Goal: Task Accomplishment & Management: Manage account settings

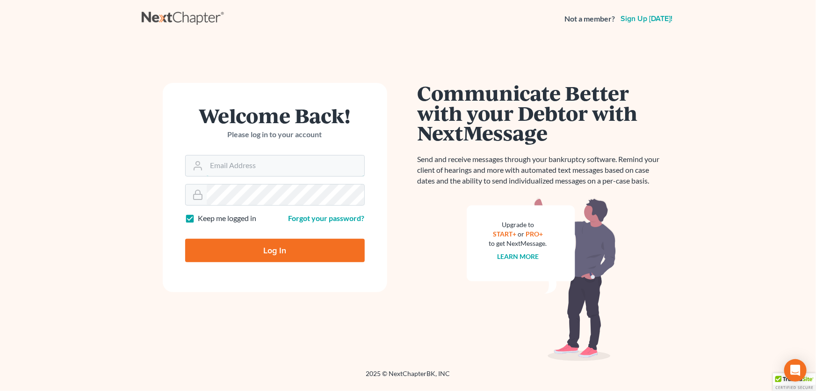
type input "[PERSON_NAME][EMAIL_ADDRESS][DOMAIN_NAME]"
click at [281, 249] on input "Log In" at bounding box center [275, 250] width 180 height 23
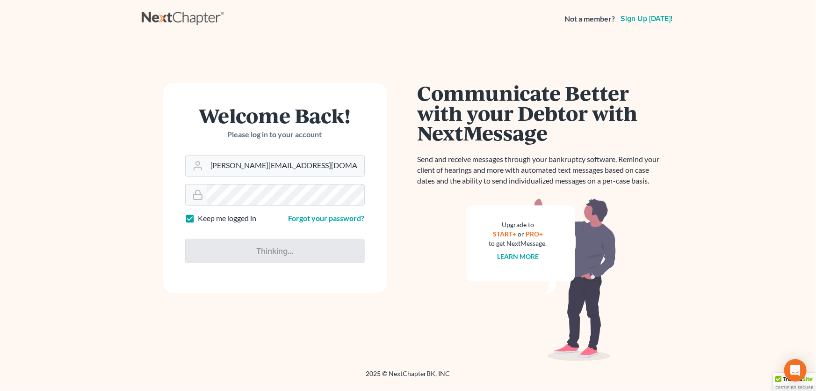
type input "Thinking..."
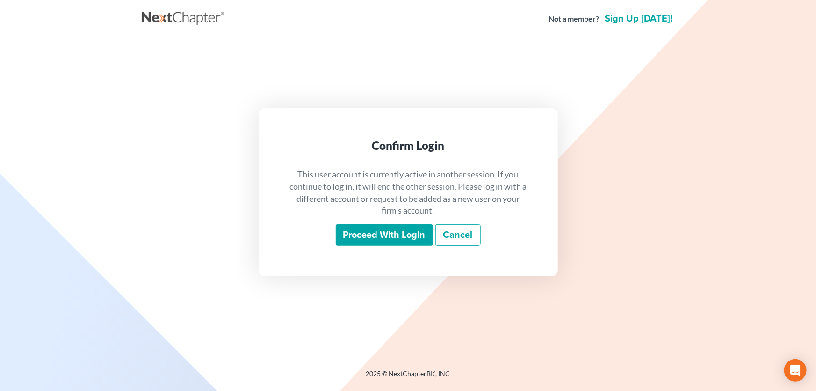
click at [385, 226] on input "Proceed with login" at bounding box center [384, 235] width 97 height 22
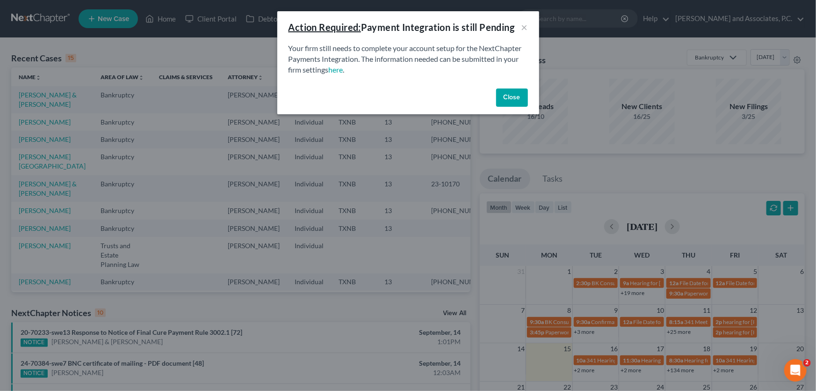
click at [514, 98] on button "Close" at bounding box center [512, 97] width 32 height 19
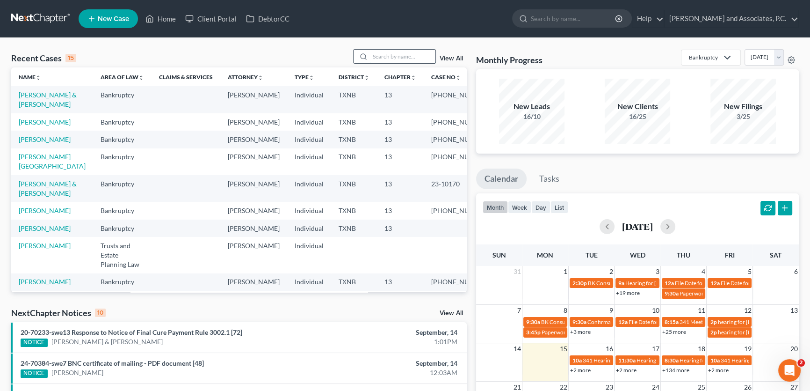
click at [413, 52] on input "search" at bounding box center [402, 57] width 65 height 14
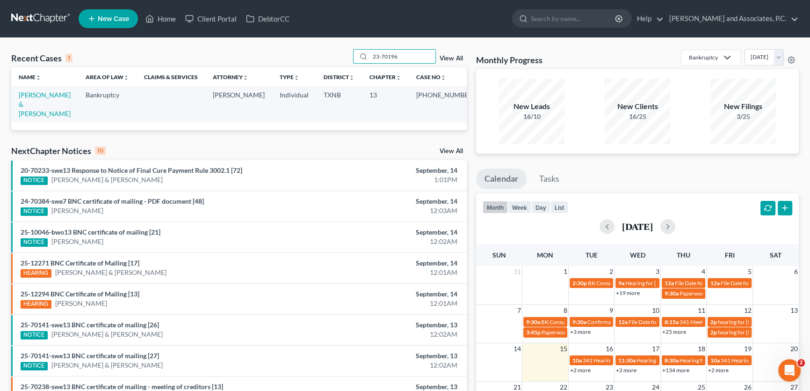
drag, startPoint x: 398, startPoint y: 60, endPoint x: 330, endPoint y: 57, distance: 67.5
click at [330, 57] on div "Recent Cases 1 23-70196 View All" at bounding box center [239, 58] width 456 height 18
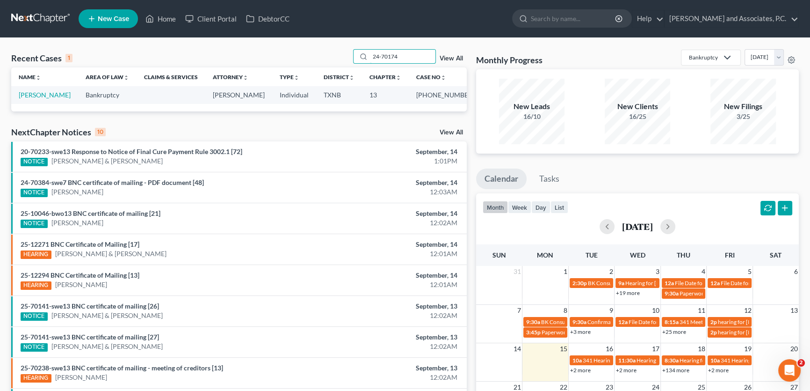
type input "24-70174"
drag, startPoint x: 408, startPoint y: 57, endPoint x: 319, endPoint y: 51, distance: 88.6
click at [319, 51] on div "Recent Cases 1 24-70174 View All" at bounding box center [239, 58] width 456 height 18
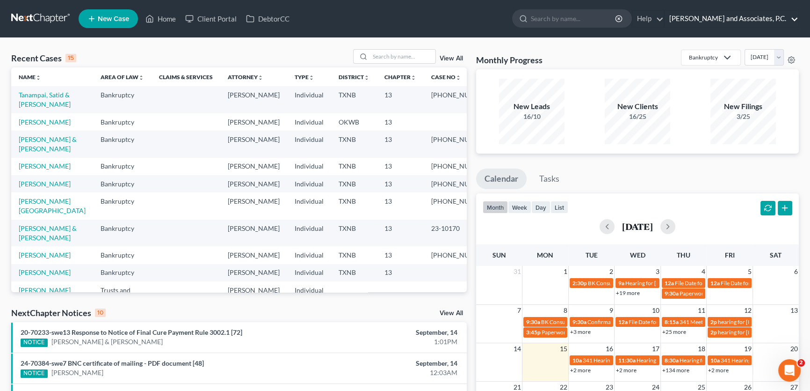
click at [696, 16] on link "[PERSON_NAME] and Associates, P.C." at bounding box center [732, 18] width 134 height 17
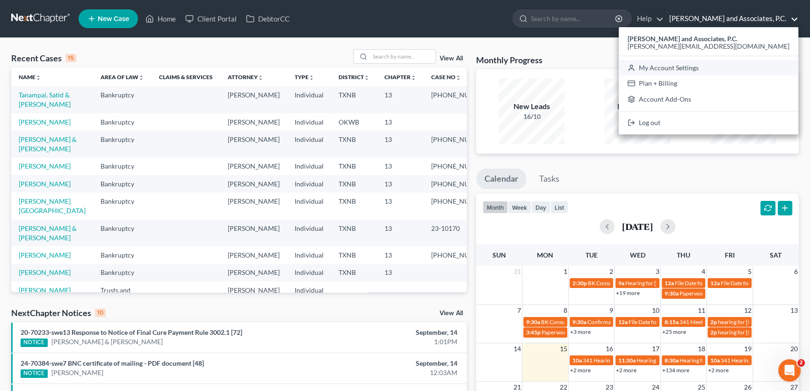
click at [715, 68] on link "My Account Settings" at bounding box center [709, 68] width 180 height 16
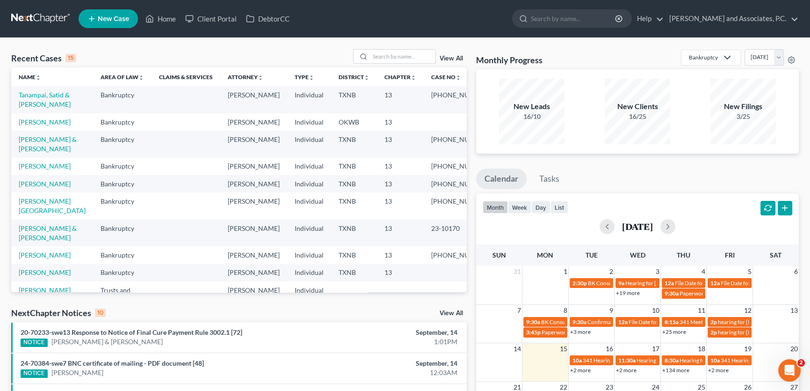
select select "23"
select select "45"
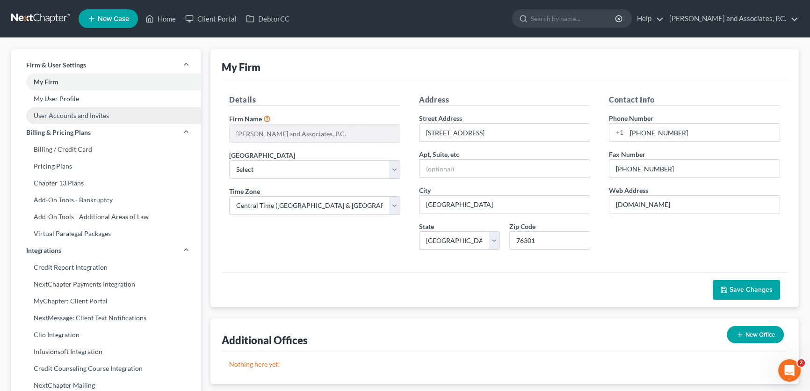
click at [94, 116] on link "User Accounts and Invites" at bounding box center [106, 115] width 190 height 17
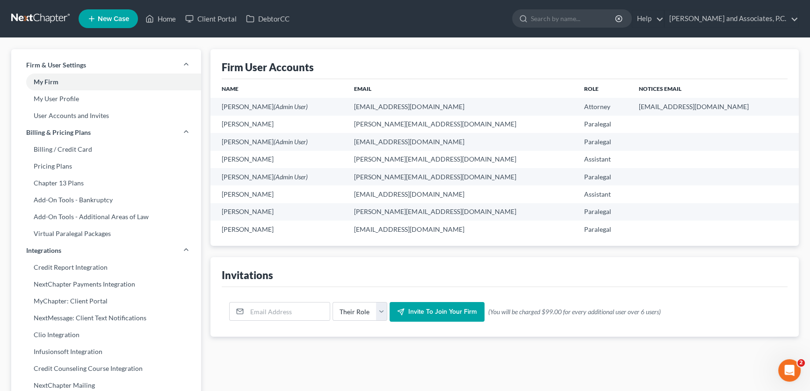
scroll to position [42, 0]
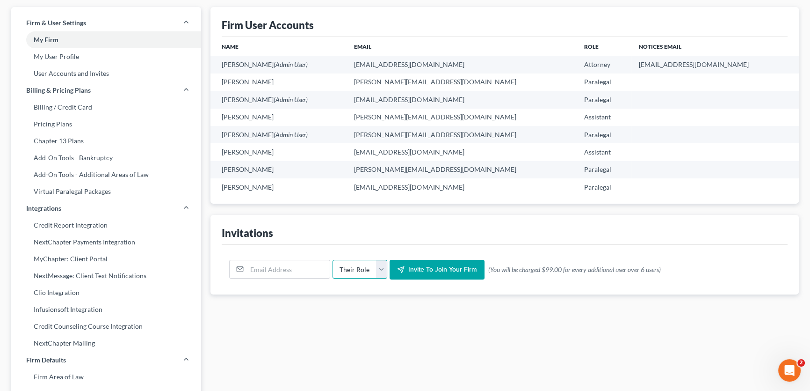
click at [385, 267] on select "Their Role Attorney Paralegal Assistant" at bounding box center [360, 269] width 55 height 19
click at [384, 267] on select "Their Role Attorney Paralegal Assistant" at bounding box center [360, 269] width 55 height 19
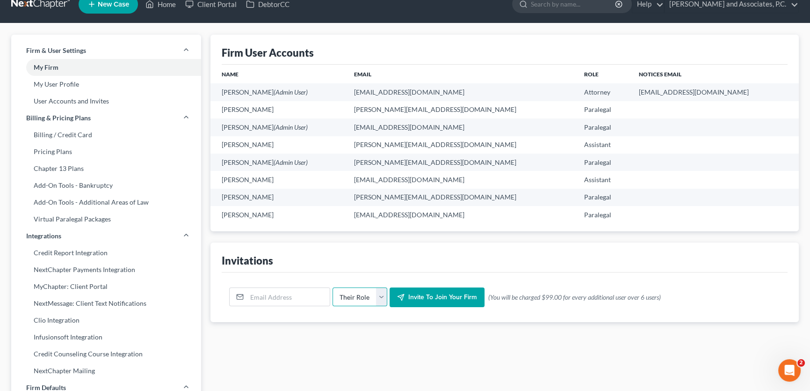
scroll to position [0, 0]
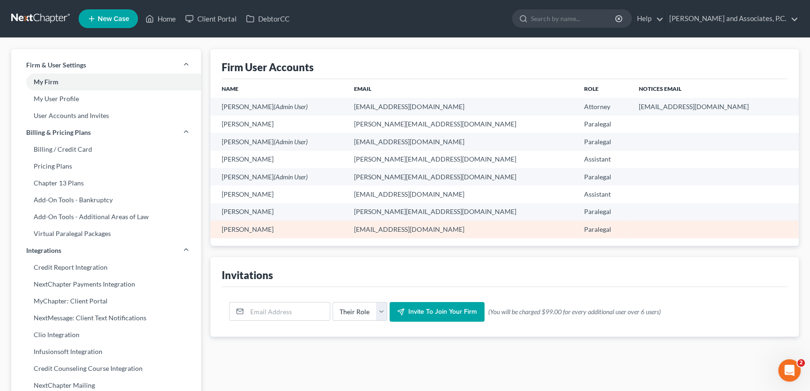
click at [257, 230] on td "[PERSON_NAME]" at bounding box center [278, 228] width 136 height 17
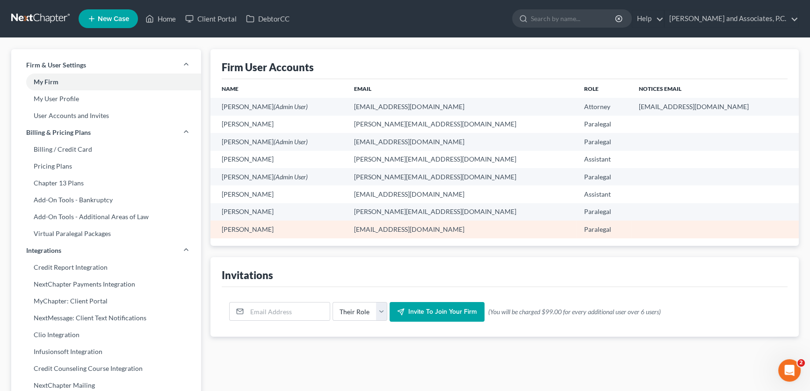
click at [253, 229] on td "[PERSON_NAME]" at bounding box center [278, 228] width 136 height 17
drag, startPoint x: 460, startPoint y: 229, endPoint x: 216, endPoint y: 233, distance: 244.2
click at [216, 233] on tr "Misty Crow mistyc@montejwhite.com Paralegal" at bounding box center [504, 228] width 588 height 17
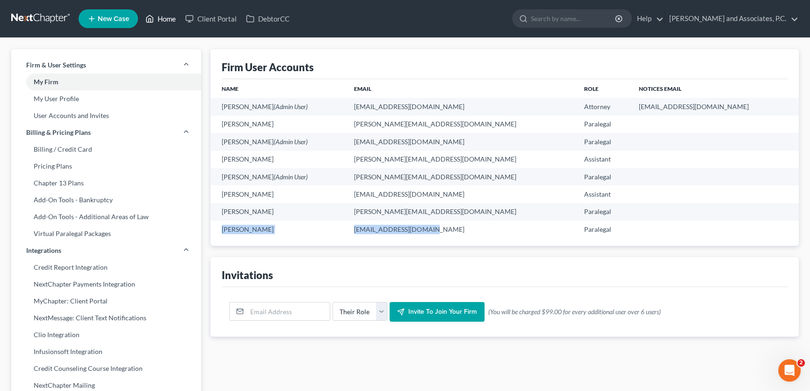
click at [159, 20] on link "Home" at bounding box center [161, 18] width 40 height 17
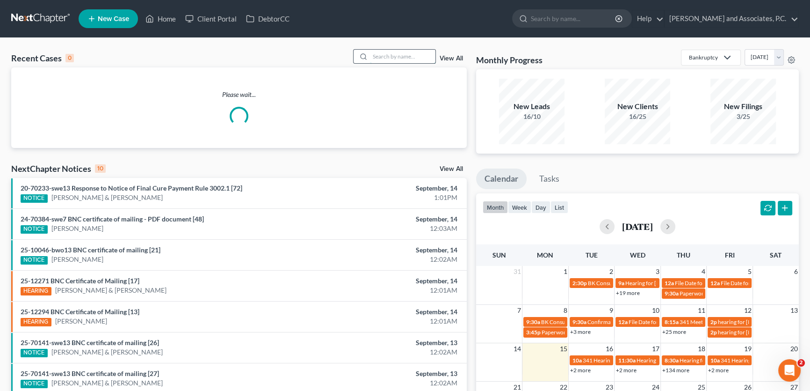
click at [379, 55] on input "search" at bounding box center [402, 57] width 65 height 14
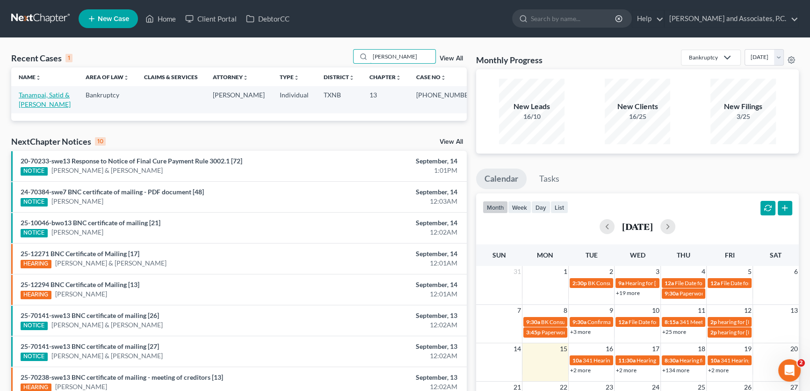
type input "tana"
click at [37, 102] on link "Tanampai, Satid & [PERSON_NAME]" at bounding box center [45, 99] width 52 height 17
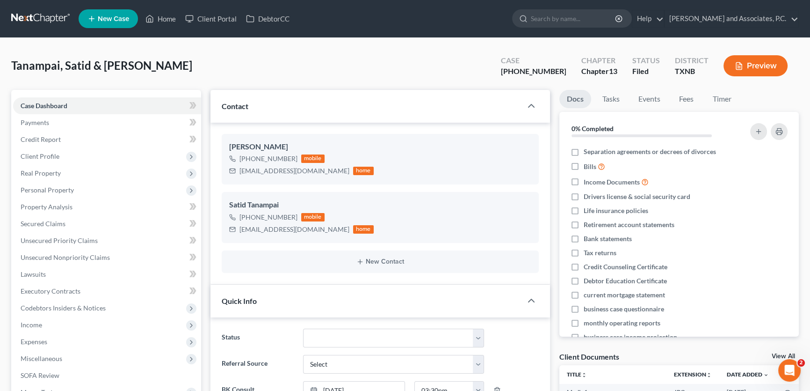
scroll to position [5539, 0]
click at [42, 275] on span "Lawsuits" at bounding box center [33, 274] width 25 height 8
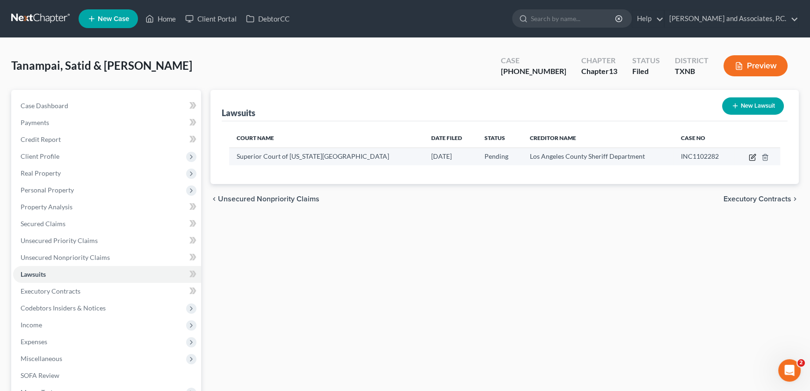
click at [752, 159] on icon "button" at bounding box center [752, 156] width 7 height 7
select select "4"
select select "0"
select select "1"
select select "4"
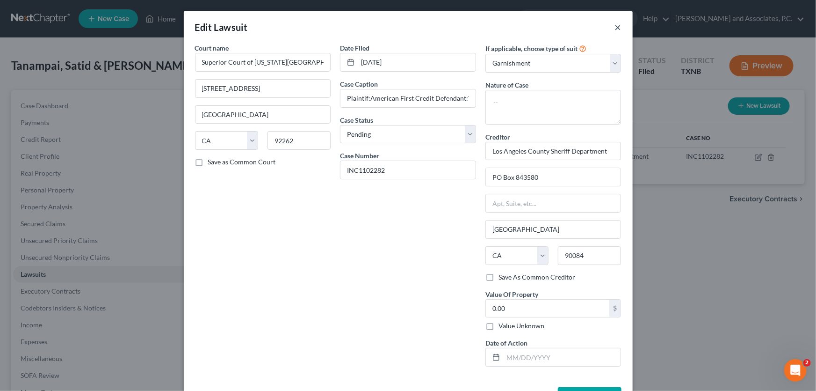
click at [617, 28] on button "×" at bounding box center [618, 27] width 7 height 11
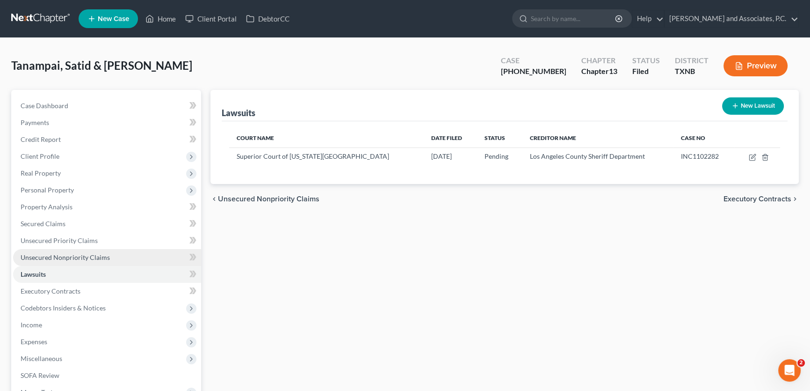
click at [98, 258] on span "Unsecured Nonpriority Claims" at bounding box center [65, 257] width 89 height 8
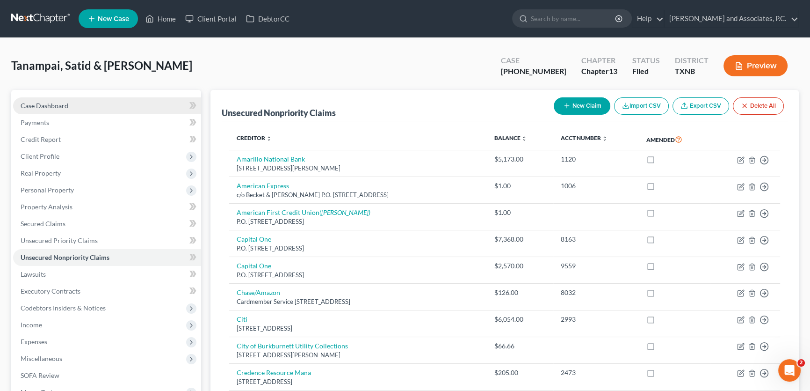
click at [65, 102] on span "Case Dashboard" at bounding box center [45, 106] width 48 height 8
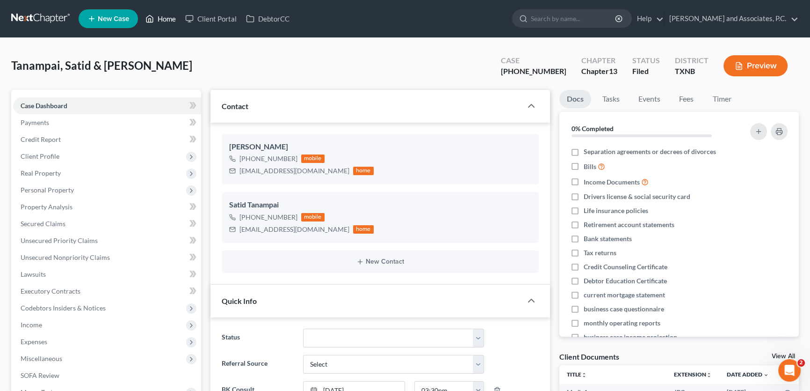
click at [171, 22] on link "Home" at bounding box center [161, 18] width 40 height 17
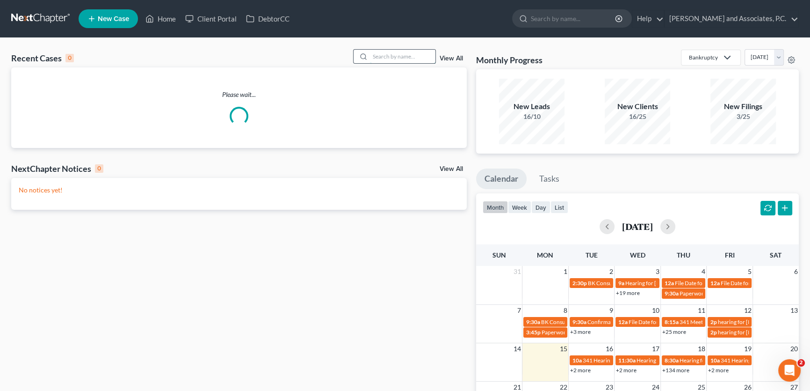
click at [405, 55] on input "search" at bounding box center [402, 57] width 65 height 14
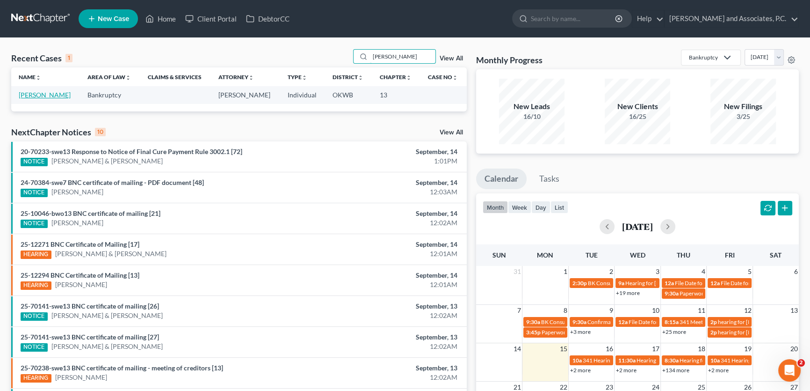
type input "askew"
click at [48, 96] on link "Askew, Stanley" at bounding box center [45, 95] width 52 height 8
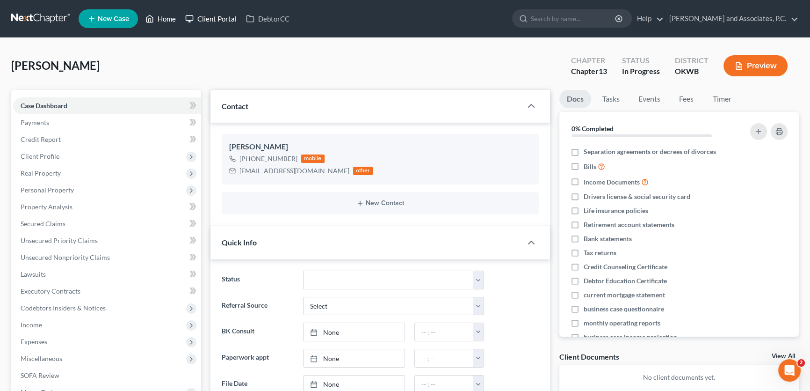
drag, startPoint x: 164, startPoint y: 20, endPoint x: 199, endPoint y: 24, distance: 35.9
click at [164, 20] on link "Home" at bounding box center [161, 18] width 40 height 17
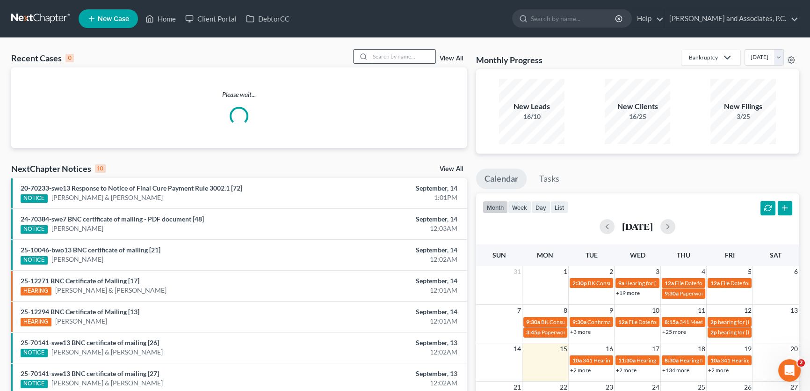
click at [398, 54] on input "search" at bounding box center [402, 57] width 65 height 14
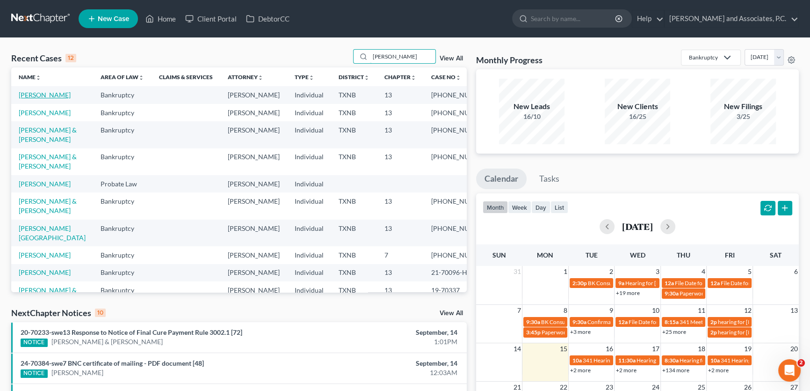
type input "brooks"
click at [58, 93] on link "Brooks, Amber" at bounding box center [45, 95] width 52 height 8
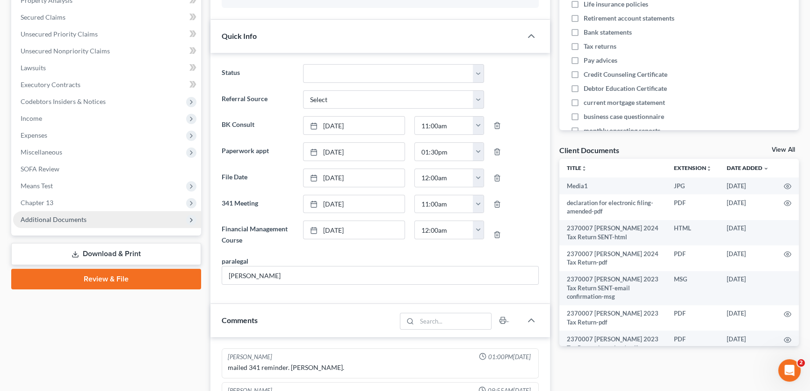
click at [68, 215] on span "Additional Documents" at bounding box center [54, 219] width 66 height 8
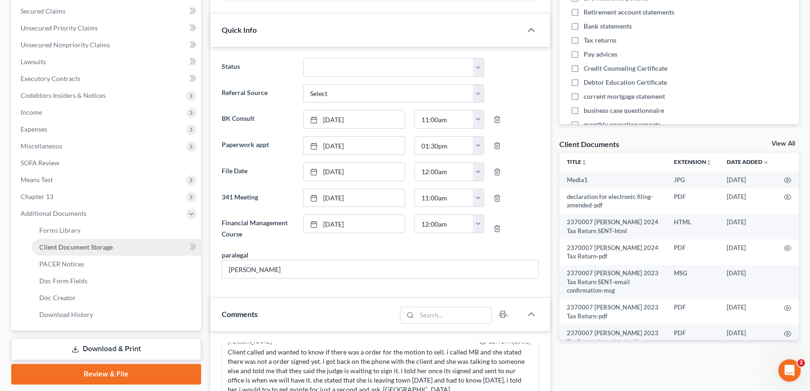
scroll to position [2689, 0]
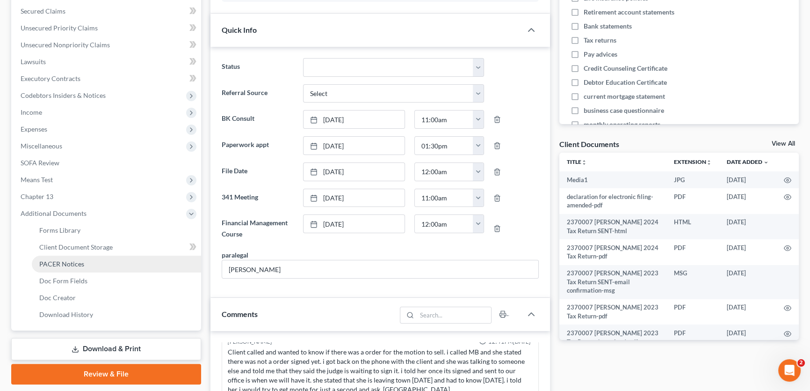
click at [63, 262] on span "PACER Notices" at bounding box center [61, 264] width 45 height 8
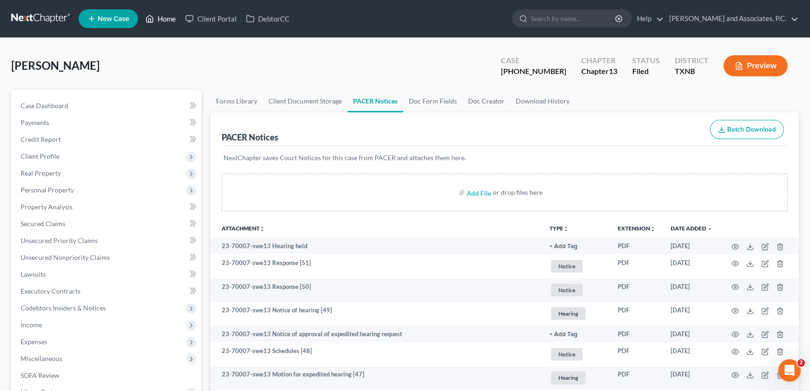
click at [166, 19] on link "Home" at bounding box center [161, 18] width 40 height 17
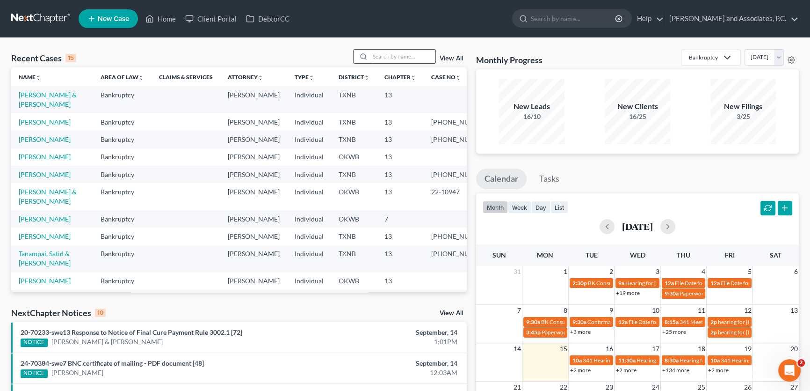
click at [403, 52] on input "search" at bounding box center [402, 57] width 65 height 14
type input "brooks"
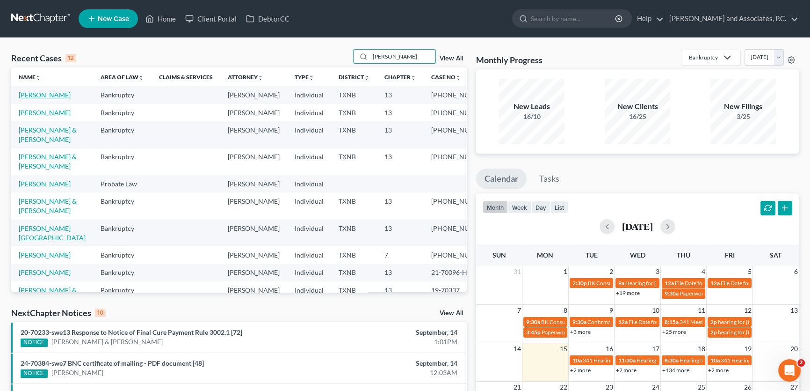
click at [45, 97] on link "Brooks, Amber" at bounding box center [45, 95] width 52 height 8
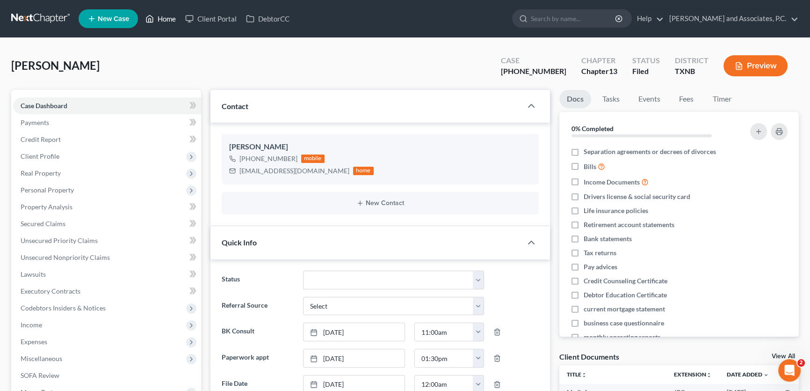
click at [170, 20] on link "Home" at bounding box center [161, 18] width 40 height 17
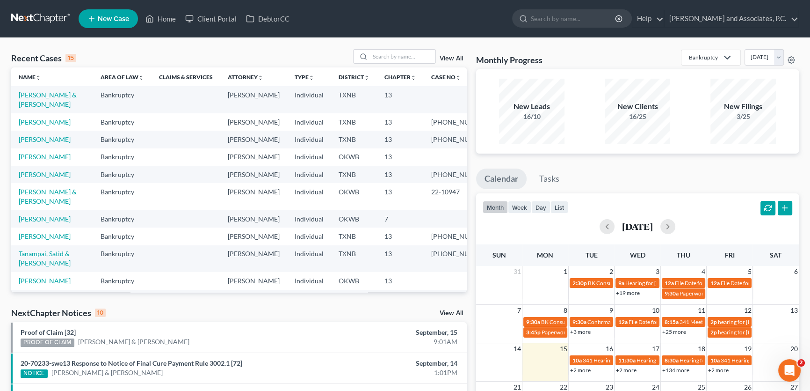
click at [343, 47] on div "Recent Cases 15 View All Name unfold_more expand_more expand_less Area of Law u…" at bounding box center [405, 347] width 810 height 618
click at [347, 53] on div "Recent Cases 15 View All" at bounding box center [239, 58] width 456 height 18
click at [397, 54] on input "search" at bounding box center [402, 57] width 65 height 14
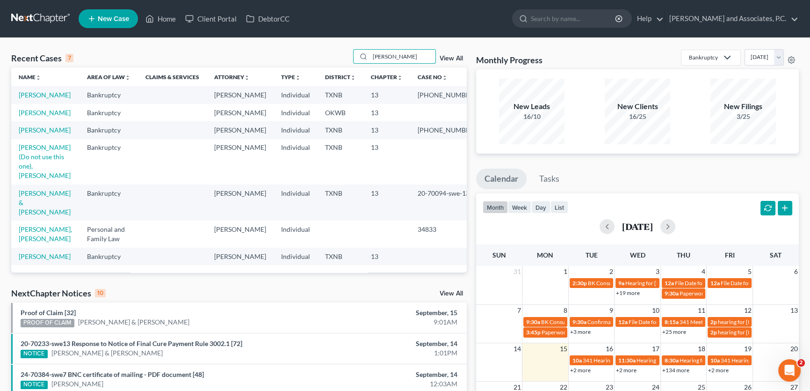
type input "Hughes"
click at [46, 94] on link "Hughes, Deborah" at bounding box center [45, 95] width 52 height 8
select select "5"
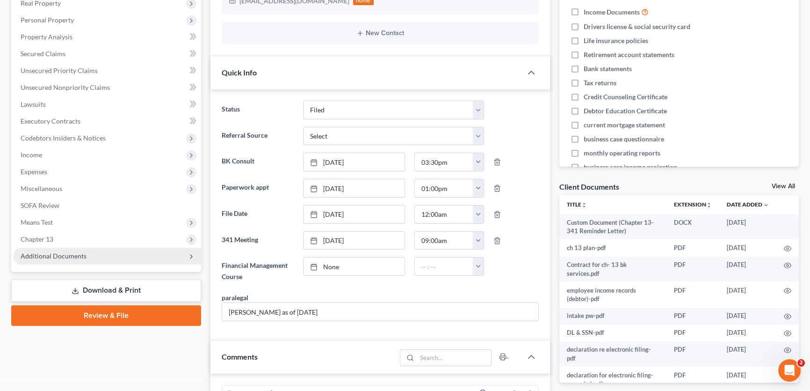
scroll to position [208, 0]
click at [67, 256] on span "Additional Documents" at bounding box center [54, 256] width 66 height 8
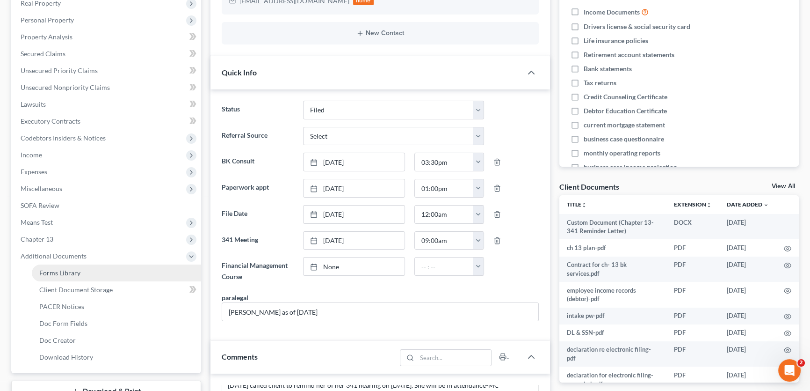
scroll to position [173, 0]
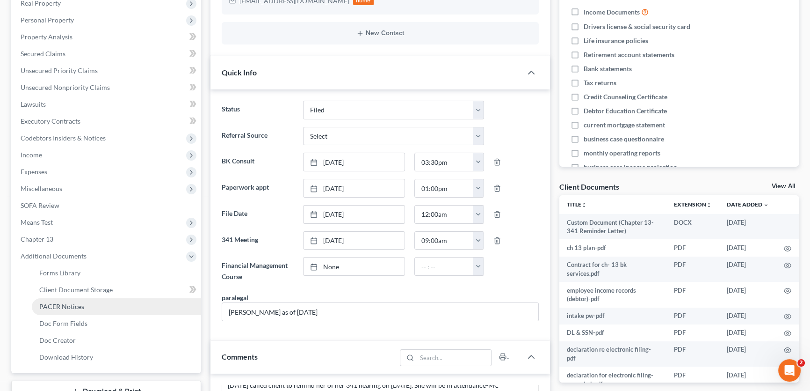
click at [78, 302] on span "PACER Notices" at bounding box center [61, 306] width 45 height 8
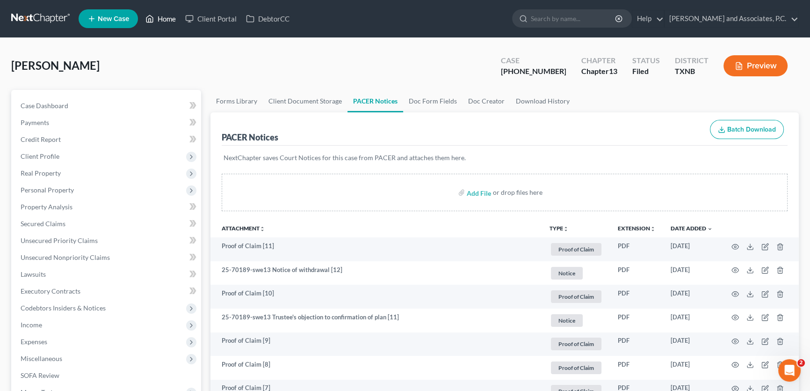
click at [172, 21] on link "Home" at bounding box center [161, 18] width 40 height 17
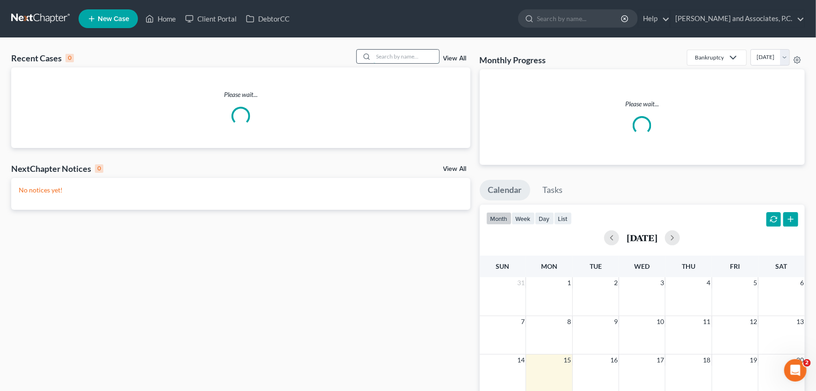
click at [378, 56] on input "search" at bounding box center [406, 57] width 65 height 14
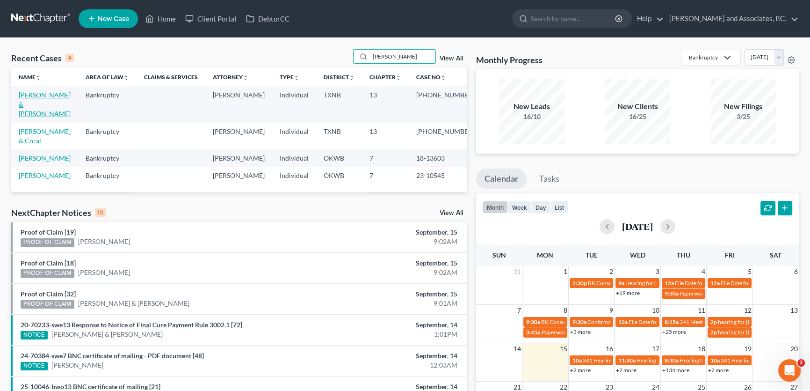
type input "lewis"
click at [63, 95] on link "Lewis, Anthony & Lurana" at bounding box center [45, 104] width 52 height 27
select select "1"
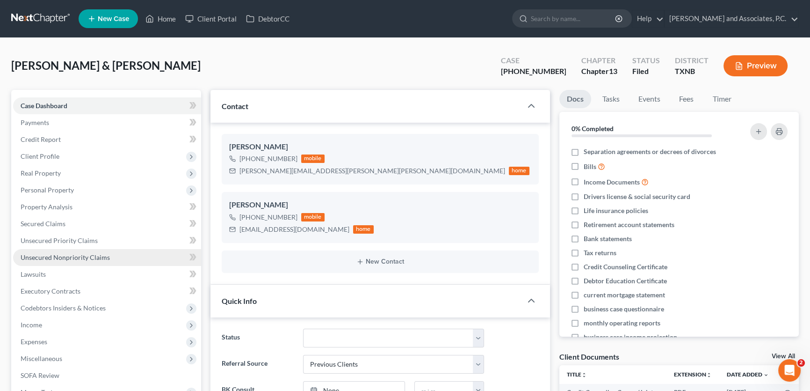
click at [75, 254] on span "Unsecured Nonpriority Claims" at bounding box center [65, 257] width 89 height 8
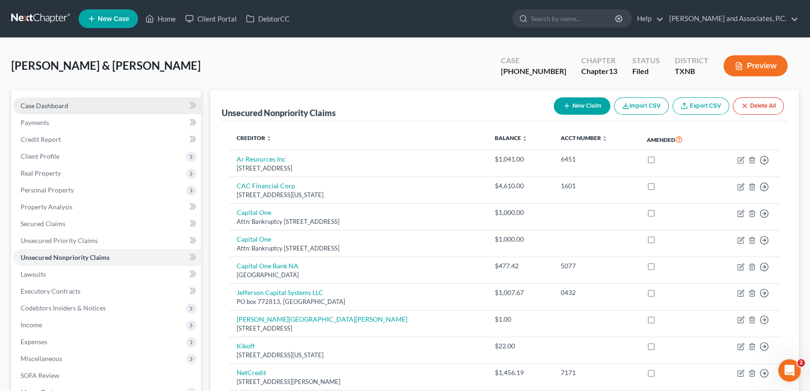
click at [41, 105] on span "Case Dashboard" at bounding box center [45, 106] width 48 height 8
select select "1"
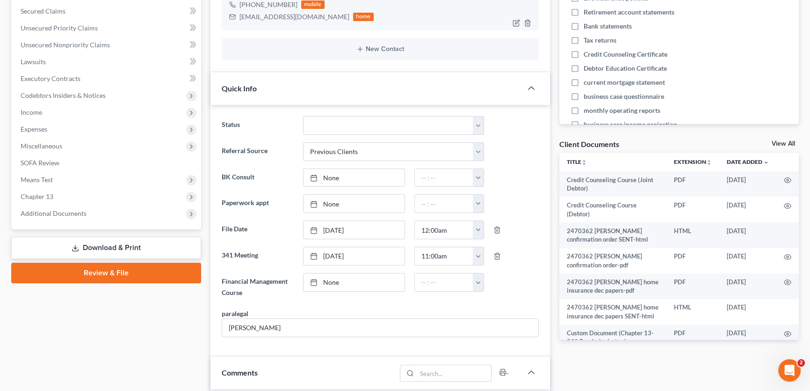
scroll to position [7650, 0]
click at [56, 47] on span "Unsecured Nonpriority Claims" at bounding box center [65, 45] width 89 height 8
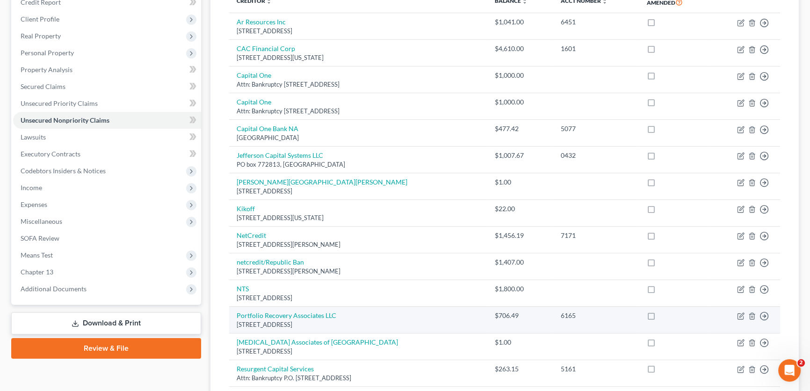
scroll to position [137, 0]
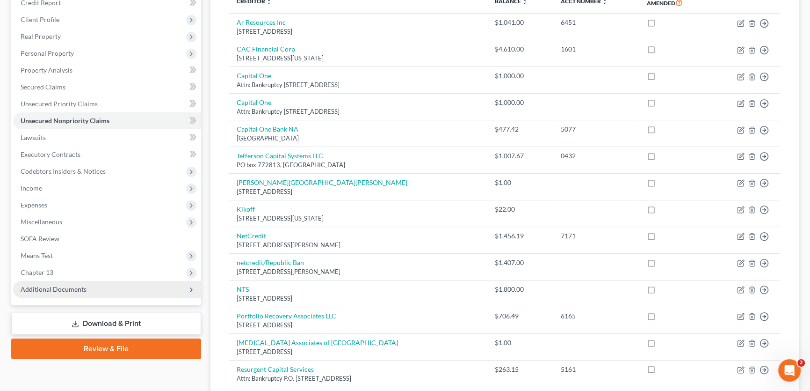
click at [54, 288] on span "Additional Documents" at bounding box center [54, 289] width 66 height 8
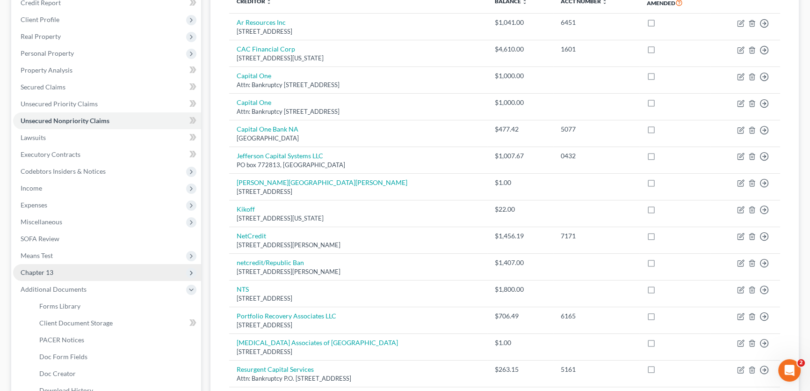
click at [46, 264] on span "Chapter 13" at bounding box center [107, 272] width 188 height 17
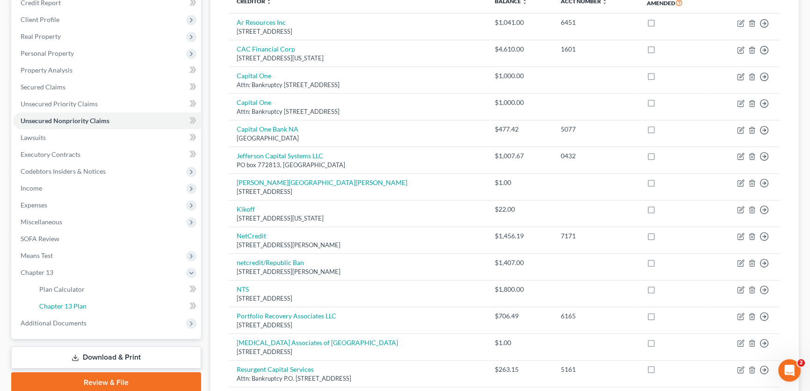
drag, startPoint x: 56, startPoint y: 305, endPoint x: 385, endPoint y: 281, distance: 329.7
click at [56, 305] on span "Chapter 13 Plan" at bounding box center [62, 306] width 47 height 8
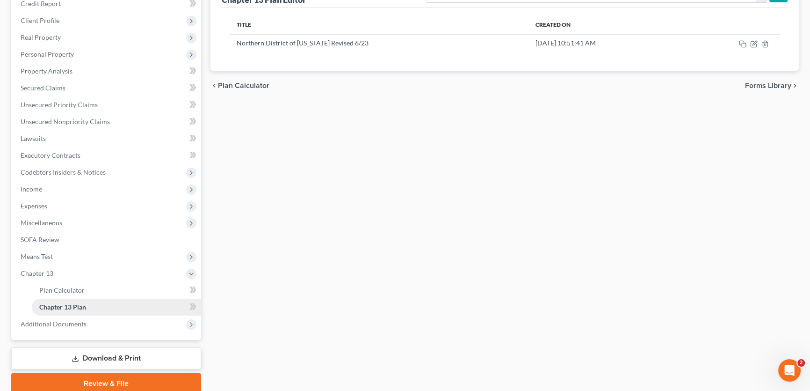
scroll to position [170, 0]
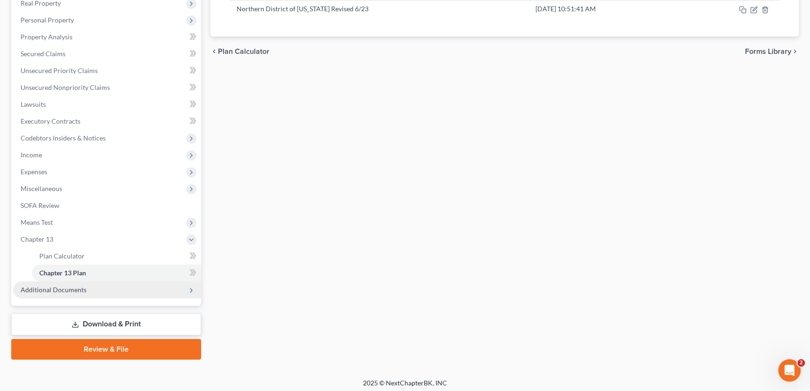
click at [66, 290] on span "Additional Documents" at bounding box center [54, 289] width 66 height 8
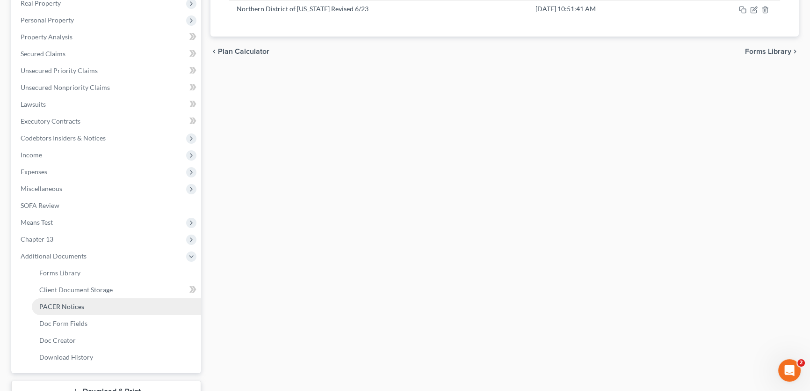
click at [67, 302] on span "PACER Notices" at bounding box center [61, 306] width 45 height 8
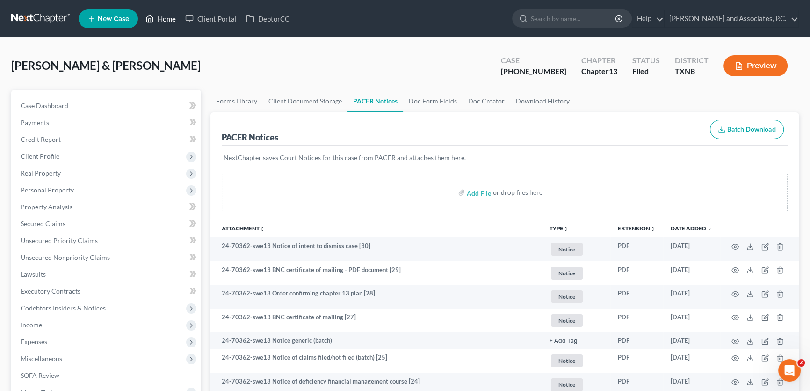
click at [169, 18] on link "Home" at bounding box center [161, 18] width 40 height 17
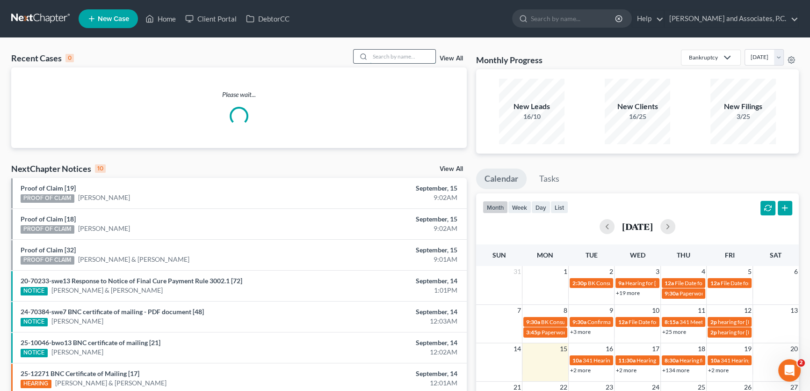
click at [429, 54] on input "search" at bounding box center [402, 57] width 65 height 14
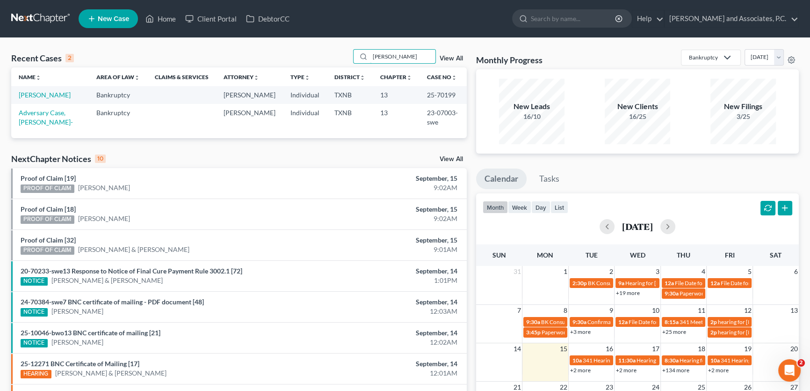
type input "chelf"
click at [36, 94] on link "[PERSON_NAME]" at bounding box center [45, 95] width 52 height 8
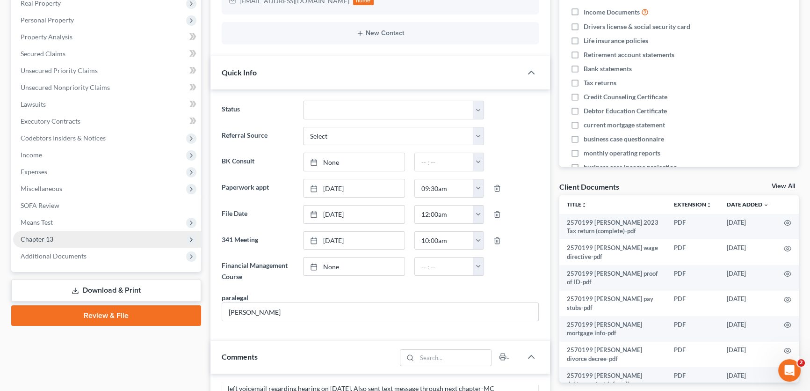
scroll to position [16465, 0]
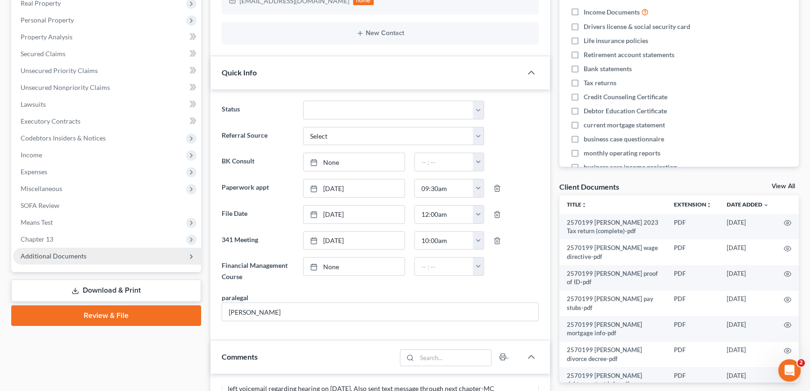
click at [80, 260] on span "Additional Documents" at bounding box center [107, 255] width 188 height 17
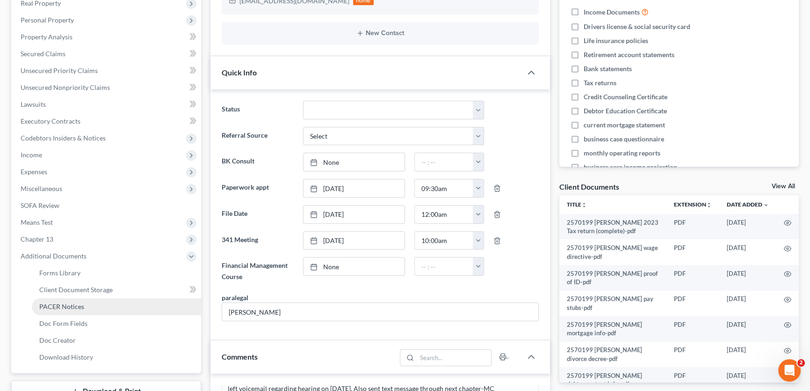
click at [75, 304] on span "PACER Notices" at bounding box center [61, 306] width 45 height 8
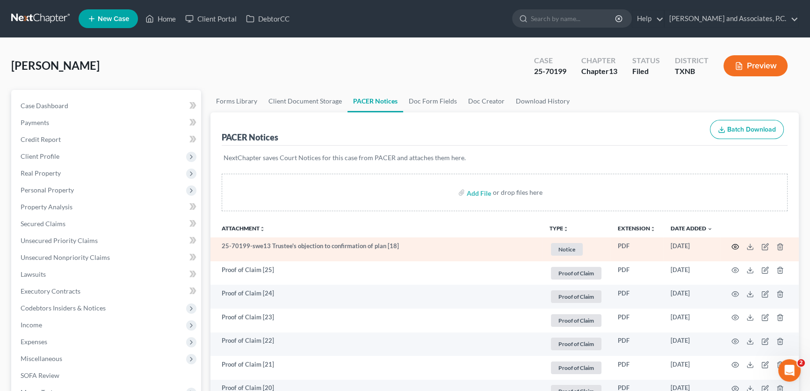
click at [736, 246] on icon "button" at bounding box center [735, 246] width 7 height 7
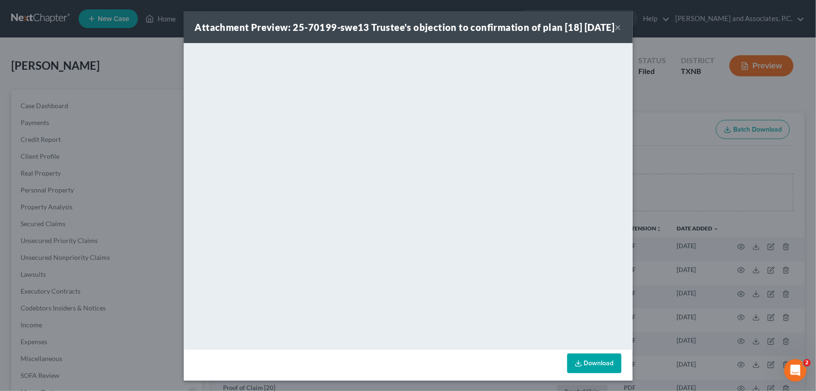
click at [616, 32] on button "×" at bounding box center [618, 27] width 7 height 11
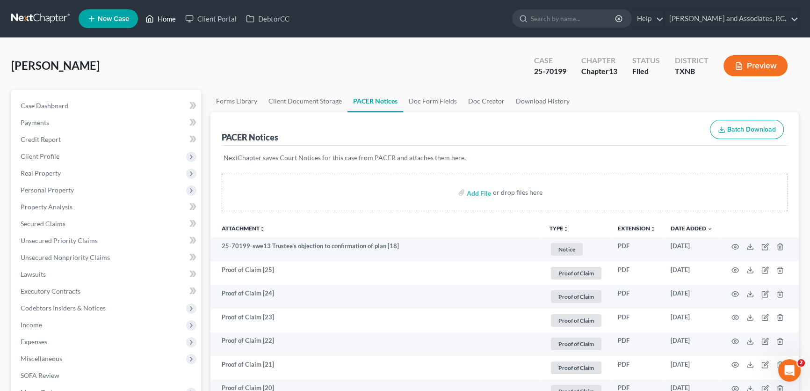
click at [167, 17] on link "Home" at bounding box center [161, 18] width 40 height 17
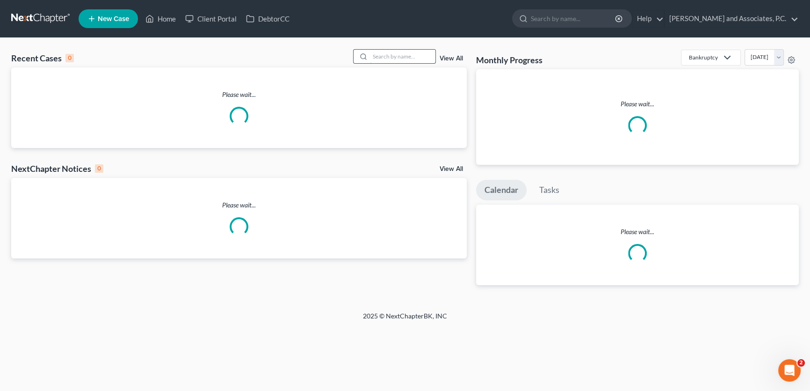
click at [396, 58] on input "search" at bounding box center [402, 57] width 65 height 14
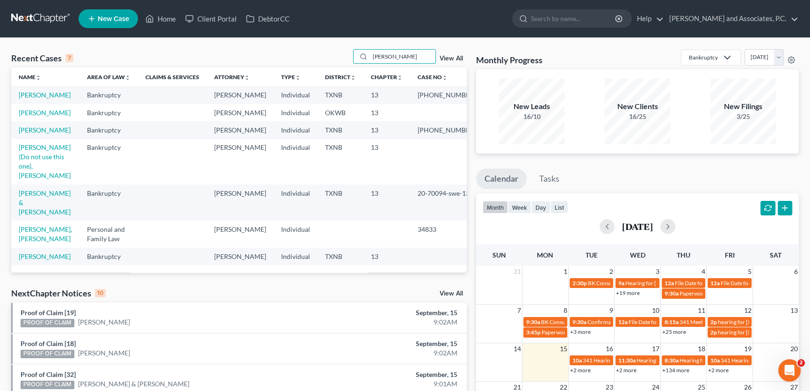
drag, startPoint x: 331, startPoint y: 58, endPoint x: 313, endPoint y: 58, distance: 17.8
click at [313, 58] on div "Recent Cases 7 hughes View All" at bounding box center [239, 58] width 456 height 18
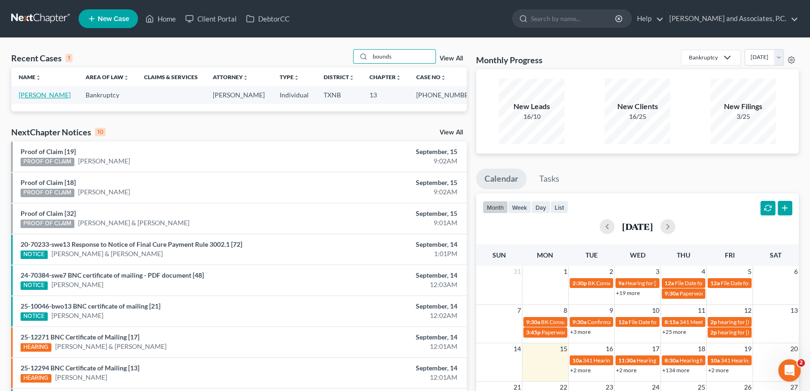
type input "bounds"
click at [48, 94] on link "Bounds, Bobby" at bounding box center [45, 95] width 52 height 8
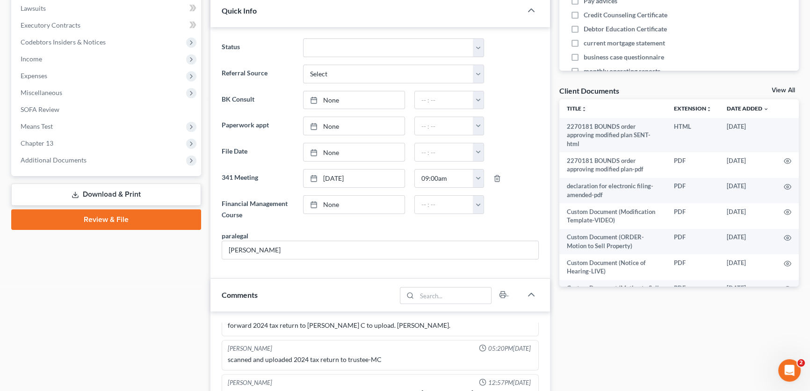
scroll to position [255, 0]
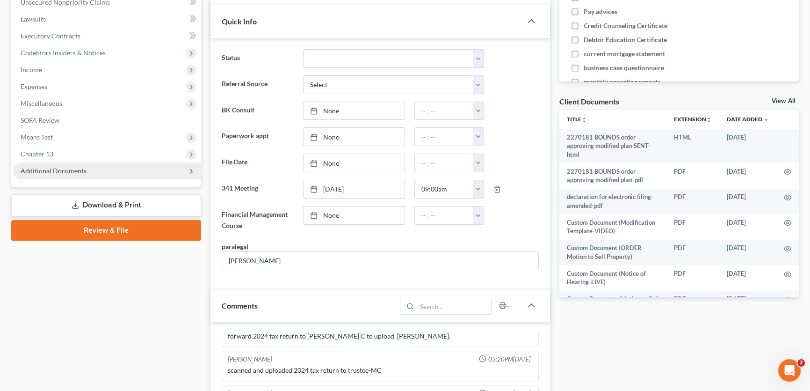
click at [80, 173] on span "Additional Documents" at bounding box center [54, 171] width 66 height 8
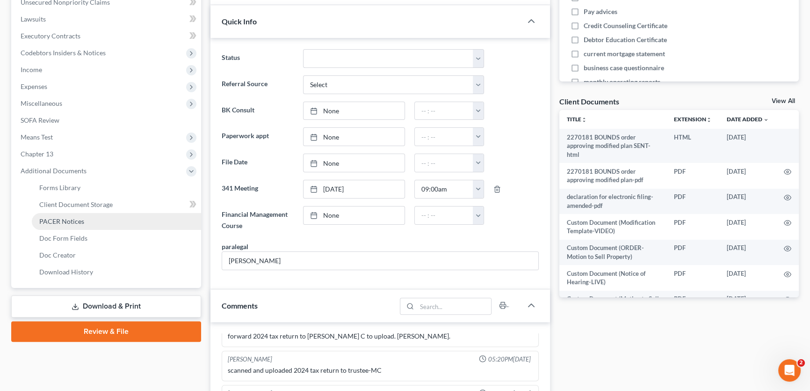
click at [70, 221] on span "PACER Notices" at bounding box center [61, 221] width 45 height 8
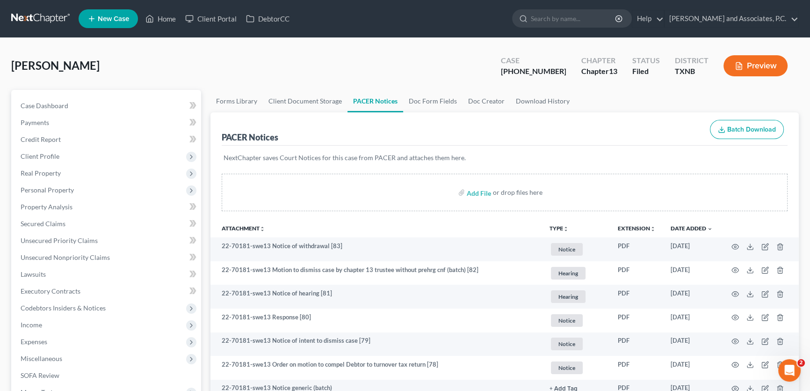
scroll to position [42, 0]
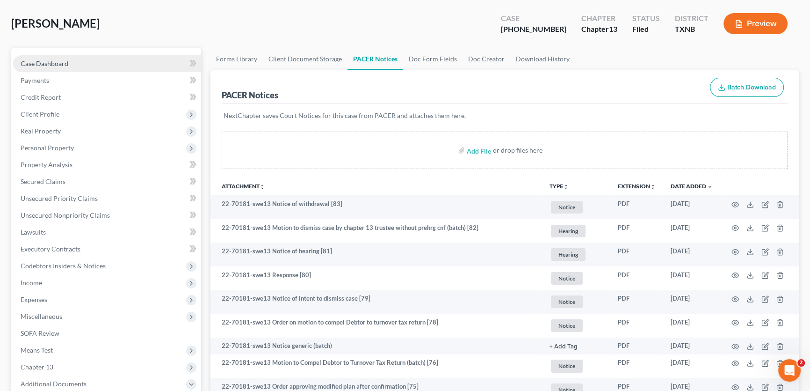
click at [79, 60] on link "Case Dashboard" at bounding box center [107, 63] width 188 height 17
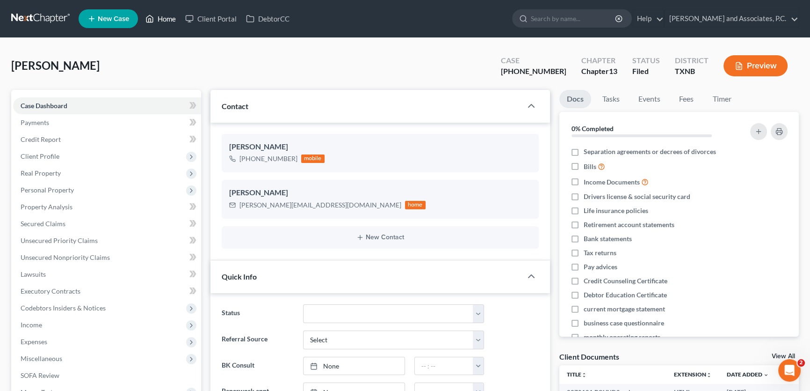
click at [161, 18] on link "Home" at bounding box center [161, 18] width 40 height 17
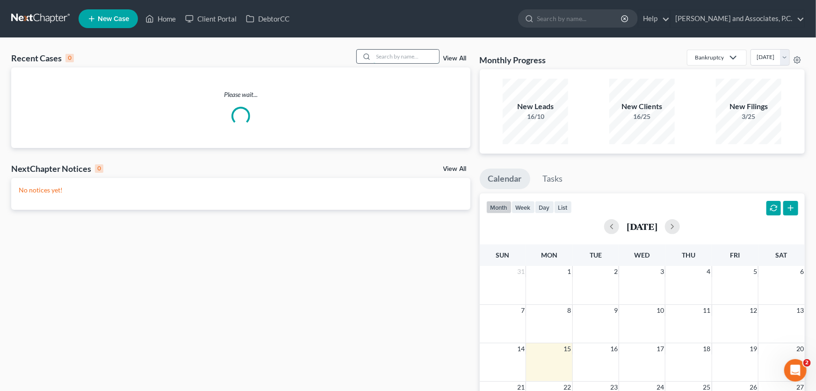
click at [379, 58] on input "search" at bounding box center [406, 57] width 65 height 14
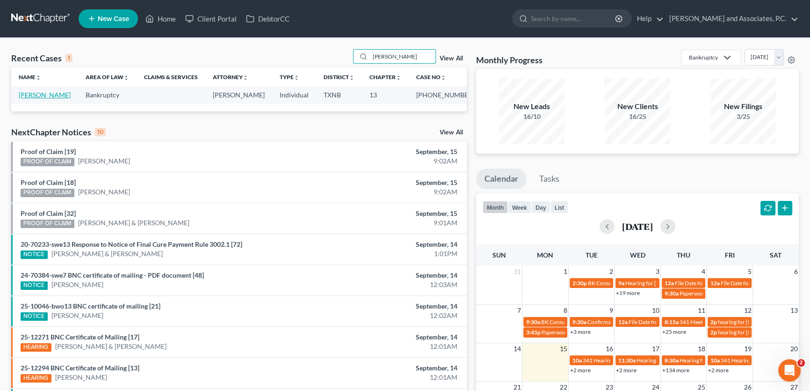
type input "manley"
click at [50, 94] on link "Manley, Todd" at bounding box center [45, 95] width 52 height 8
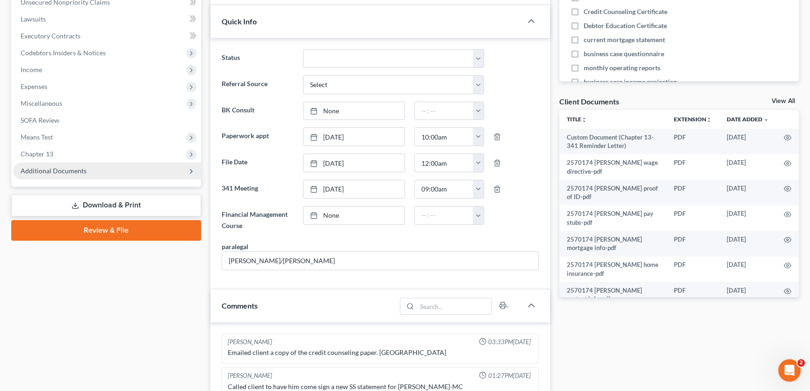
scroll to position [94, 0]
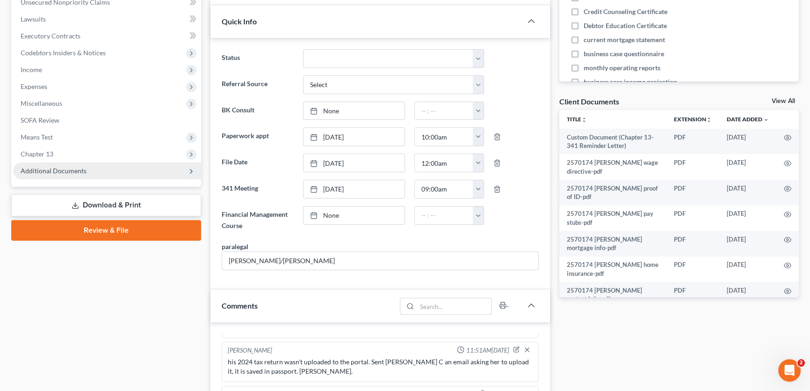
click at [83, 173] on span "Additional Documents" at bounding box center [54, 171] width 66 height 8
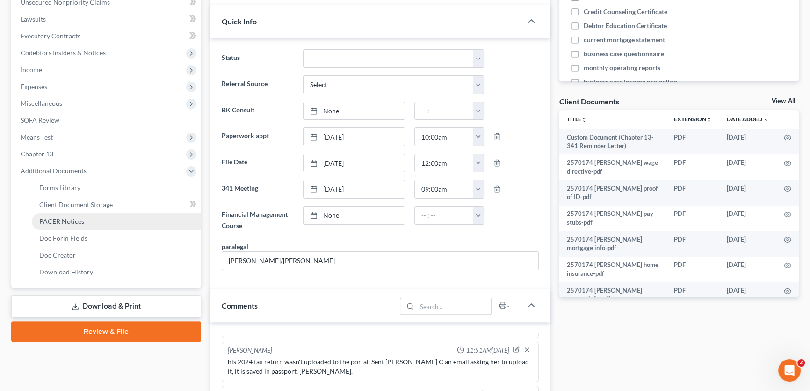
click at [70, 220] on span "PACER Notices" at bounding box center [61, 221] width 45 height 8
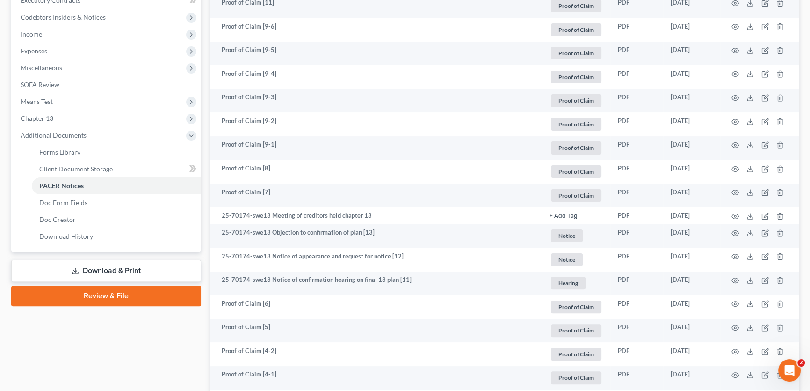
scroll to position [298, 0]
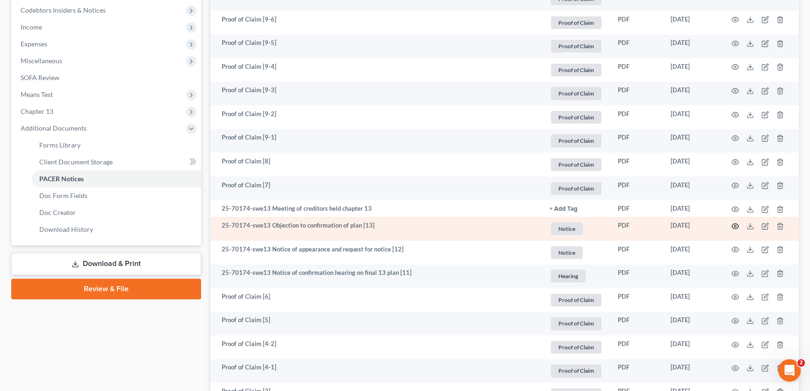
click at [734, 223] on icon "button" at bounding box center [735, 225] width 7 height 7
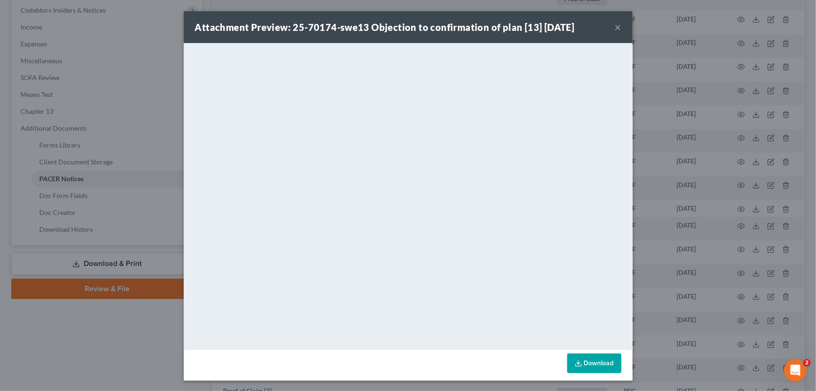
click at [615, 25] on button "×" at bounding box center [618, 27] width 7 height 11
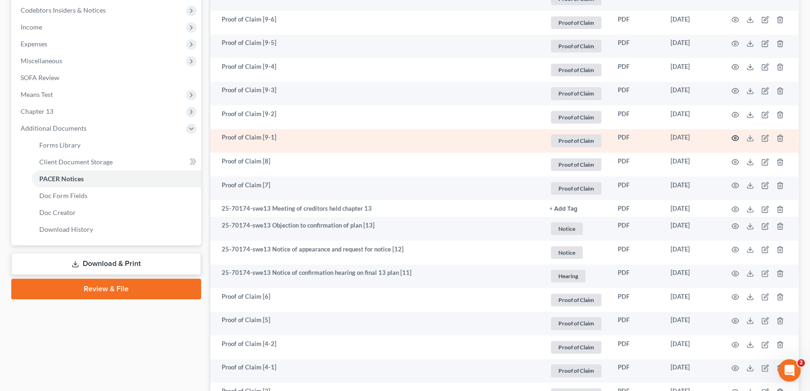
click at [734, 136] on icon "button" at bounding box center [735, 137] width 7 height 7
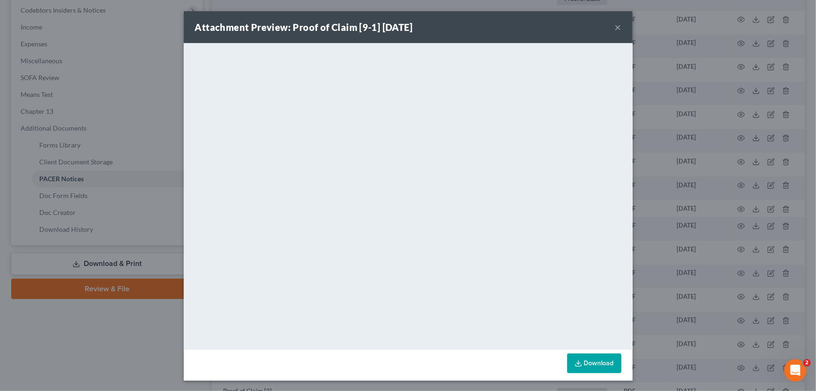
click at [615, 26] on button "×" at bounding box center [618, 27] width 7 height 11
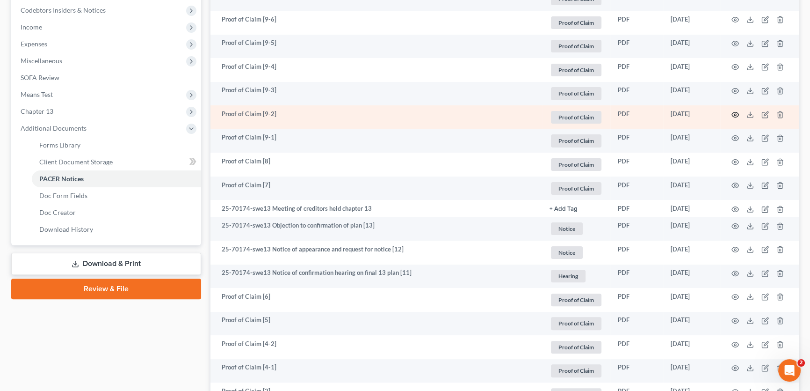
click at [733, 114] on icon "button" at bounding box center [735, 114] width 7 height 7
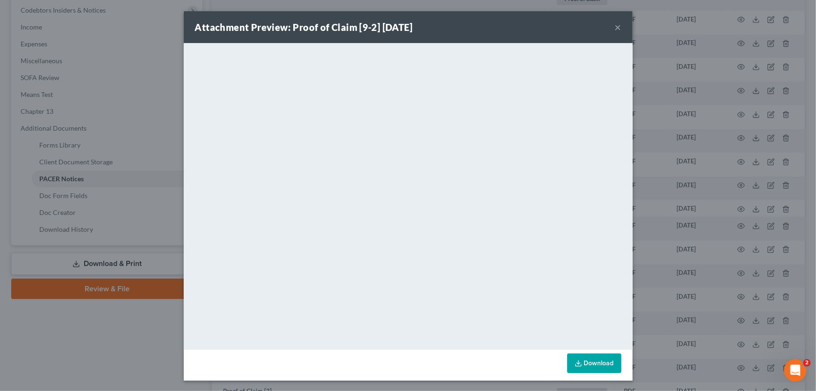
click at [616, 25] on button "×" at bounding box center [618, 27] width 7 height 11
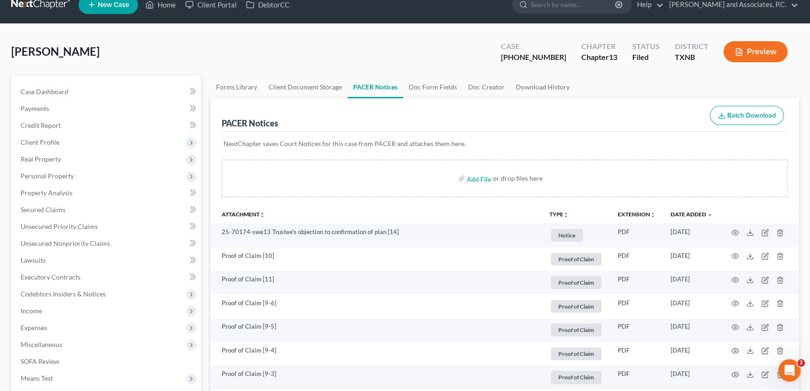
scroll to position [0, 0]
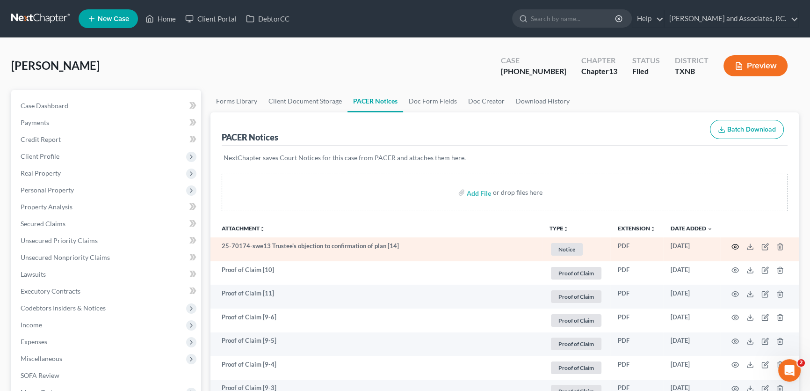
click at [737, 246] on icon "button" at bounding box center [735, 246] width 7 height 7
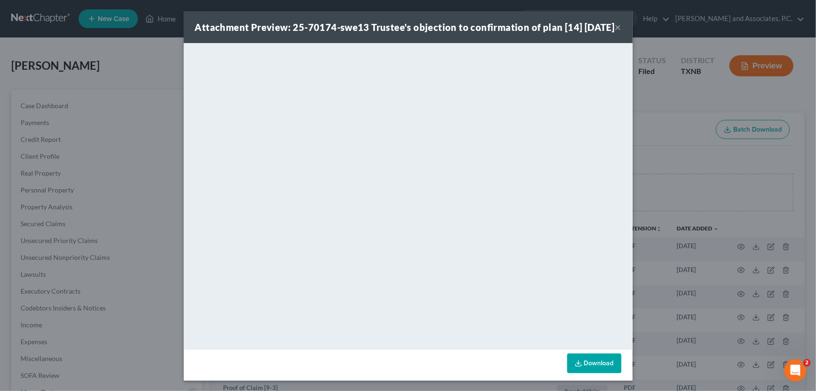
click at [615, 33] on button "×" at bounding box center [618, 27] width 7 height 11
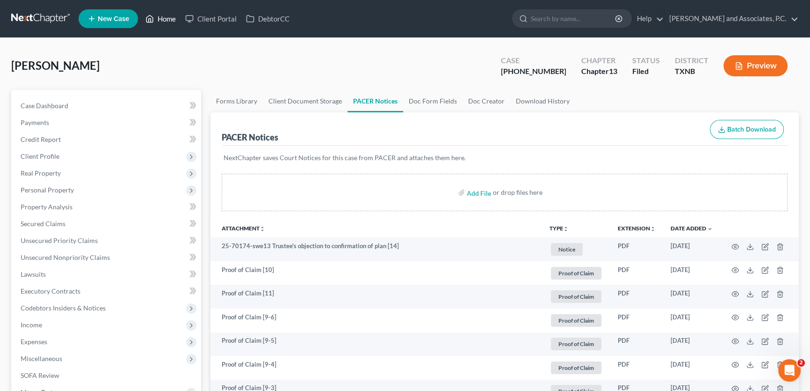
click at [171, 20] on link "Home" at bounding box center [161, 18] width 40 height 17
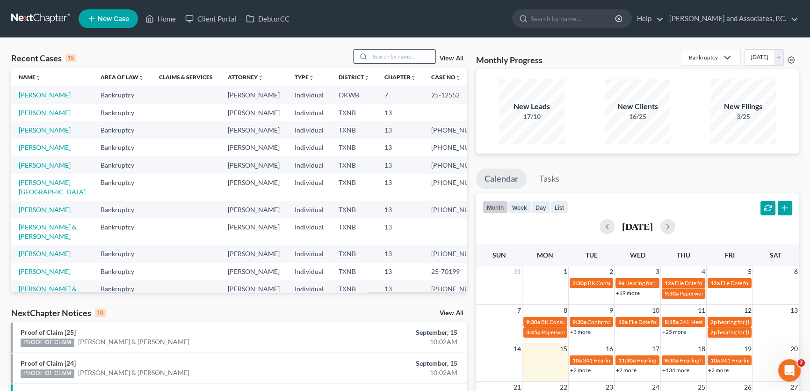
click at [385, 51] on input "search" at bounding box center [402, 57] width 65 height 14
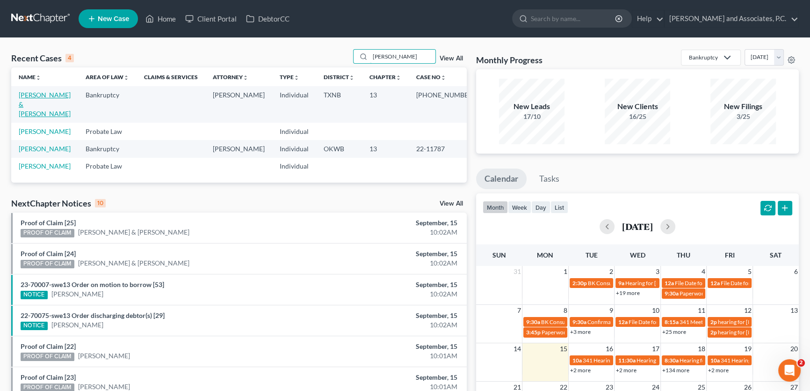
type input "acuna"
click at [51, 96] on link "[PERSON_NAME] & [PERSON_NAME]" at bounding box center [45, 104] width 52 height 27
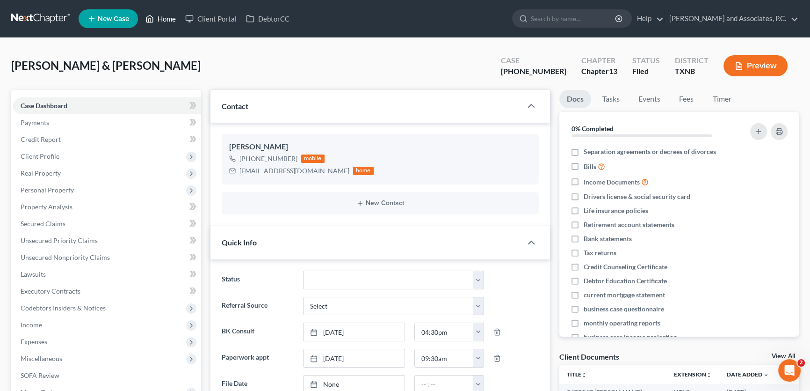
click at [161, 14] on link "Home" at bounding box center [161, 18] width 40 height 17
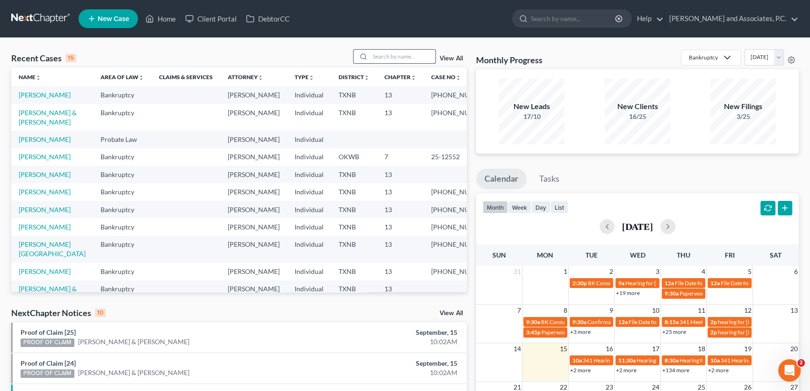
click at [380, 57] on input "search" at bounding box center [402, 57] width 65 height 14
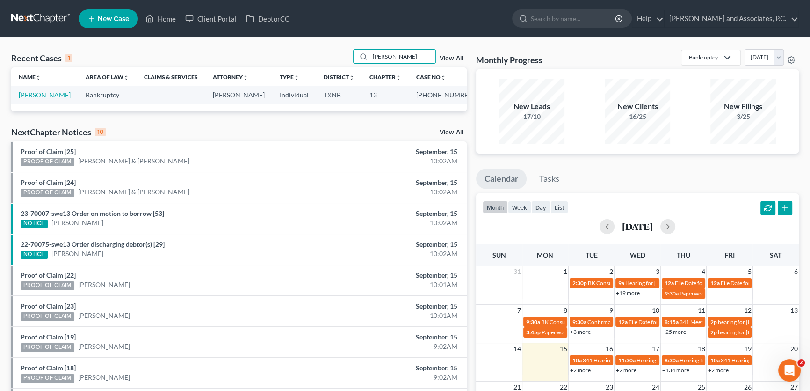
type input "winstel"
click at [57, 94] on link "[PERSON_NAME]" at bounding box center [45, 95] width 52 height 8
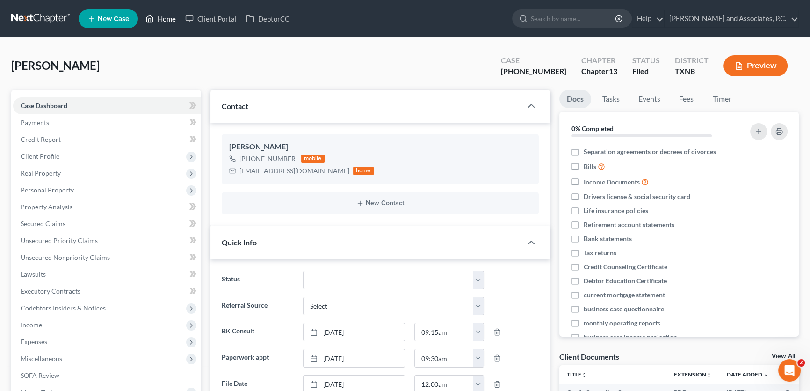
click at [169, 20] on link "Home" at bounding box center [161, 18] width 40 height 17
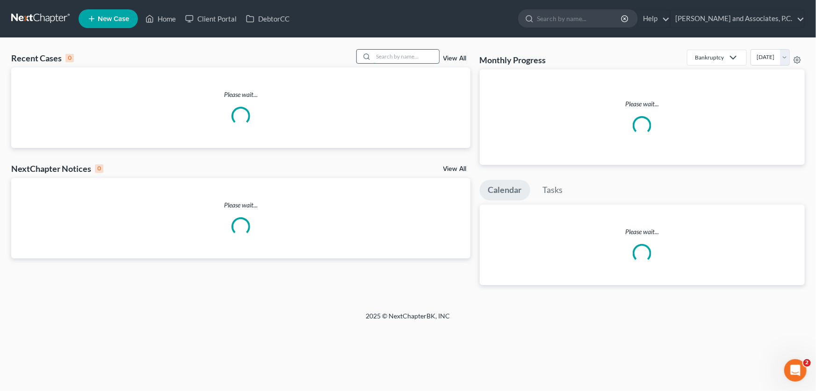
click at [420, 56] on input "search" at bounding box center [406, 57] width 65 height 14
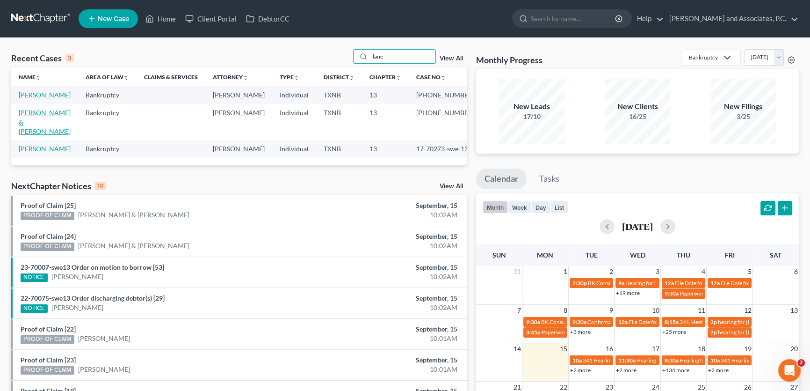
type input "lane"
click at [44, 123] on link "[PERSON_NAME] & [PERSON_NAME]" at bounding box center [45, 122] width 52 height 27
select select "5"
select select "1"
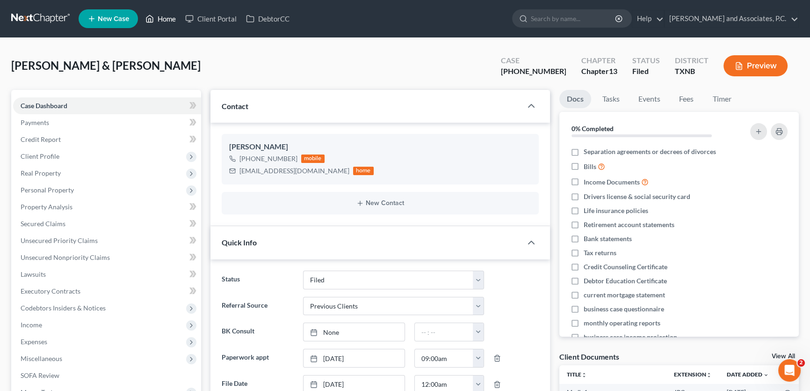
click at [171, 19] on link "Home" at bounding box center [161, 18] width 40 height 17
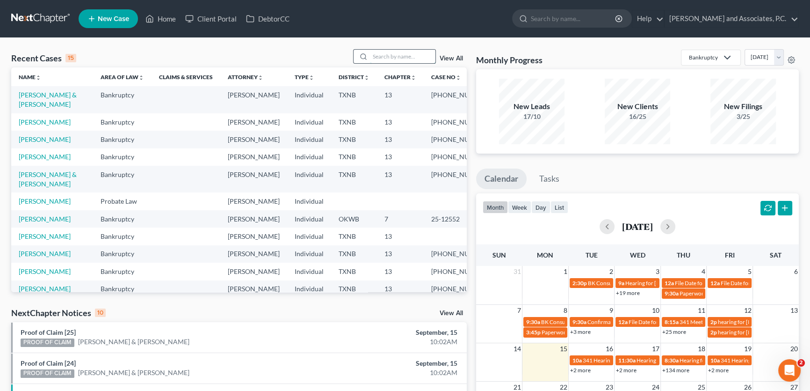
click at [382, 54] on input "search" at bounding box center [402, 57] width 65 height 14
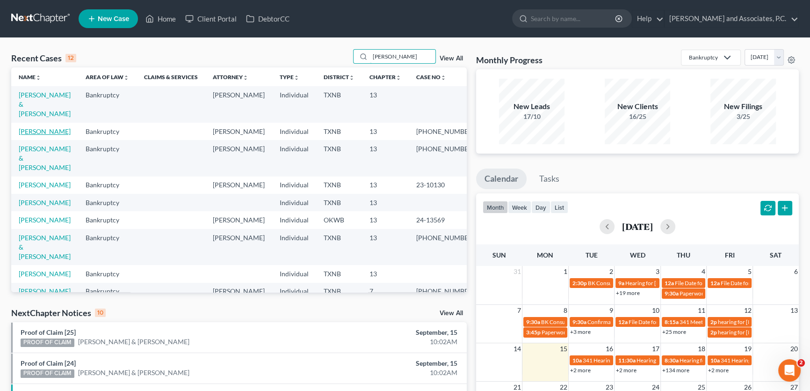
type input "hernandez"
click at [41, 127] on link "[PERSON_NAME]" at bounding box center [45, 131] width 52 height 8
select select "1"
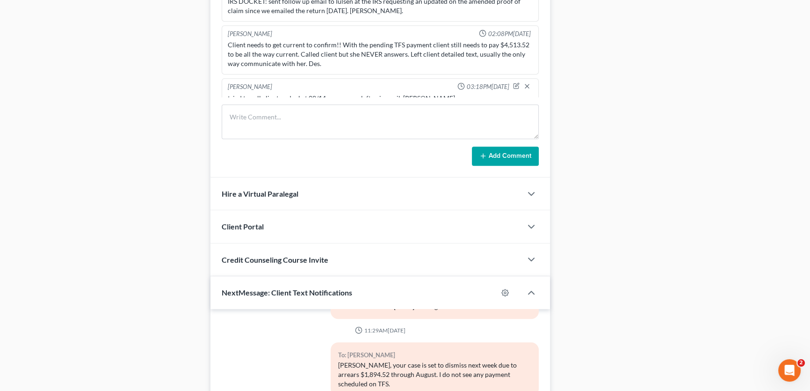
scroll to position [756, 0]
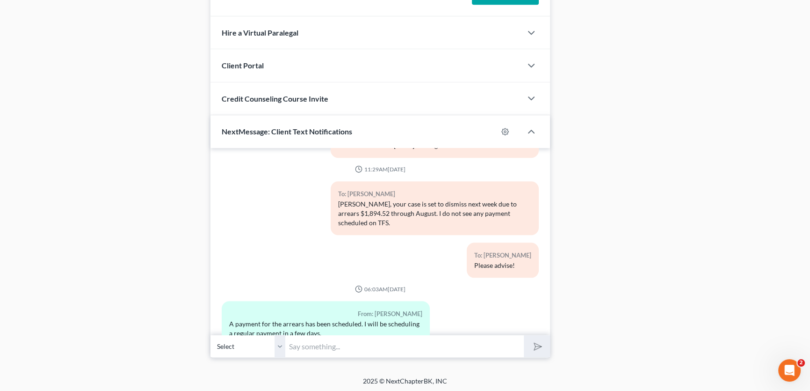
click at [279, 343] on select "Select +1 (940) 923-1944 - Lori Hernandez" at bounding box center [247, 345] width 75 height 23
click at [317, 341] on input "text" at bounding box center [404, 345] width 239 height 23
click at [318, 342] on input "text" at bounding box center [404, 345] width 239 height 23
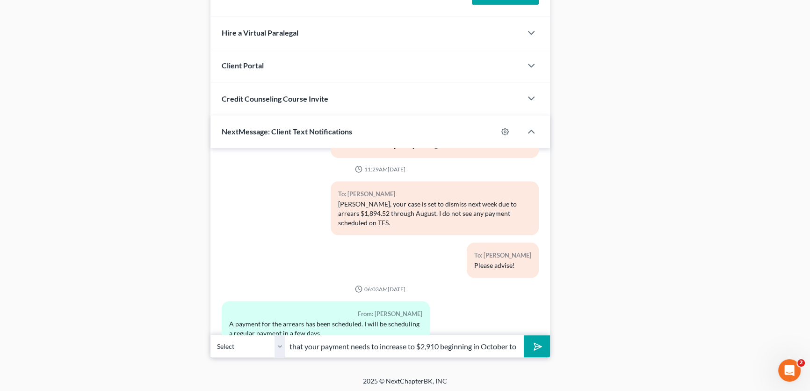
scroll to position [0, 290]
type input "I will let the Trustee know your arrears payment is scheduled on TFS. The Trust…"
drag, startPoint x: 405, startPoint y: 346, endPoint x: 489, endPoint y: 345, distance: 84.7
click at [489, 345] on input "I will let the Trustee know your arrears payment is scheduled on TFS. The Trust…" at bounding box center [404, 345] width 239 height 23
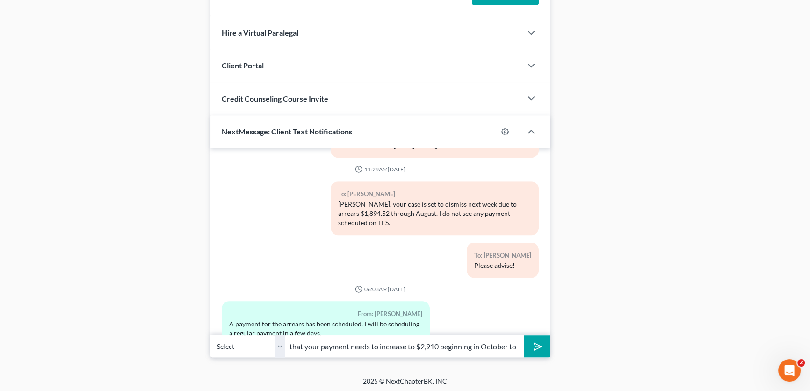
scroll to position [0, 0]
click at [534, 344] on icon "submit" at bounding box center [536, 346] width 13 height 13
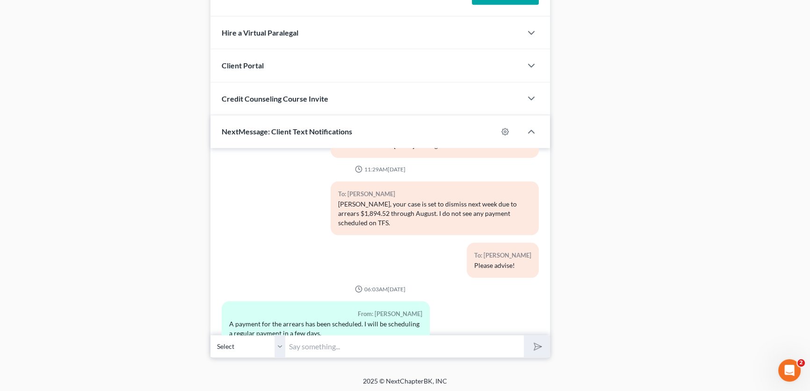
drag, startPoint x: 411, startPoint y: 345, endPoint x: 417, endPoint y: 343, distance: 6.1
click at [411, 345] on input "text" at bounding box center [404, 345] width 239 height 23
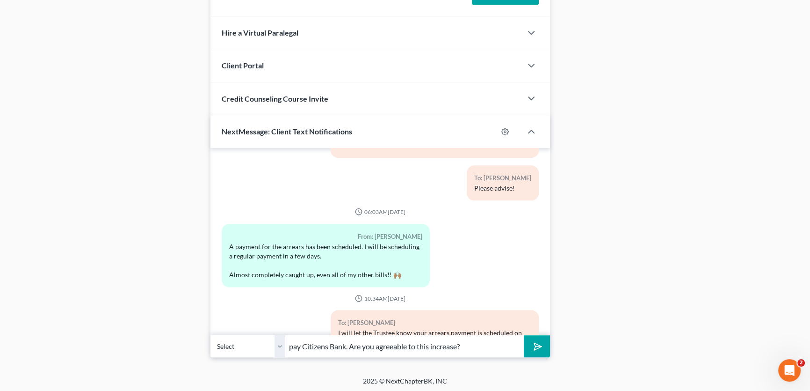
type input "pay Citizens Bank. Are you agreeable to this increase?"
click at [524, 335] on button "submit" at bounding box center [537, 346] width 26 height 22
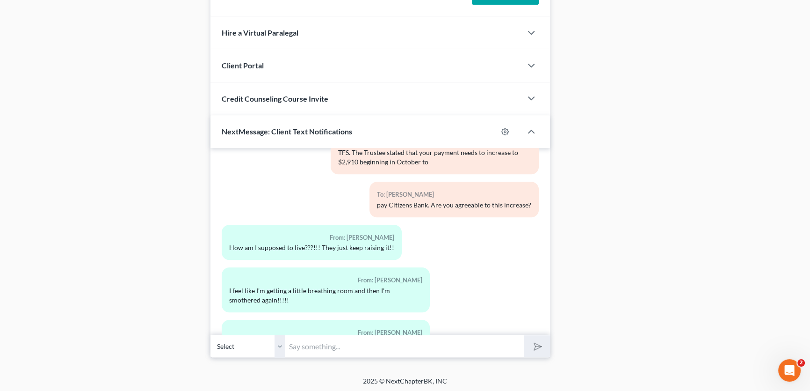
scroll to position [6079, 0]
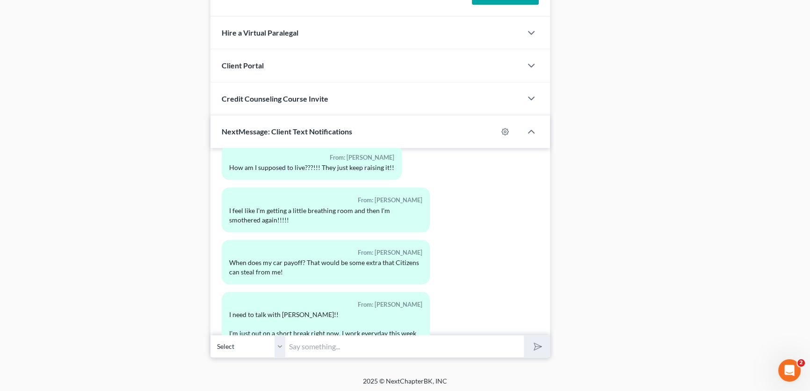
drag, startPoint x: 283, startPoint y: 345, endPoint x: 313, endPoint y: 343, distance: 30.4
click at [283, 345] on select "Select +1 (940) 923-1944 - Lori Hernandez" at bounding box center [247, 345] width 75 height 23
click at [313, 343] on input "text" at bounding box center [404, 345] width 239 height 23
click at [314, 342] on input "text" at bounding box center [404, 345] width 239 height 23
type input "can you be here tomorrow at 3:30pm?"
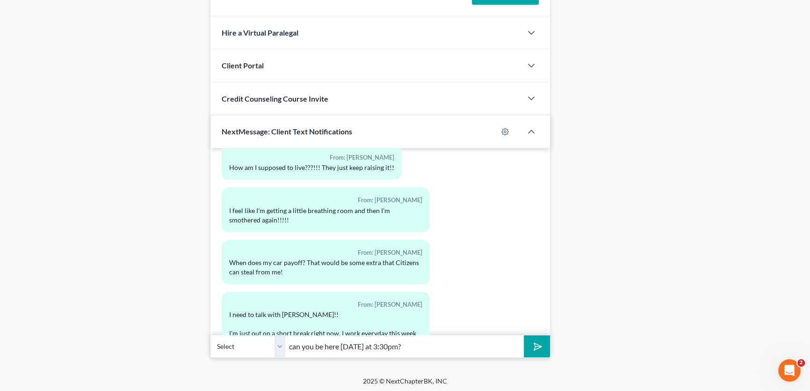
click at [524, 335] on button "submit" at bounding box center [537, 346] width 26 height 22
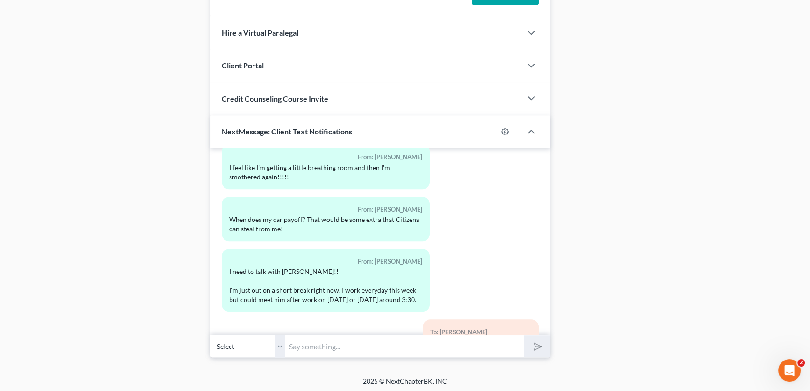
scroll to position [6164, 0]
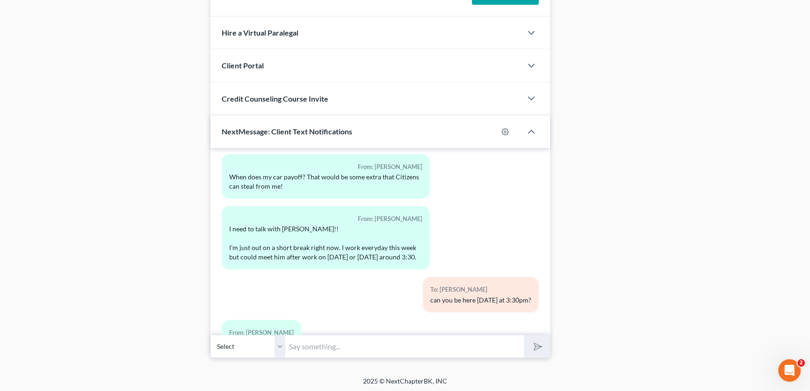
drag, startPoint x: 311, startPoint y: 349, endPoint x: 317, endPoint y: 344, distance: 7.6
click at [311, 349] on input "text" at bounding box center [404, 345] width 239 height 23
type input "I have you on his schedule for tomorrow at 3:30pm. We will see you then."
click at [524, 335] on button "submit" at bounding box center [537, 346] width 26 height 22
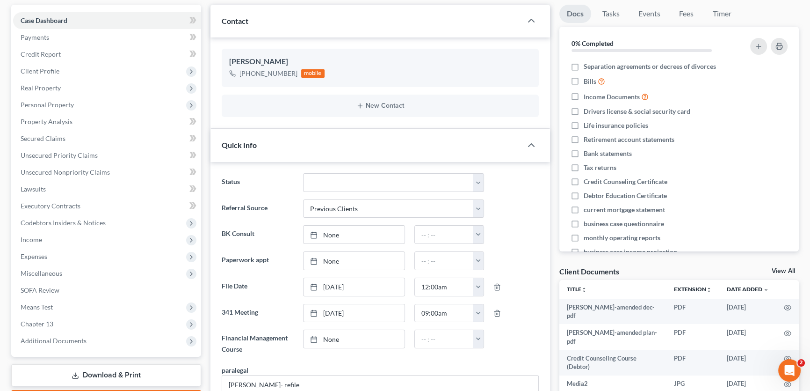
scroll to position [0, 0]
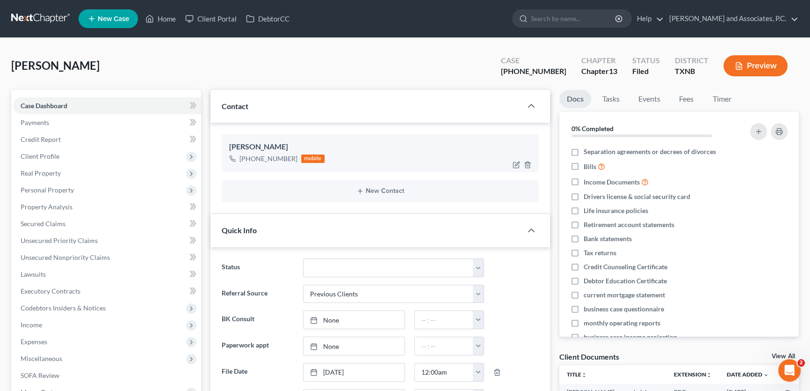
drag, startPoint x: 294, startPoint y: 157, endPoint x: 267, endPoint y: 160, distance: 27.3
click at [267, 160] on div "+1 (940) 923-1944 mobile" at bounding box center [276, 158] width 95 height 12
copy div "923-1944"
click at [173, 19] on link "Home" at bounding box center [161, 18] width 40 height 17
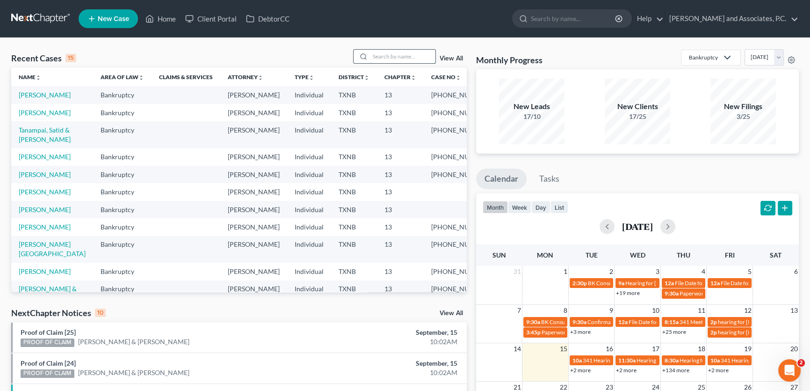
click at [379, 58] on input "search" at bounding box center [402, 57] width 65 height 14
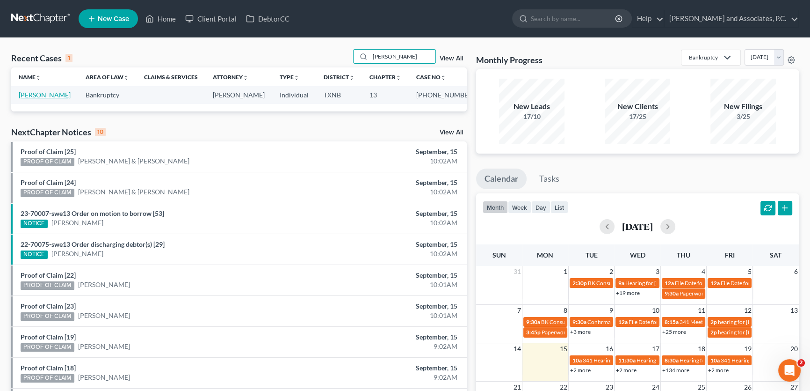
type input "hoelscher"
click at [60, 95] on link "[PERSON_NAME]" at bounding box center [45, 95] width 52 height 8
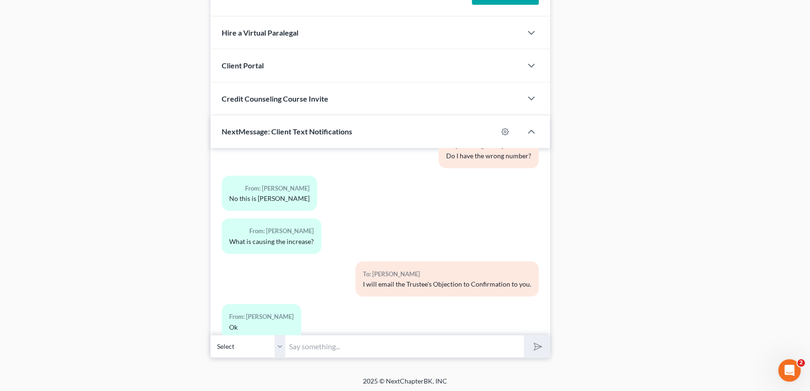
scroll to position [307, 0]
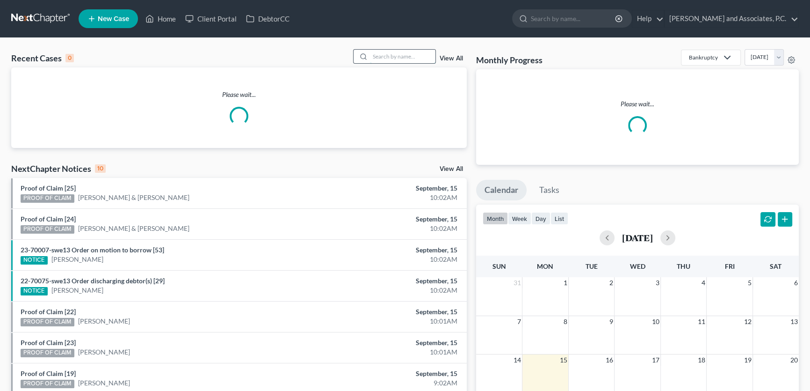
click at [417, 56] on input "search" at bounding box center [402, 57] width 65 height 14
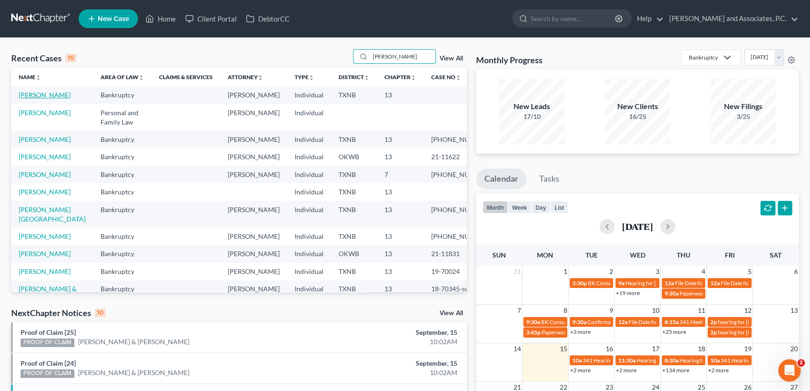
type input "johnson"
click at [49, 95] on link "[PERSON_NAME]" at bounding box center [45, 95] width 52 height 8
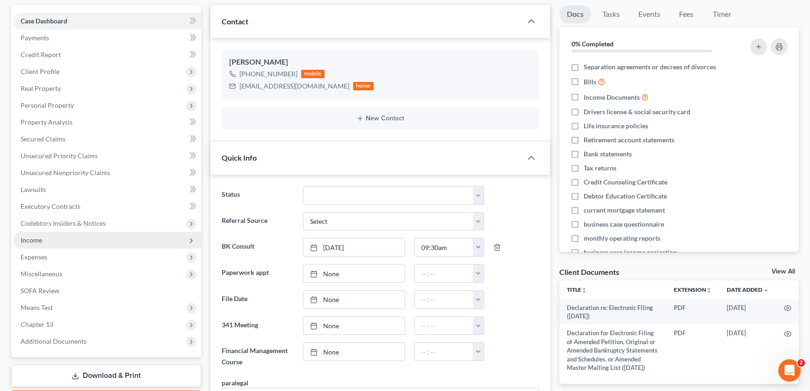
scroll to position [1341, 0]
click at [65, 238] on span "Income" at bounding box center [107, 240] width 188 height 17
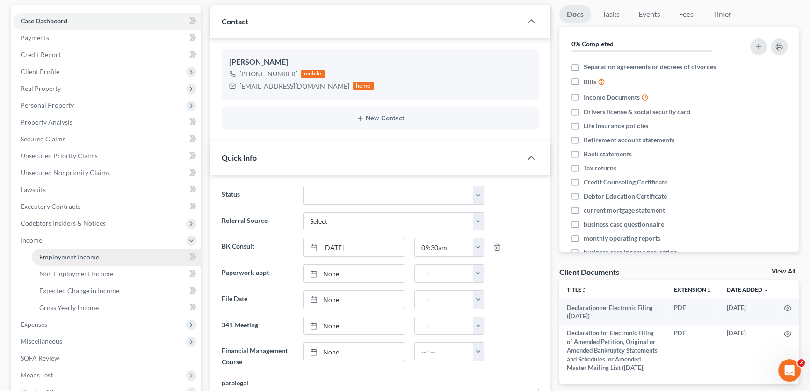
click at [65, 259] on span "Employment Income" at bounding box center [69, 257] width 60 height 8
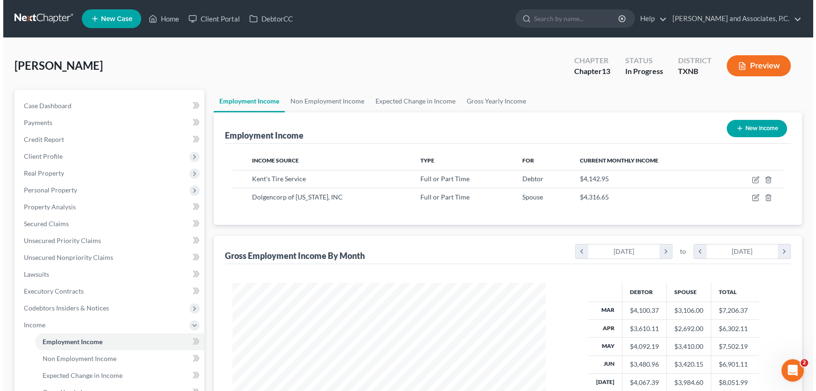
scroll to position [167, 332]
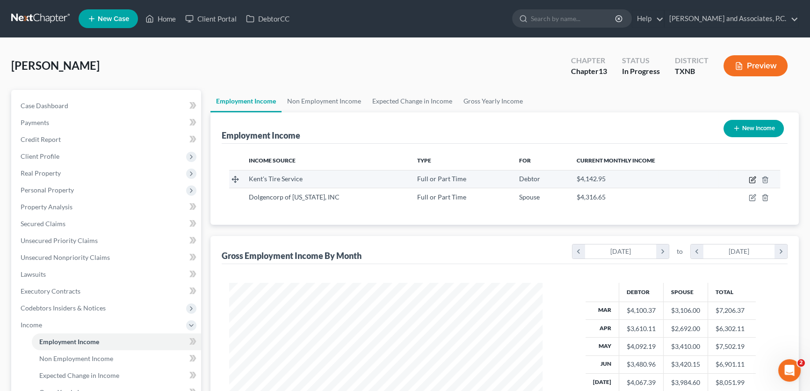
click at [752, 177] on icon "button" at bounding box center [752, 179] width 7 height 7
select select "0"
select select "45"
select select "2"
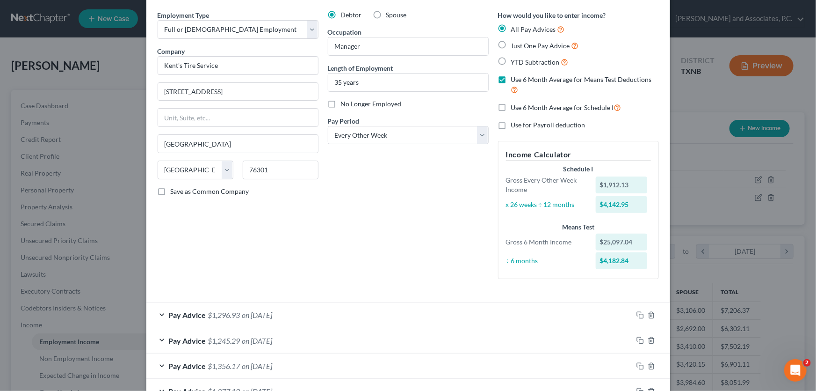
scroll to position [27, 0]
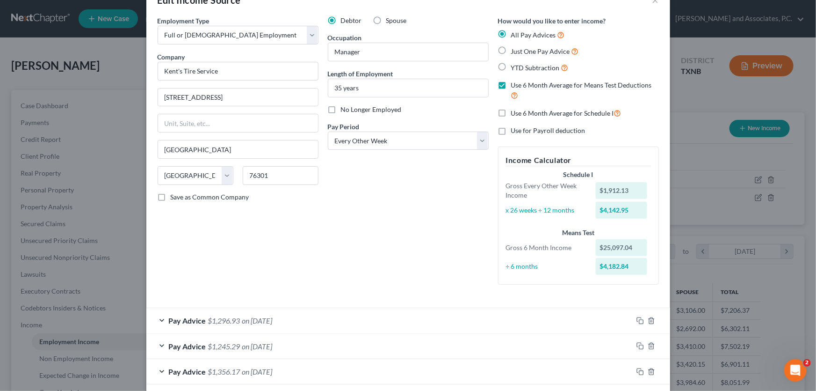
click at [273, 322] on span "on 08/29/2025" at bounding box center [257, 320] width 30 height 9
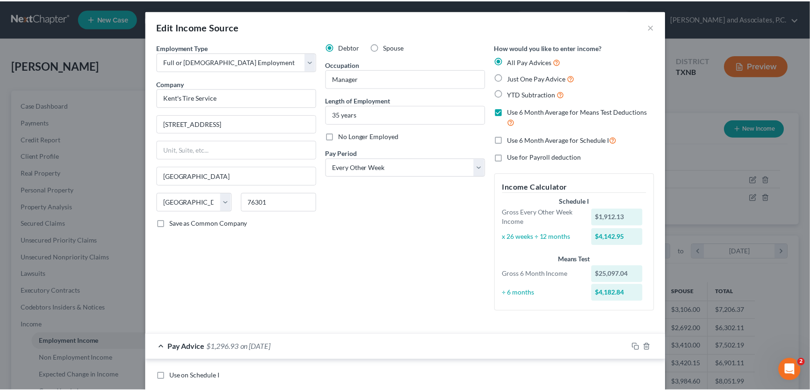
scroll to position [0, 0]
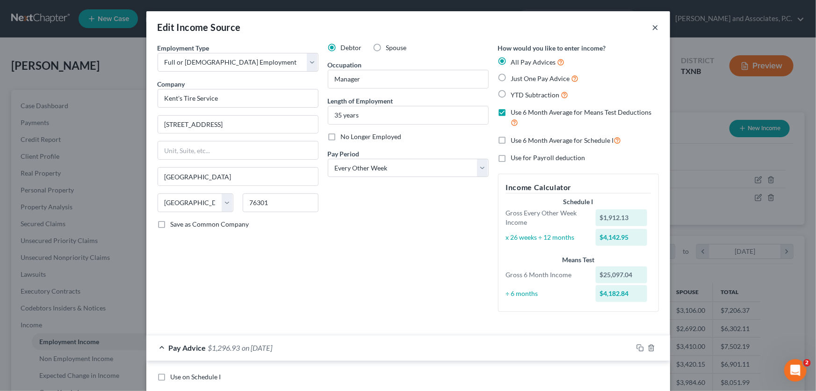
click at [653, 28] on button "×" at bounding box center [656, 27] width 7 height 11
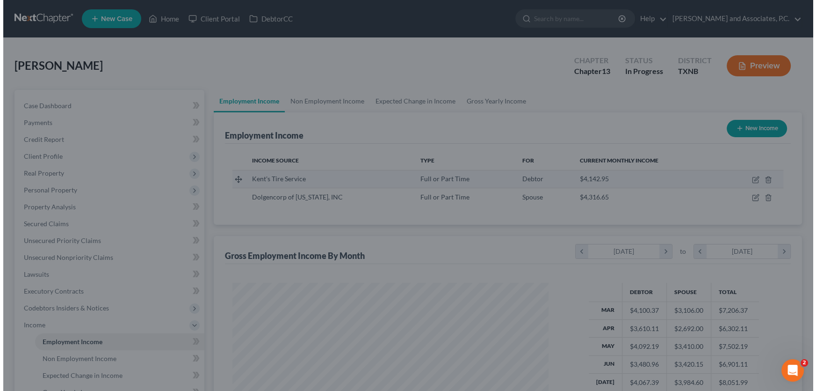
scroll to position [467605, 467440]
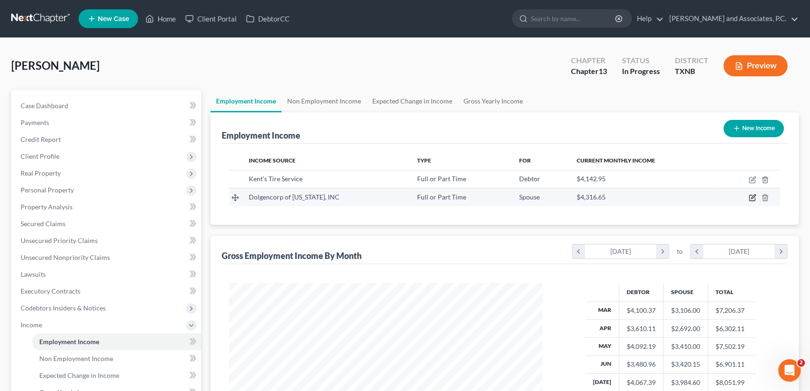
click at [750, 196] on icon "button" at bounding box center [752, 197] width 7 height 7
select select "0"
select select "44"
select select "3"
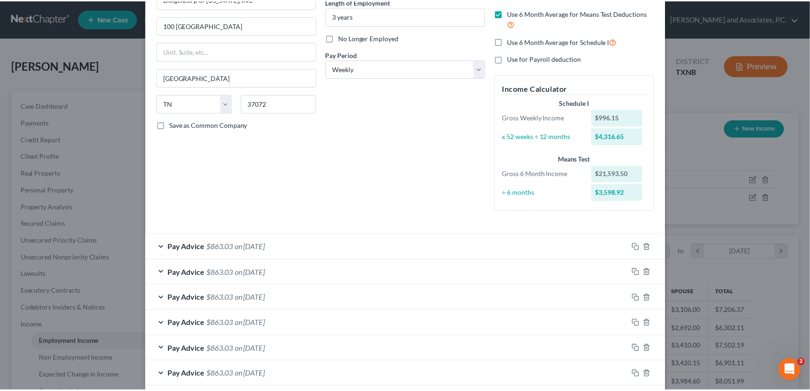
scroll to position [0, 0]
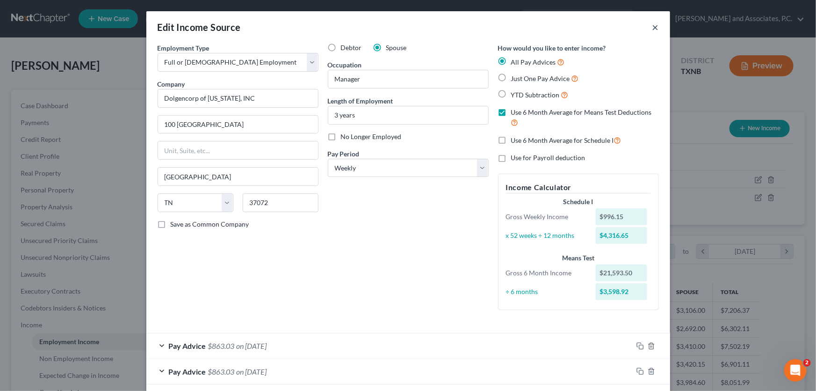
click at [653, 27] on button "×" at bounding box center [656, 27] width 7 height 11
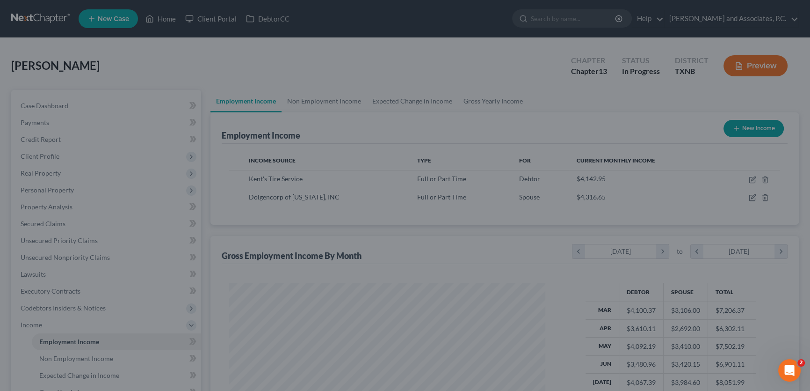
scroll to position [467605, 467440]
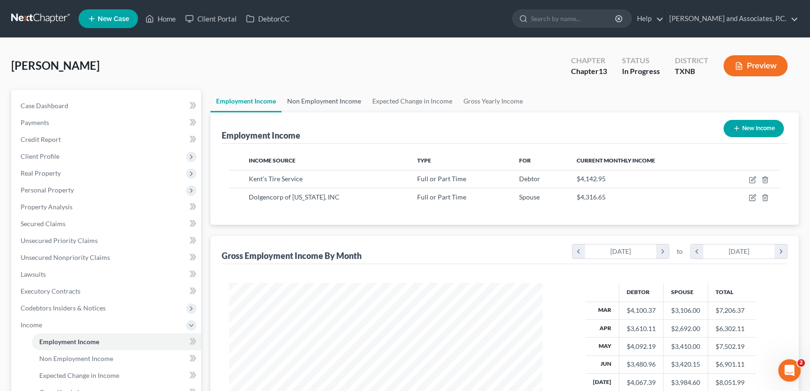
click at [350, 98] on link "Non Employment Income" at bounding box center [324, 101] width 85 height 22
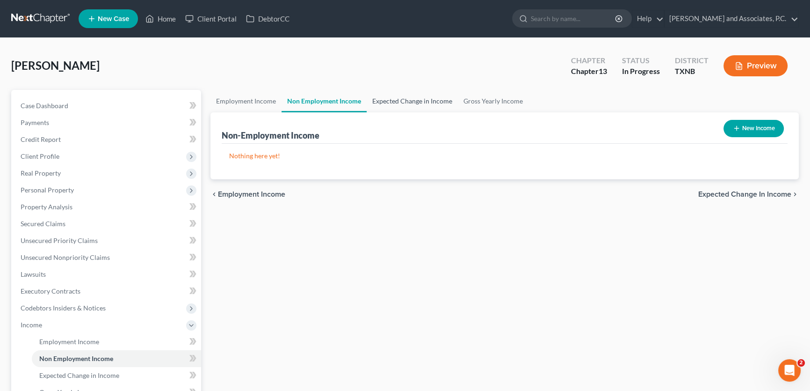
click at [393, 98] on link "Expected Change in Income" at bounding box center [412, 101] width 91 height 22
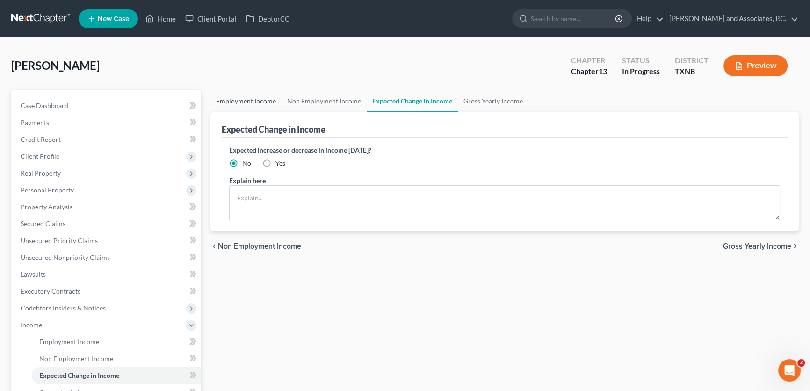
click at [239, 97] on link "Employment Income" at bounding box center [245, 101] width 71 height 22
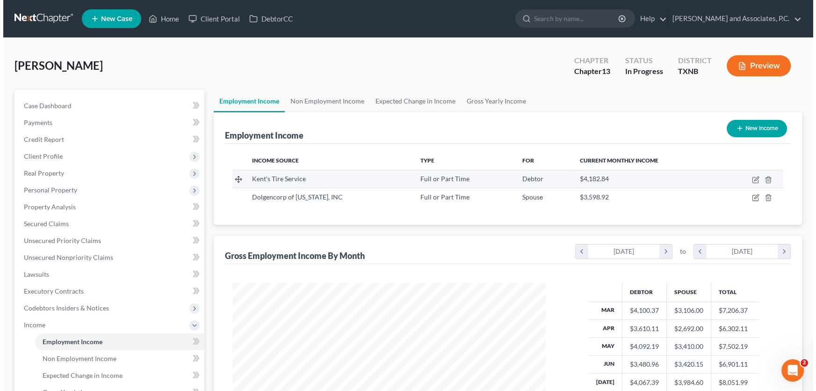
scroll to position [167, 332]
click at [755, 178] on icon "button" at bounding box center [752, 179] width 7 height 7
select select "0"
select select "45"
select select "2"
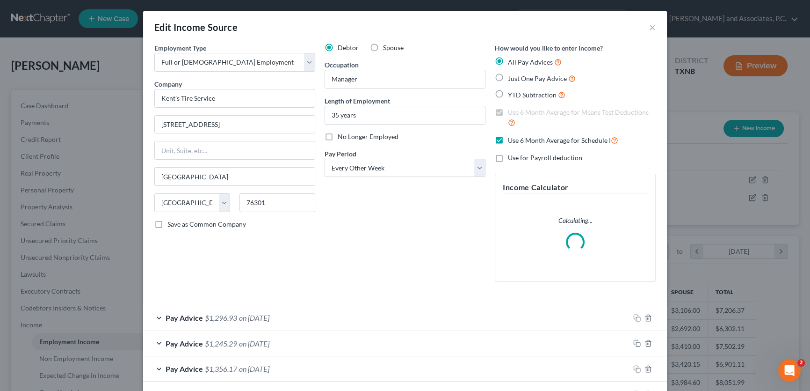
scroll to position [167, 335]
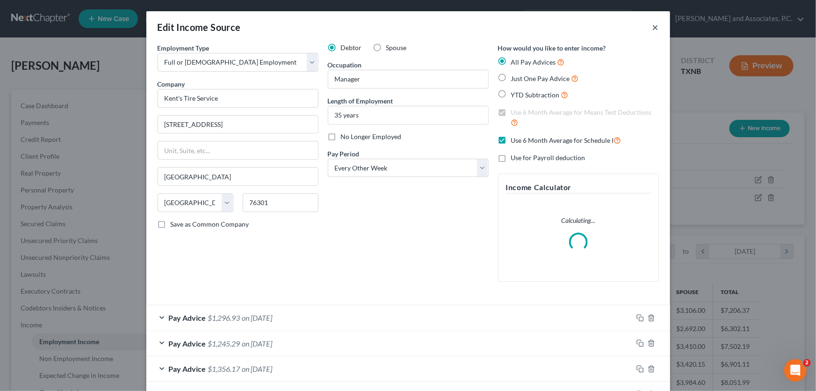
click at [653, 28] on button "×" at bounding box center [656, 27] width 7 height 11
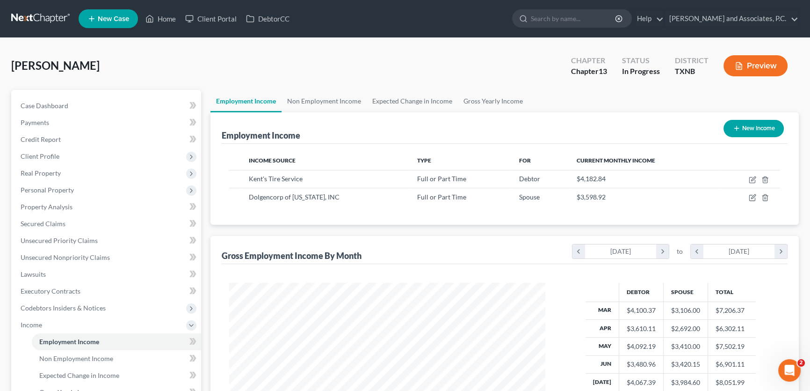
scroll to position [467605, 467440]
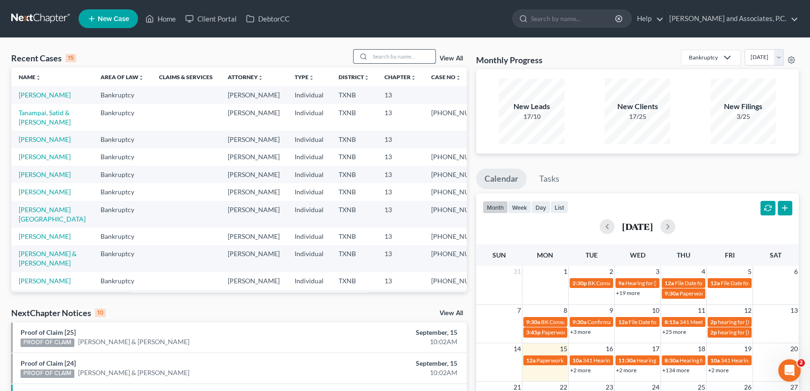
click at [402, 51] on input "search" at bounding box center [402, 57] width 65 height 14
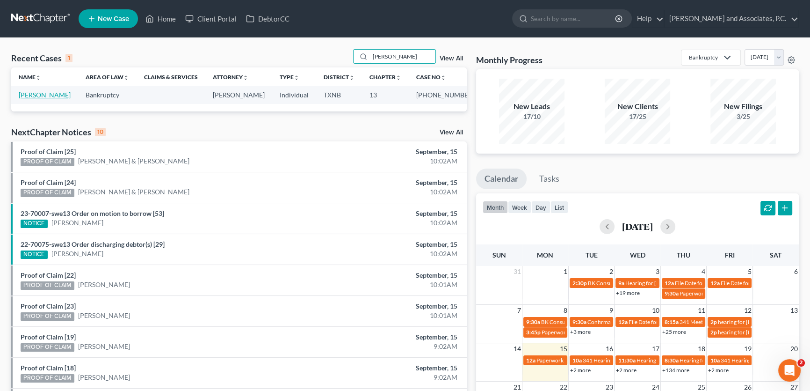
type input "steinbeck"
click at [53, 94] on link "[PERSON_NAME]" at bounding box center [45, 95] width 52 height 8
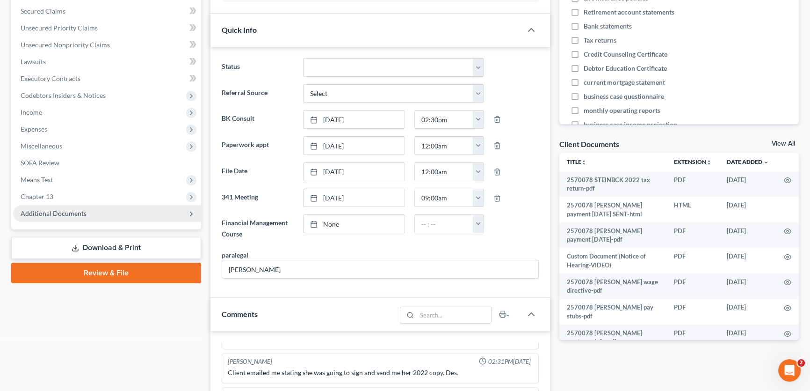
scroll to position [462, 0]
click at [87, 210] on span "Additional Documents" at bounding box center [107, 213] width 188 height 17
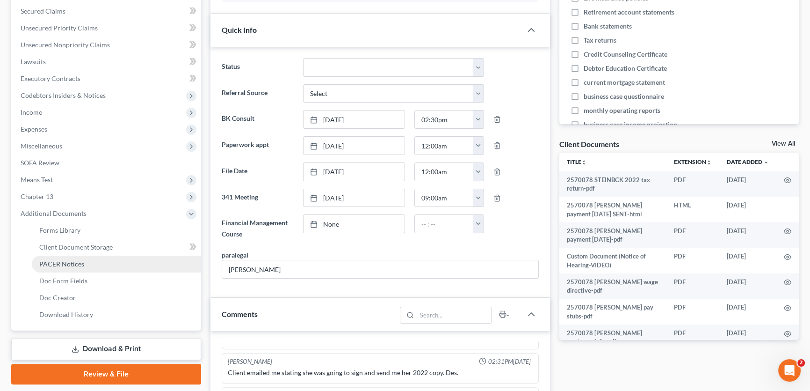
click at [75, 264] on span "PACER Notices" at bounding box center [61, 264] width 45 height 8
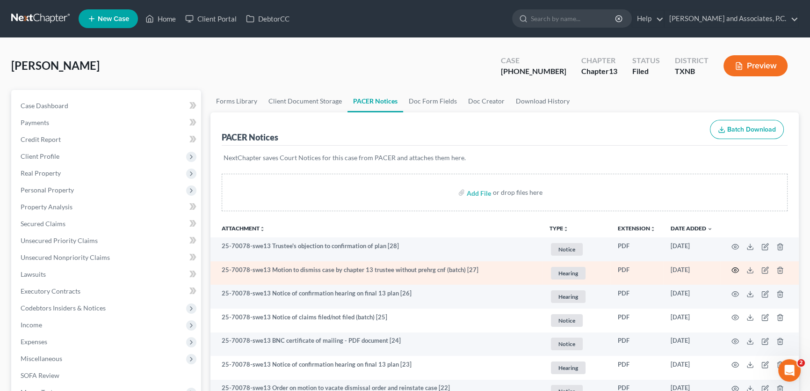
click at [734, 269] on circle "button" at bounding box center [735, 270] width 2 height 2
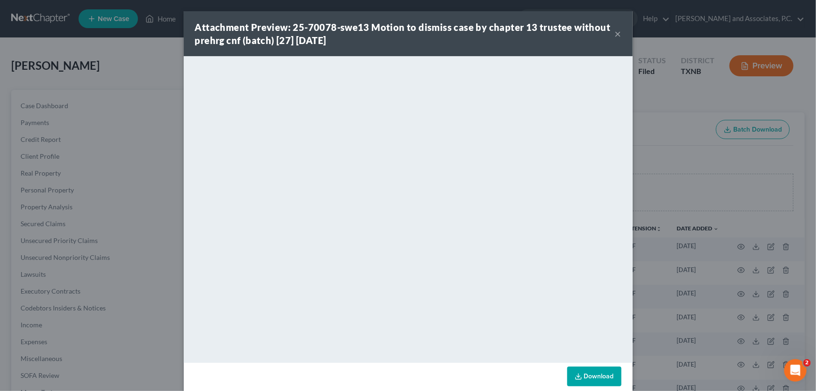
click at [616, 32] on button "×" at bounding box center [618, 33] width 7 height 11
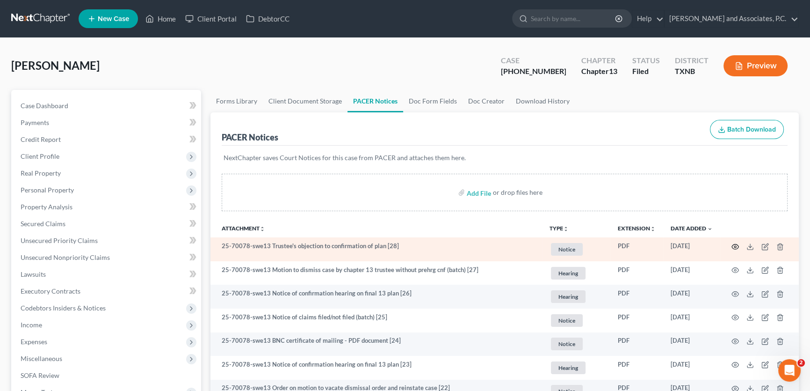
click at [734, 245] on icon "button" at bounding box center [735, 246] width 7 height 7
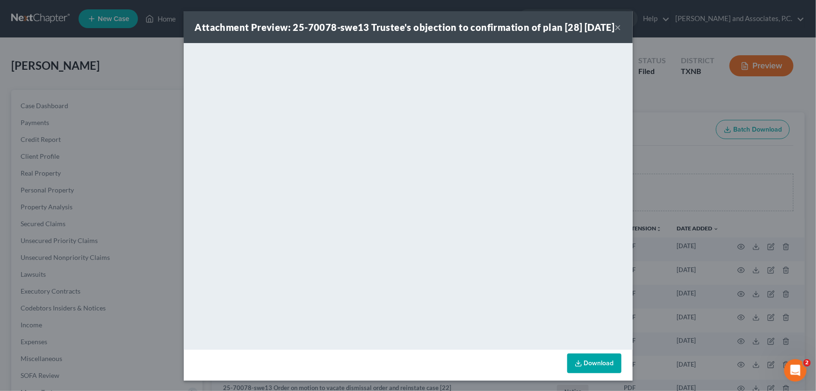
click at [615, 33] on button "×" at bounding box center [618, 27] width 7 height 11
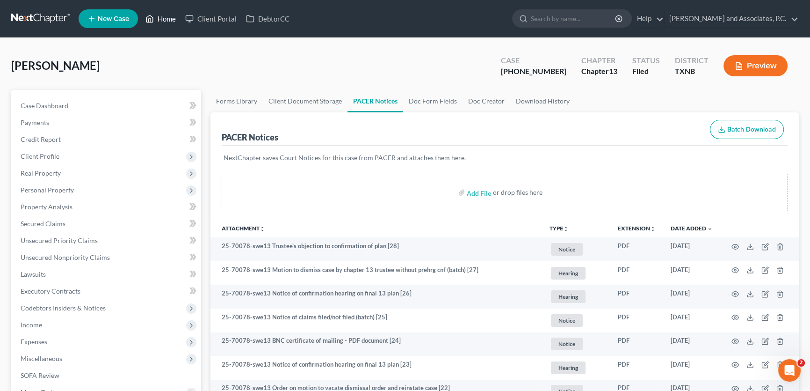
click at [167, 19] on link "Home" at bounding box center [161, 18] width 40 height 17
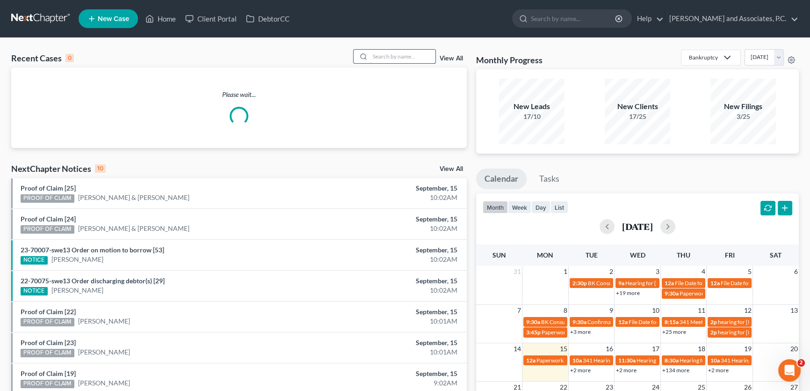
click at [420, 54] on input "search" at bounding box center [402, 57] width 65 height 14
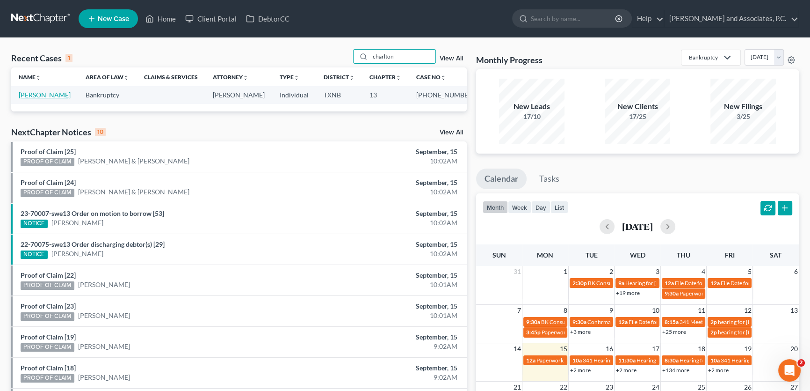
type input "charlton"
click at [52, 95] on link "[PERSON_NAME]" at bounding box center [45, 95] width 52 height 8
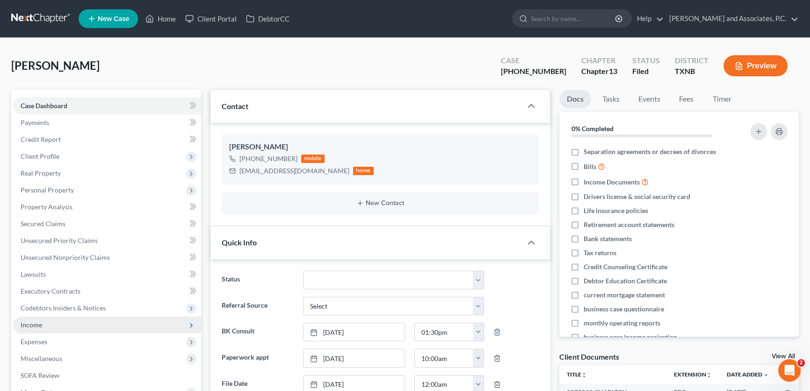
scroll to position [42, 0]
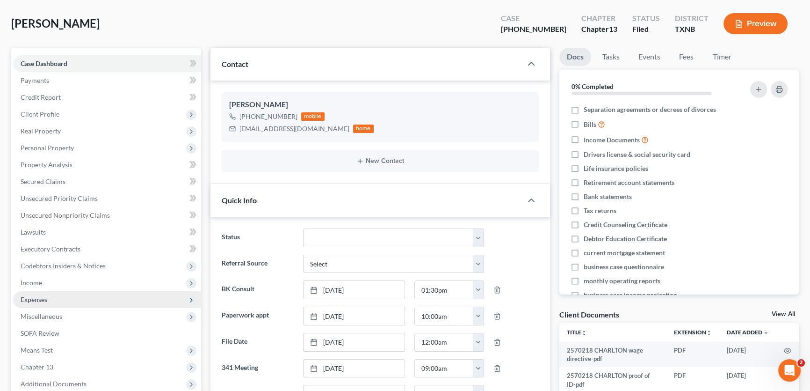
click at [58, 297] on span "Expenses" at bounding box center [107, 299] width 188 height 17
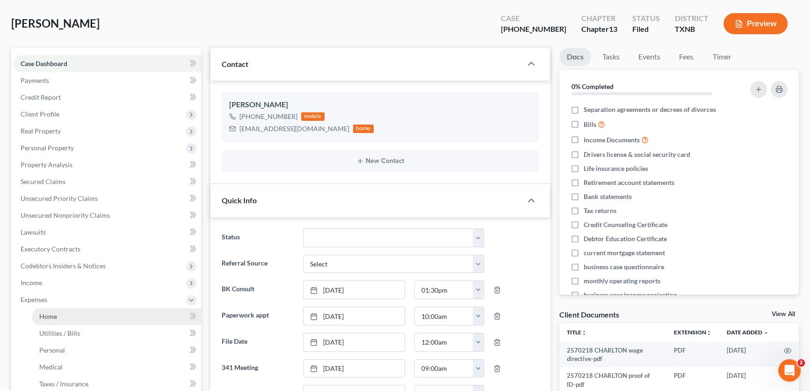
click at [55, 313] on span "Home" at bounding box center [48, 316] width 18 height 8
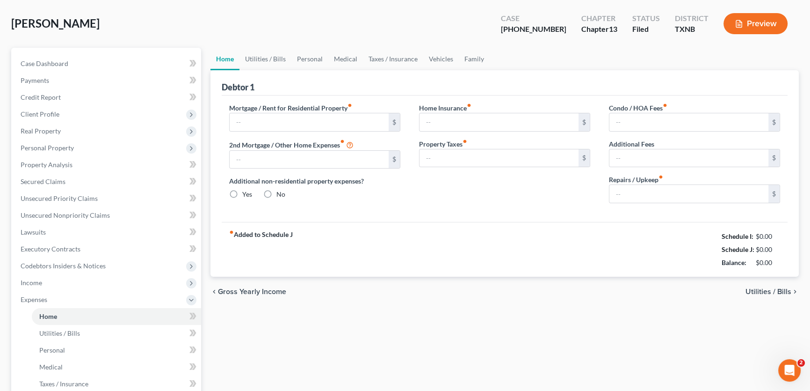
scroll to position [1, 0]
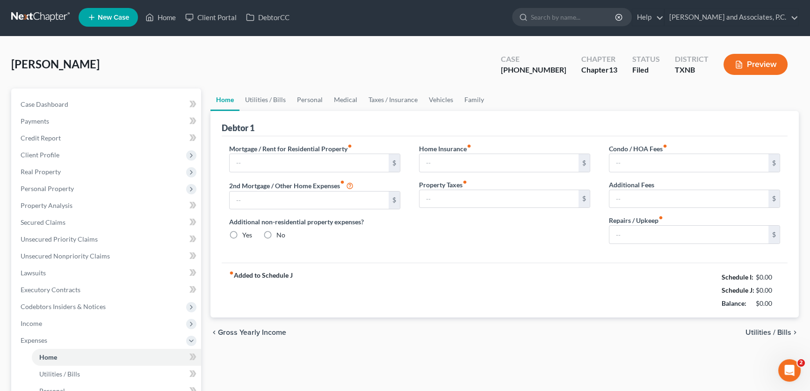
type input "850.00"
type input "0.00"
radio input "true"
type input "0.00"
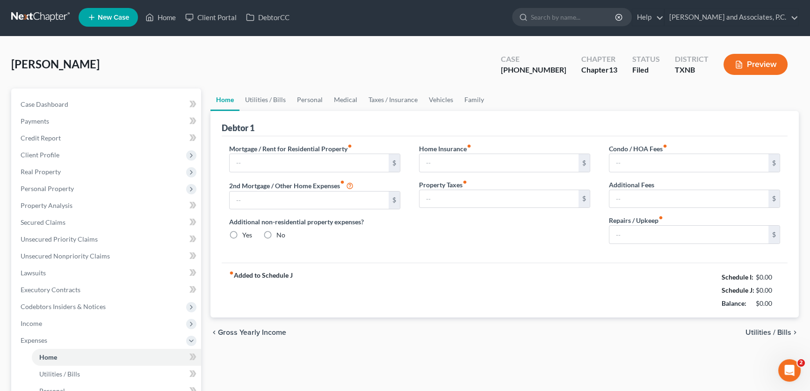
type input "0.00"
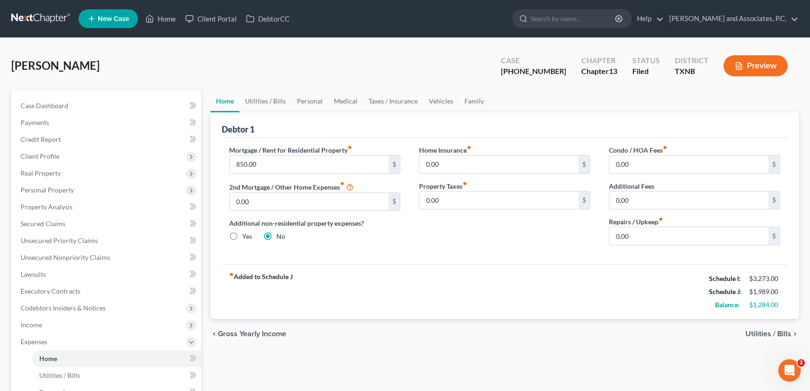
scroll to position [42, 0]
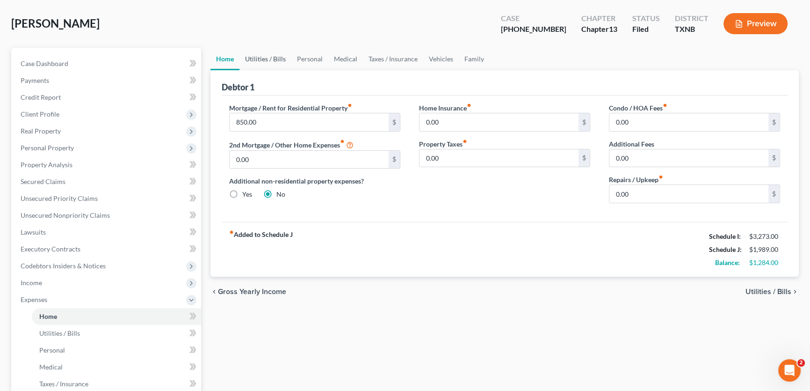
click at [266, 57] on link "Utilities / Bills" at bounding box center [265, 59] width 52 height 22
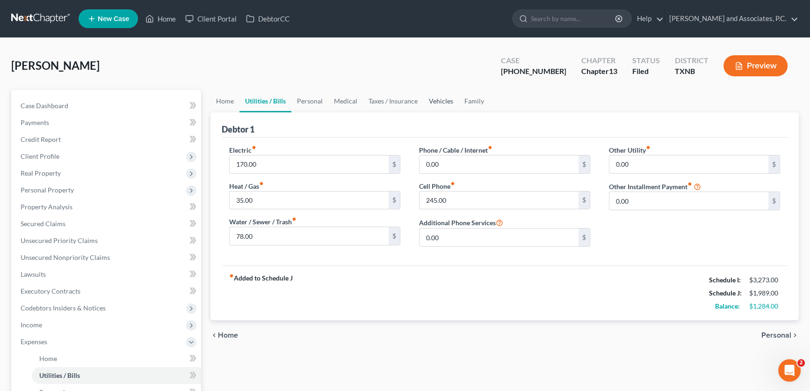
click at [439, 100] on link "Vehicles" at bounding box center [441, 101] width 36 height 22
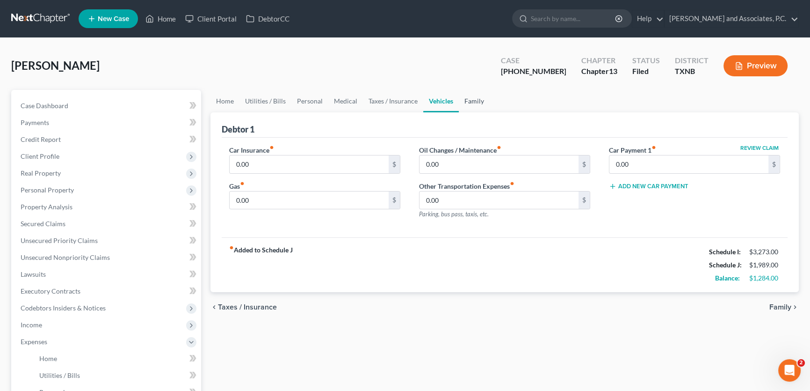
click at [472, 102] on link "Family" at bounding box center [474, 101] width 31 height 22
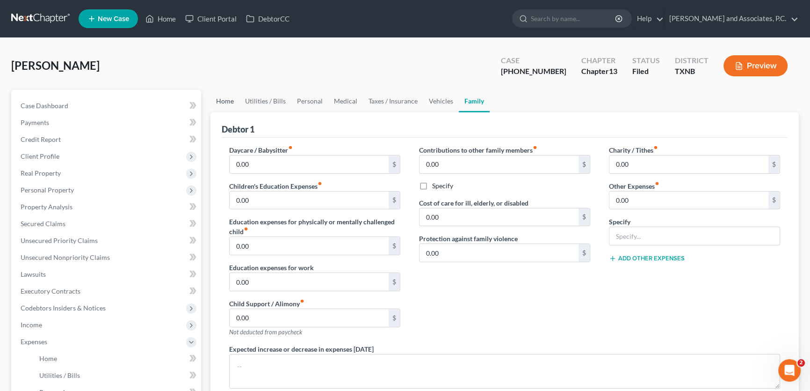
click at [225, 99] on link "Home" at bounding box center [224, 101] width 29 height 22
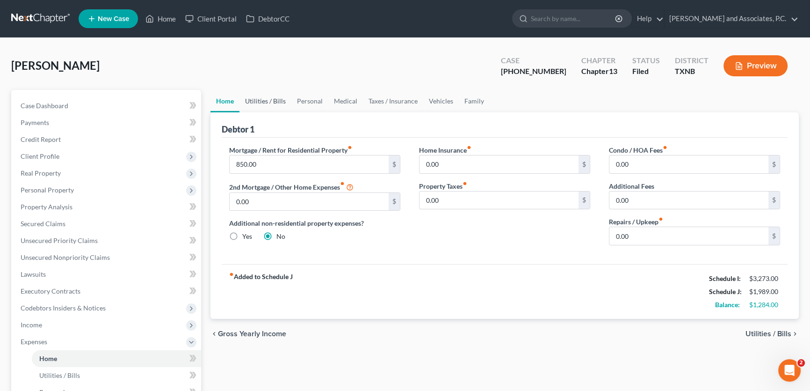
click at [266, 98] on link "Utilities / Bills" at bounding box center [265, 101] width 52 height 22
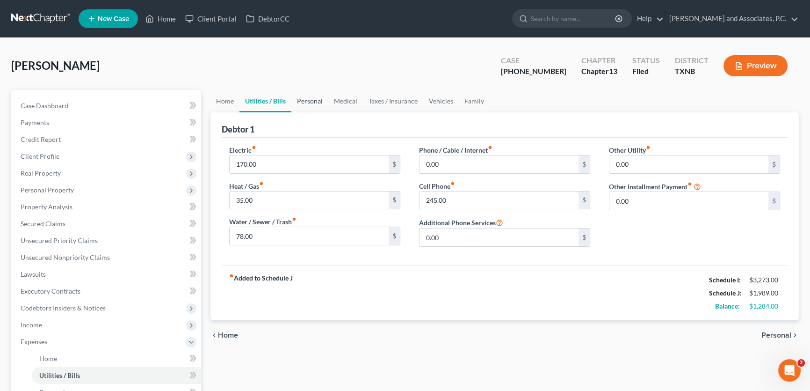
click at [311, 99] on link "Personal" at bounding box center [309, 101] width 37 height 22
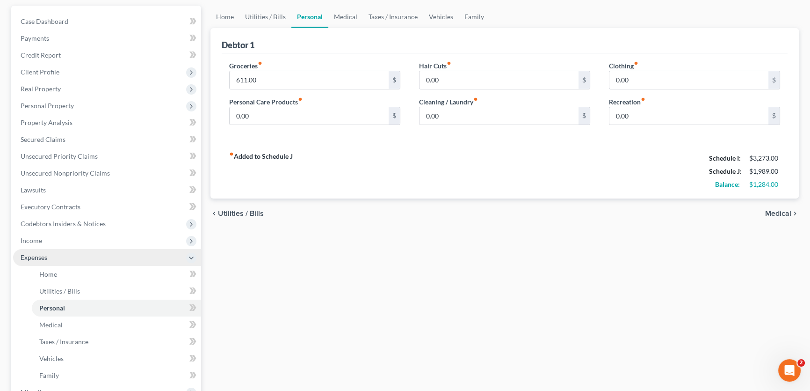
scroll to position [85, 0]
click at [86, 241] on span "Income" at bounding box center [107, 240] width 188 height 17
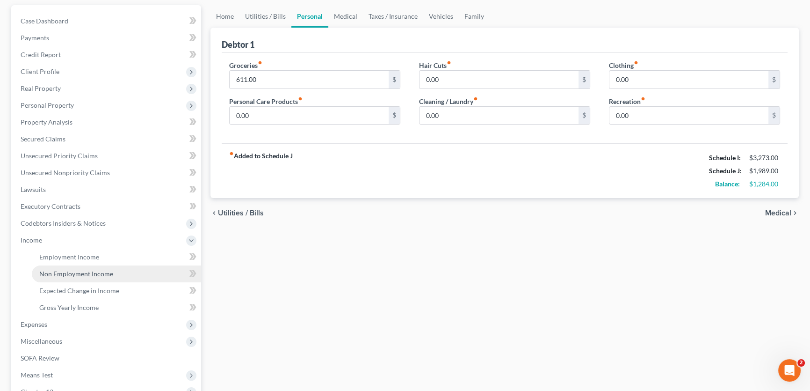
click at [80, 269] on span "Non Employment Income" at bounding box center [76, 273] width 74 height 8
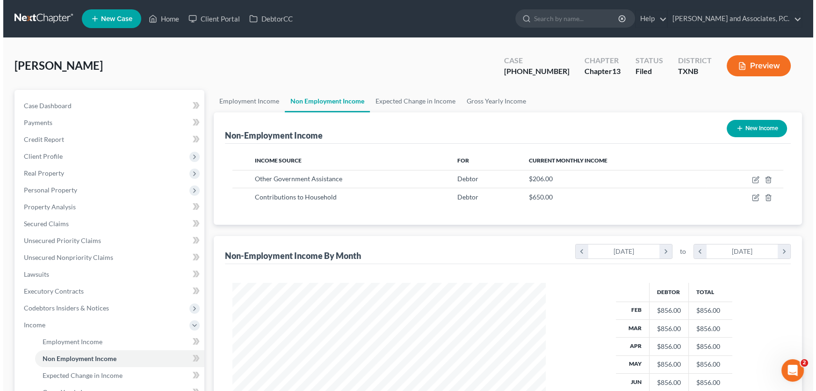
scroll to position [167, 332]
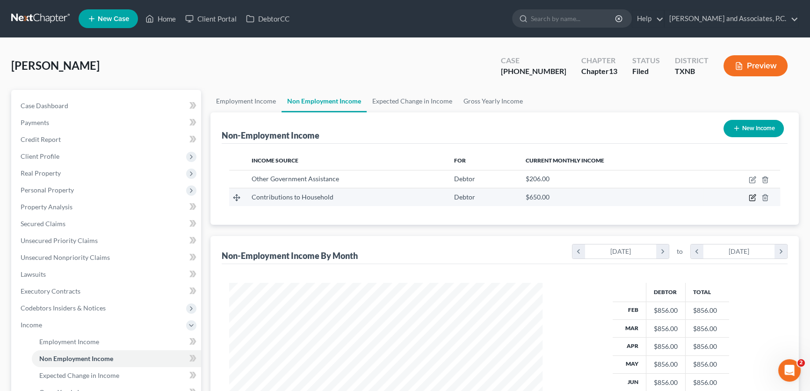
click at [753, 196] on icon "button" at bounding box center [752, 197] width 7 height 7
select select "8"
select select "0"
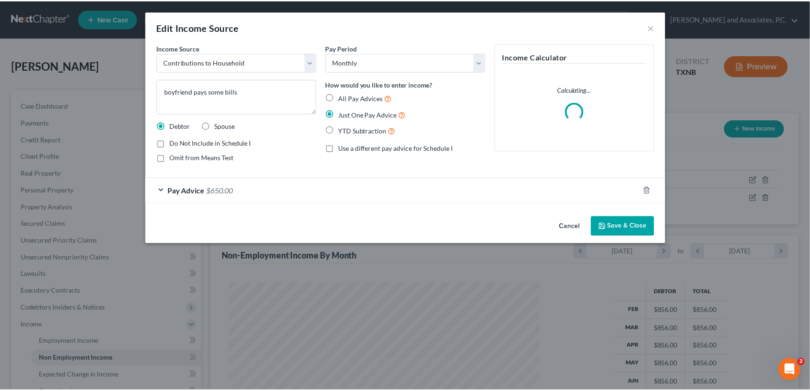
scroll to position [167, 335]
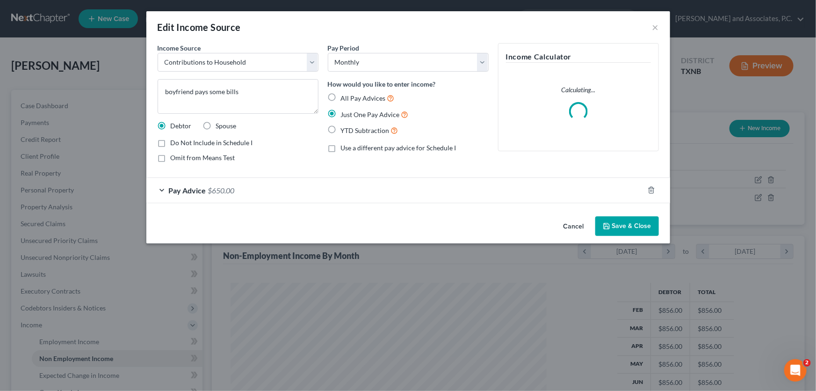
click at [213, 189] on span "$650.00" at bounding box center [221, 190] width 27 height 9
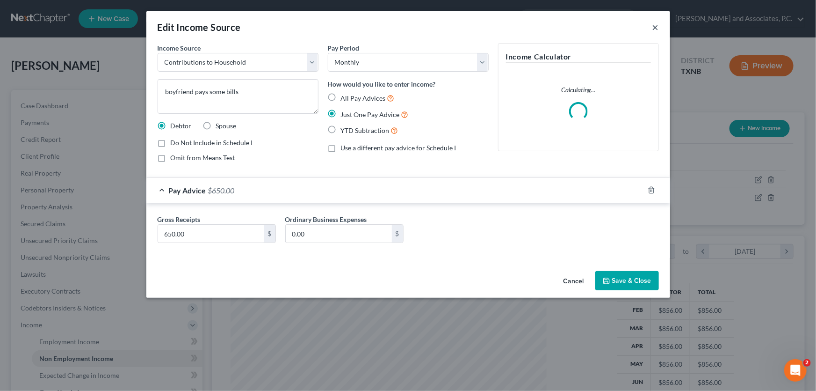
click at [658, 28] on button "×" at bounding box center [656, 27] width 7 height 11
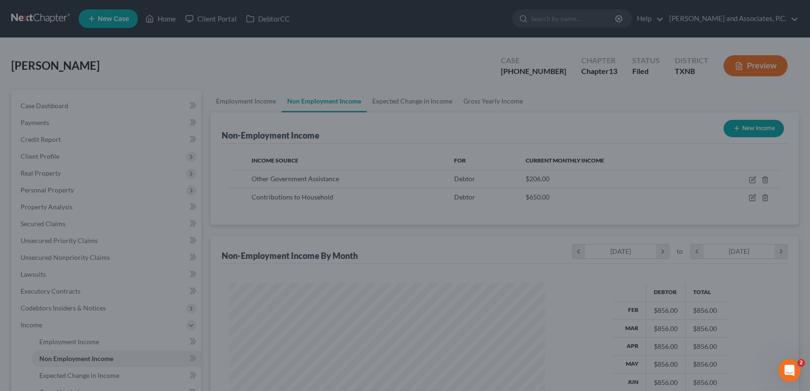
scroll to position [467605, 467440]
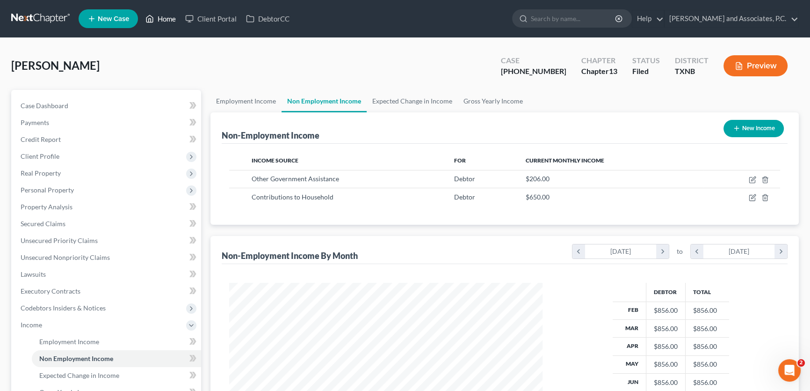
click at [174, 17] on link "Home" at bounding box center [161, 18] width 40 height 17
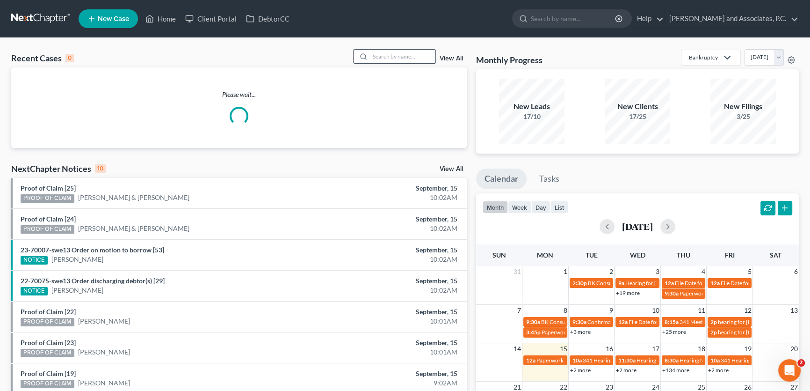
click at [389, 57] on input "search" at bounding box center [402, 57] width 65 height 14
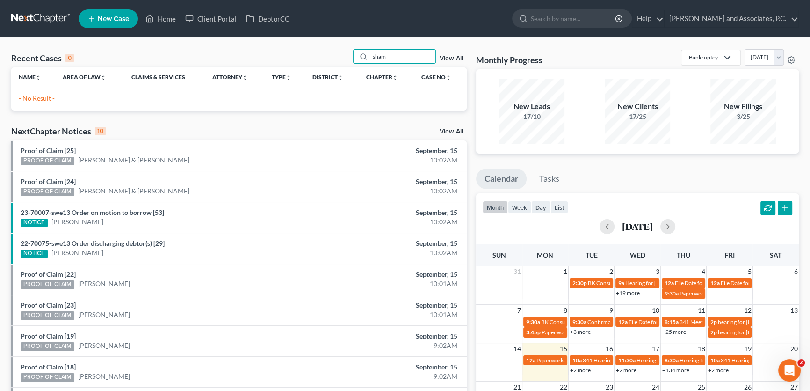
drag, startPoint x: 403, startPoint y: 51, endPoint x: 335, endPoint y: 59, distance: 68.2
click at [335, 59] on div "Recent Cases 0 sham View All" at bounding box center [239, 58] width 456 height 18
type input "s"
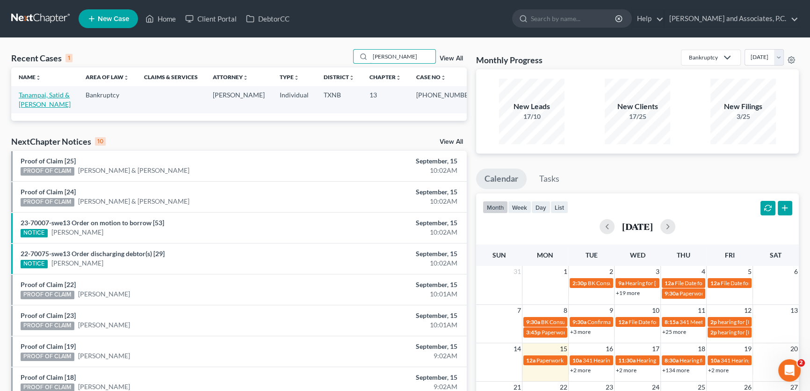
type input "tana"
click at [55, 94] on link "Tanampai, Satid & [PERSON_NAME]" at bounding box center [45, 99] width 52 height 17
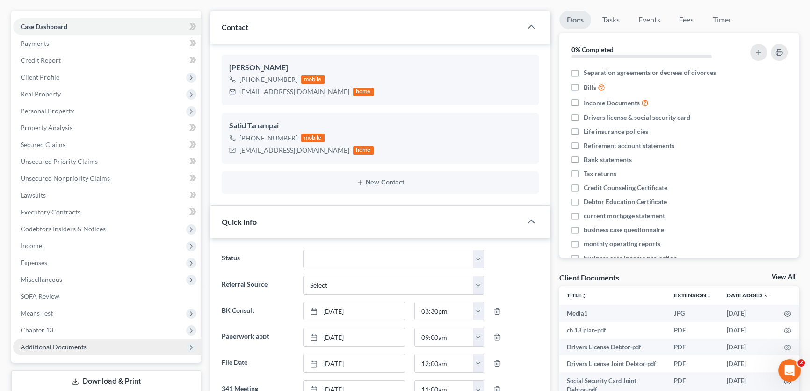
scroll to position [170, 0]
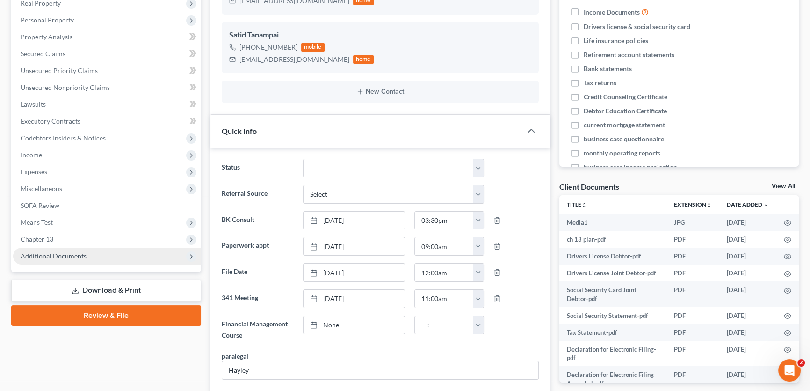
click at [84, 259] on span "Additional Documents" at bounding box center [107, 255] width 188 height 17
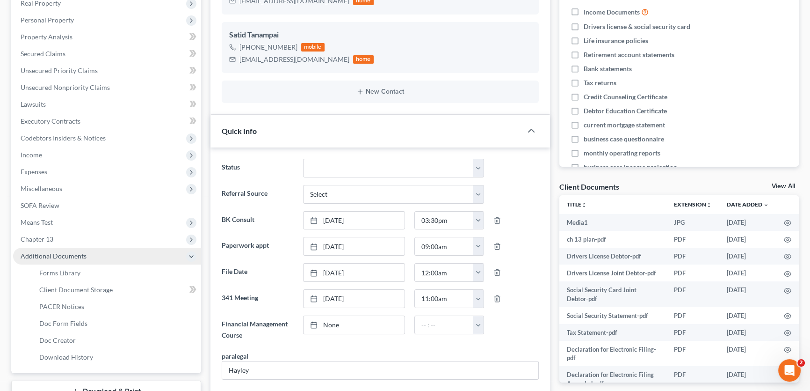
scroll to position [5813, 0]
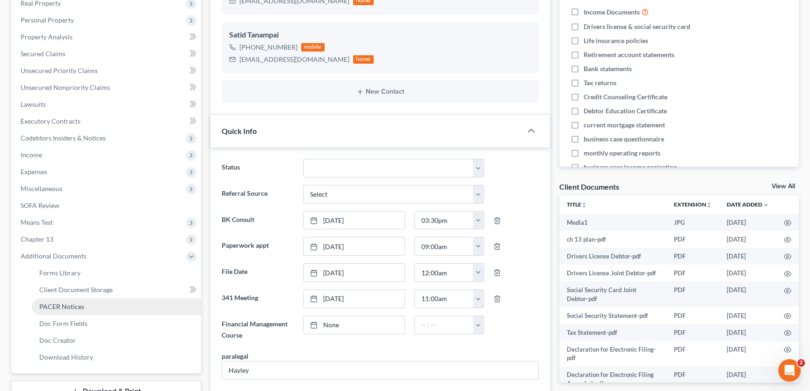
click at [65, 302] on span "PACER Notices" at bounding box center [61, 306] width 45 height 8
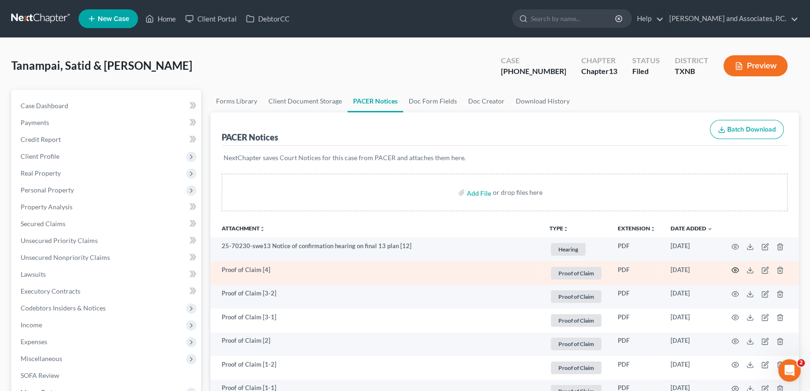
click at [733, 270] on icon "button" at bounding box center [735, 270] width 7 height 5
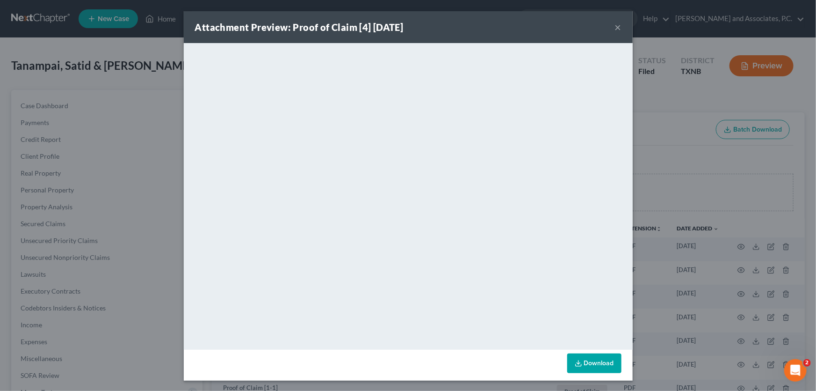
click at [615, 26] on button "×" at bounding box center [618, 27] width 7 height 11
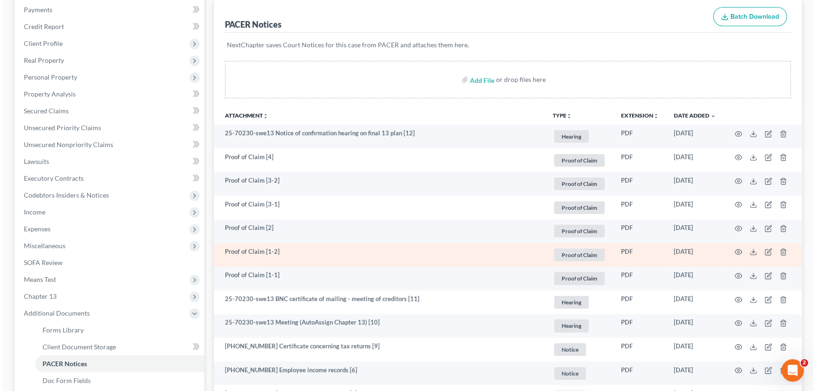
scroll to position [127, 0]
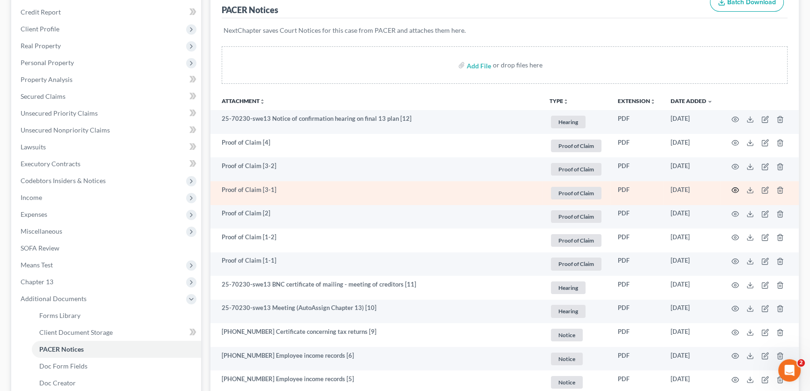
click at [732, 188] on icon "button" at bounding box center [735, 189] width 7 height 7
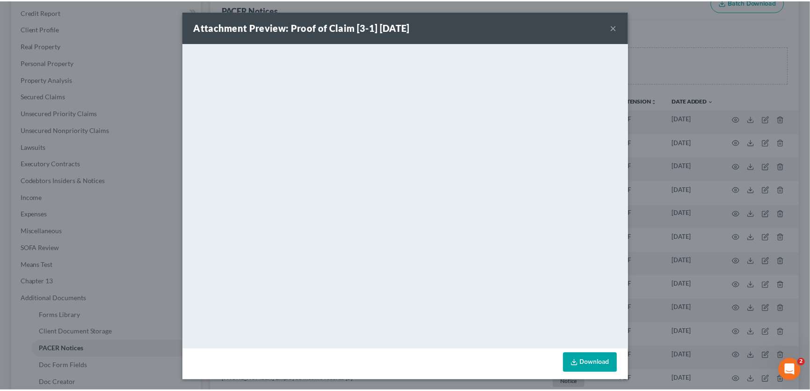
scroll to position [0, 0]
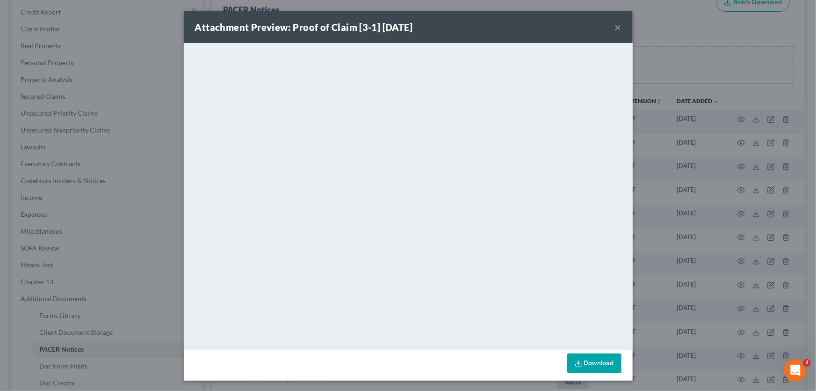
click at [611, 27] on div "Attachment Preview: Proof of Claim [3-1] 09/05/2025 ×" at bounding box center [408, 27] width 449 height 32
click at [617, 27] on button "×" at bounding box center [618, 27] width 7 height 11
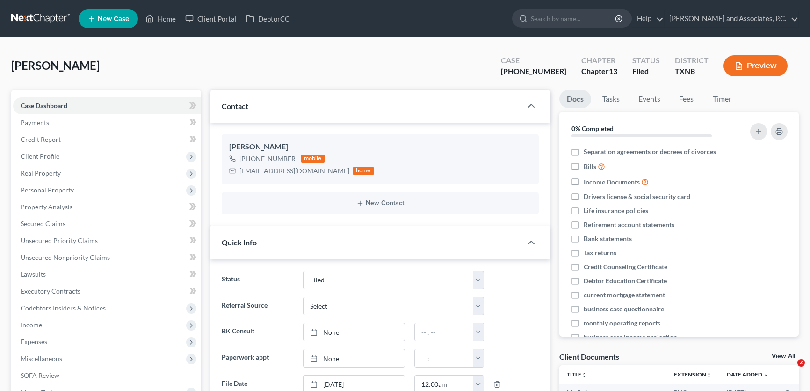
select select "5"
select select "0"
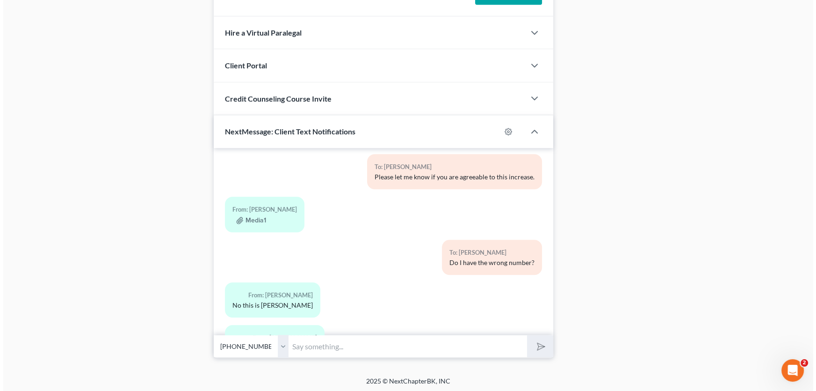
scroll to position [222, 0]
click at [250, 219] on button "Media1" at bounding box center [248, 218] width 30 height 7
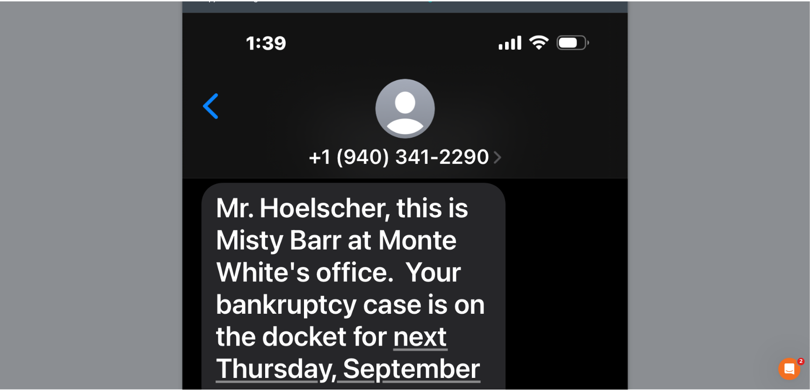
scroll to position [0, 0]
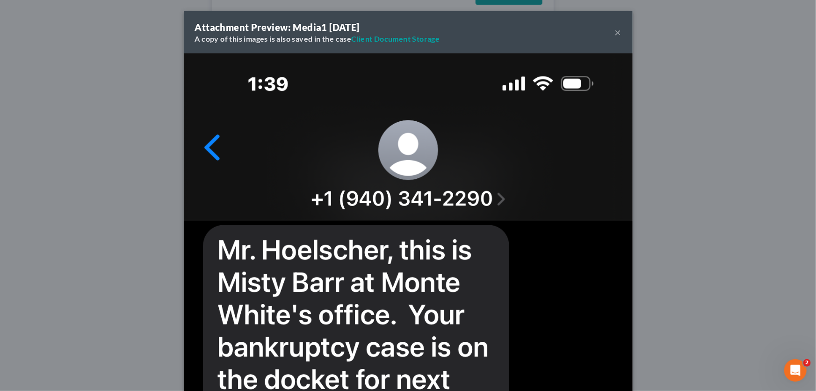
click at [616, 30] on button "×" at bounding box center [618, 32] width 7 height 11
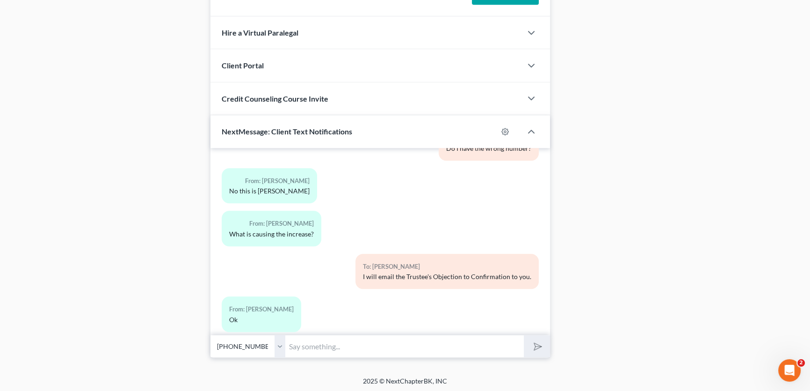
scroll to position [350, 0]
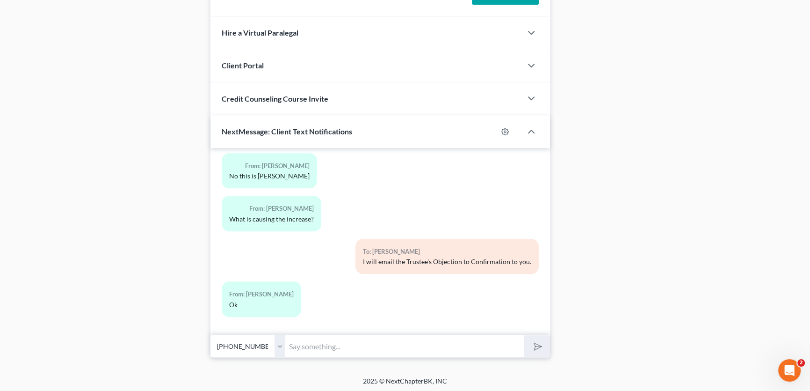
click at [281, 344] on select "Select [PHONE_NUMBER] - [PERSON_NAME]" at bounding box center [247, 345] width 75 height 23
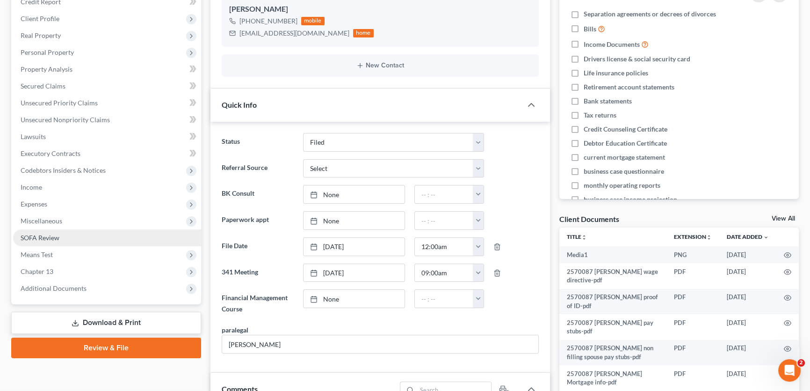
scroll to position [131, 0]
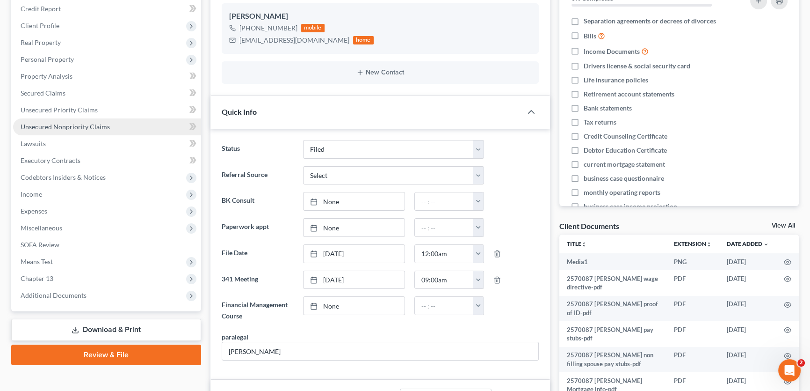
click at [48, 128] on span "Unsecured Nonpriority Claims" at bounding box center [65, 127] width 89 height 8
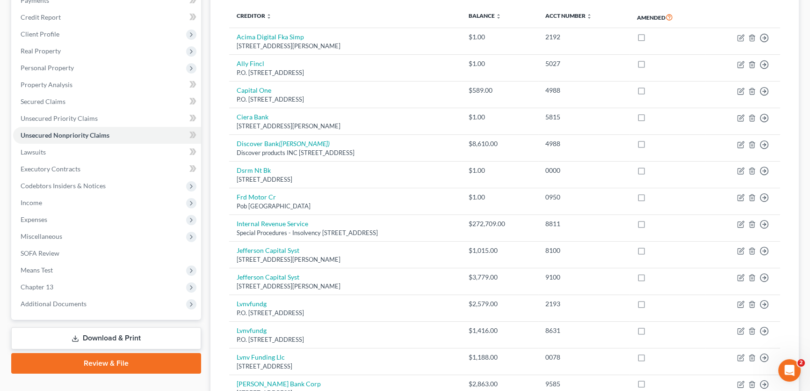
scroll to position [170, 0]
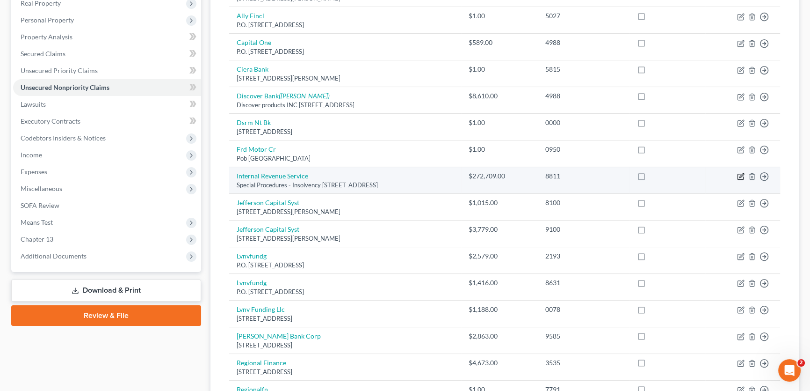
click at [740, 174] on icon "button" at bounding box center [740, 176] width 7 height 7
select select "39"
select select "0"
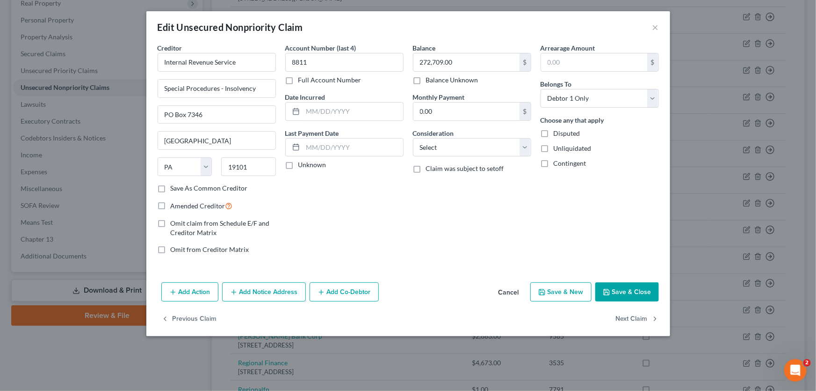
click at [520, 294] on button "Cancel" at bounding box center [509, 292] width 36 height 19
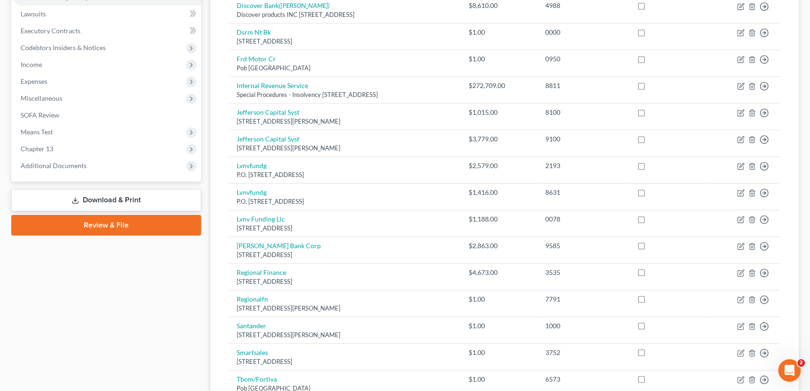
scroll to position [248, 0]
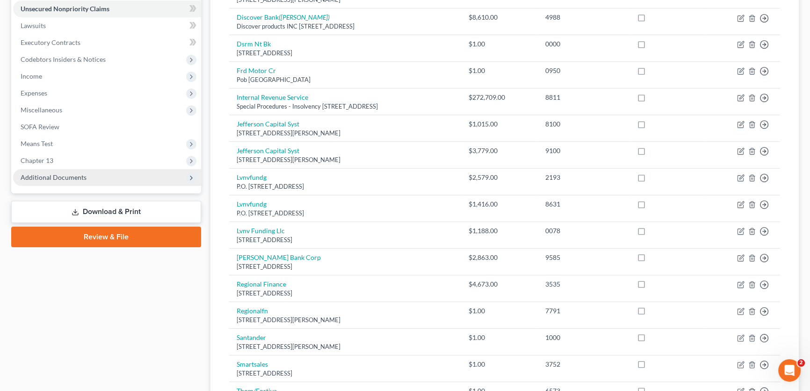
click at [84, 172] on span "Additional Documents" at bounding box center [107, 177] width 188 height 17
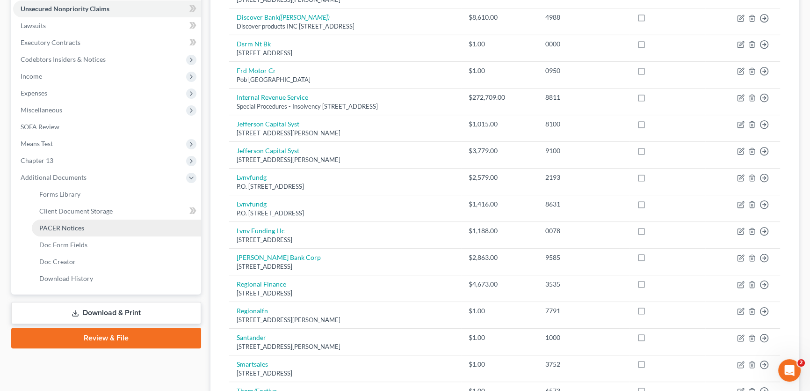
click at [75, 230] on link "PACER Notices" at bounding box center [116, 227] width 169 height 17
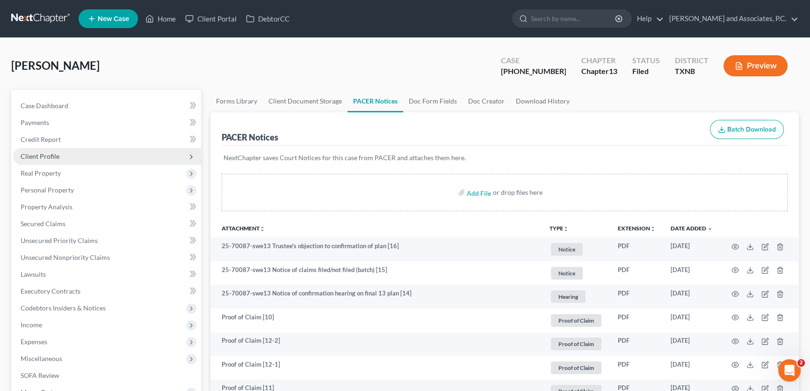
click at [65, 152] on span "Client Profile" at bounding box center [107, 156] width 188 height 17
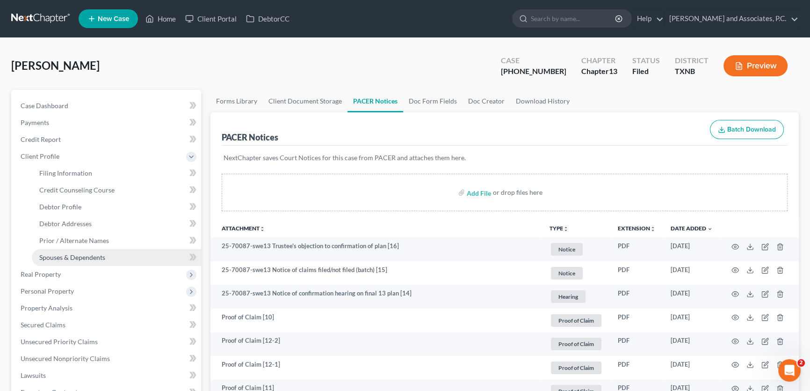
click at [73, 254] on span "Spouses & Dependents" at bounding box center [72, 257] width 66 height 8
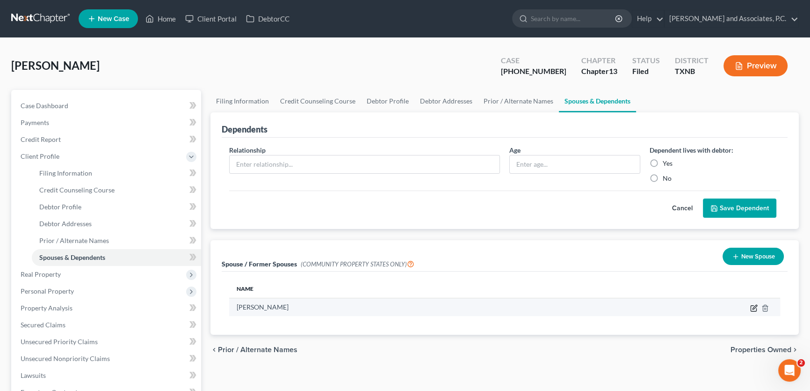
click at [753, 305] on icon "button" at bounding box center [753, 307] width 7 height 7
select select "8"
select select "45"
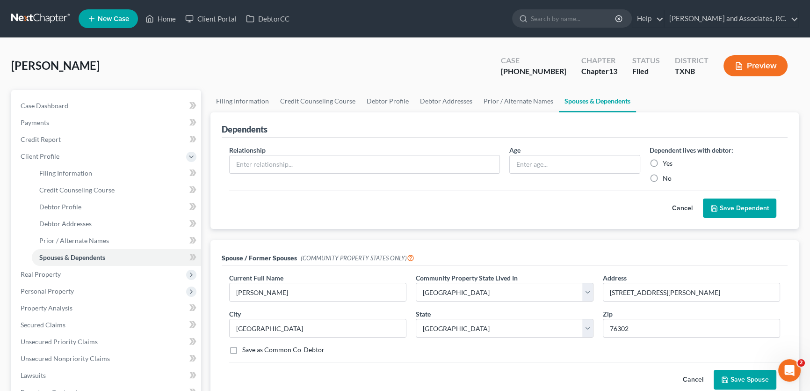
click at [687, 374] on button "Cancel" at bounding box center [693, 379] width 41 height 19
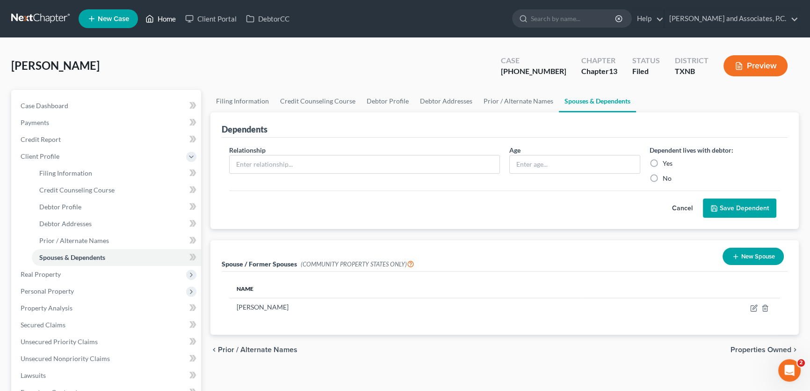
click at [164, 18] on link "Home" at bounding box center [161, 18] width 40 height 17
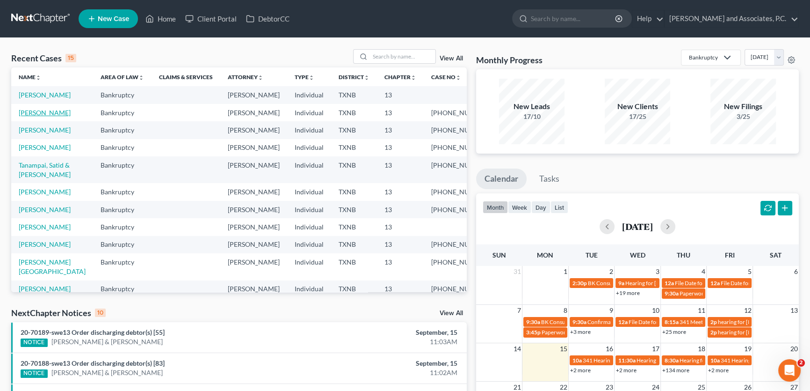
click at [65, 116] on link "[PERSON_NAME]" at bounding box center [45, 113] width 52 height 8
select select "5"
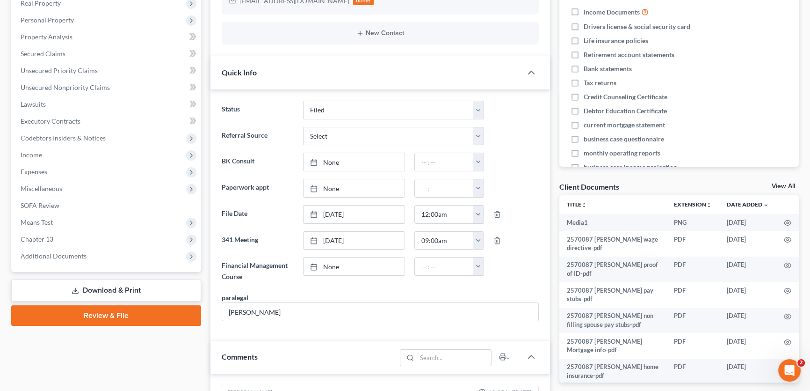
scroll to position [350, 0]
